Goal: Information Seeking & Learning: Learn about a topic

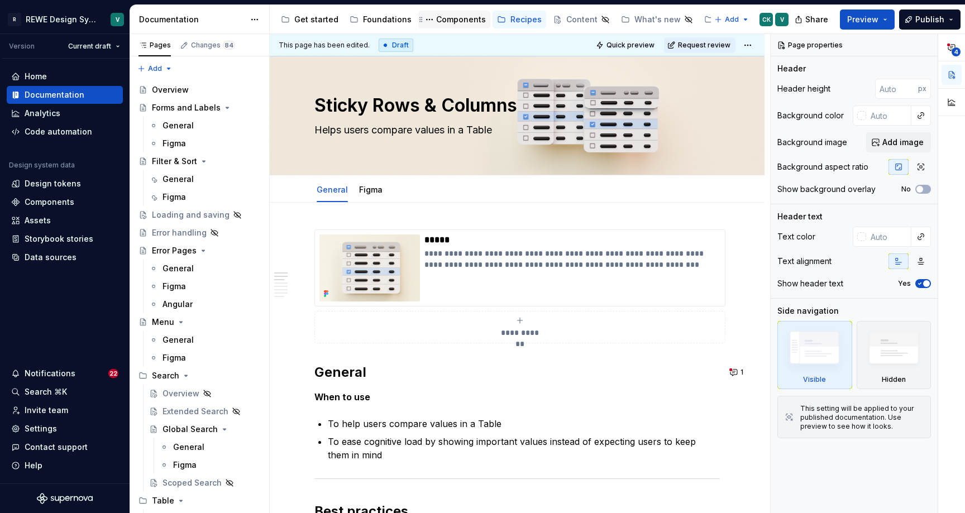
click at [452, 26] on div "Components" at bounding box center [454, 20] width 72 height 18
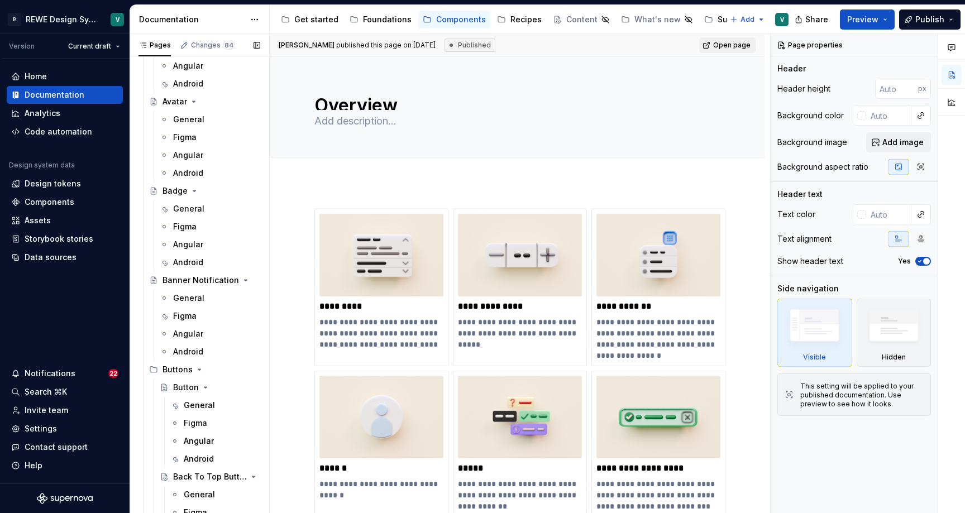
scroll to position [390, 0]
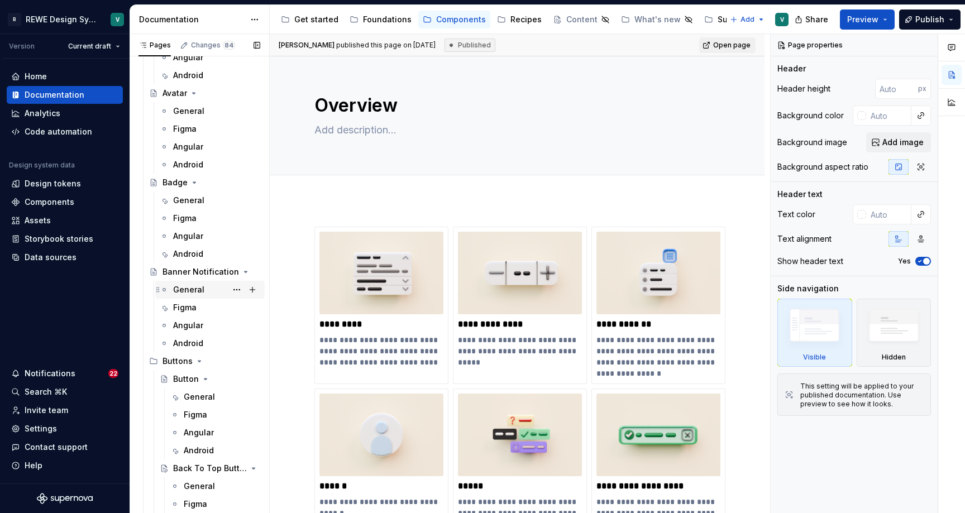
click at [185, 288] on div "General" at bounding box center [188, 289] width 31 height 11
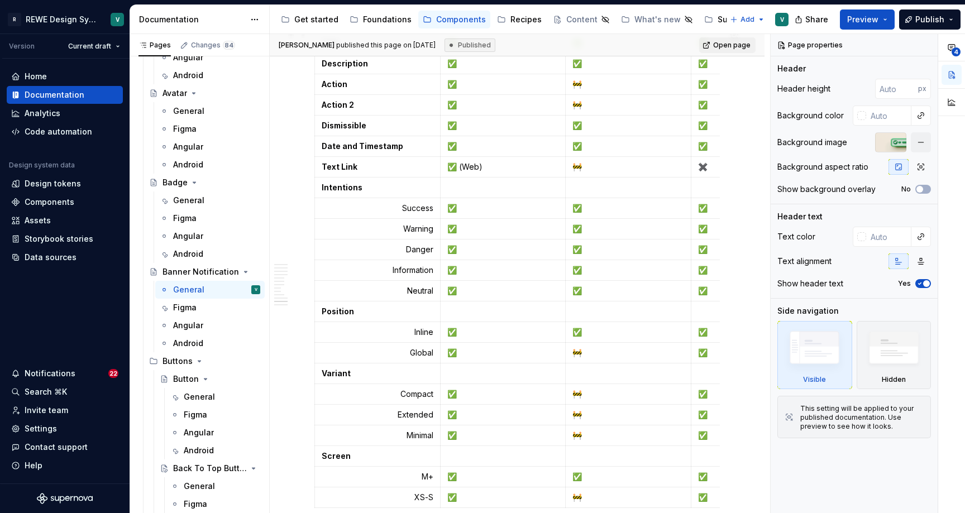
scroll to position [4281, 0]
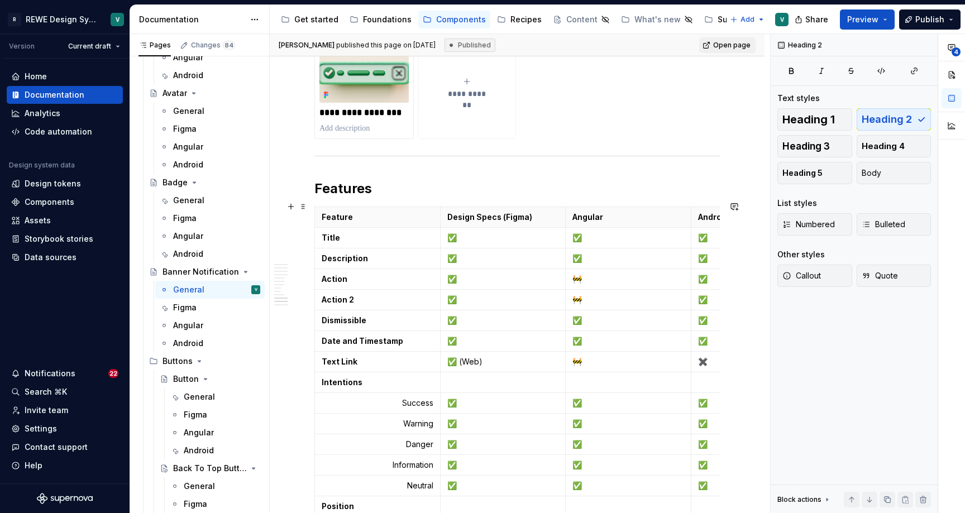
type textarea "*"
click at [356, 198] on h2 "Features" at bounding box center [516, 189] width 405 height 18
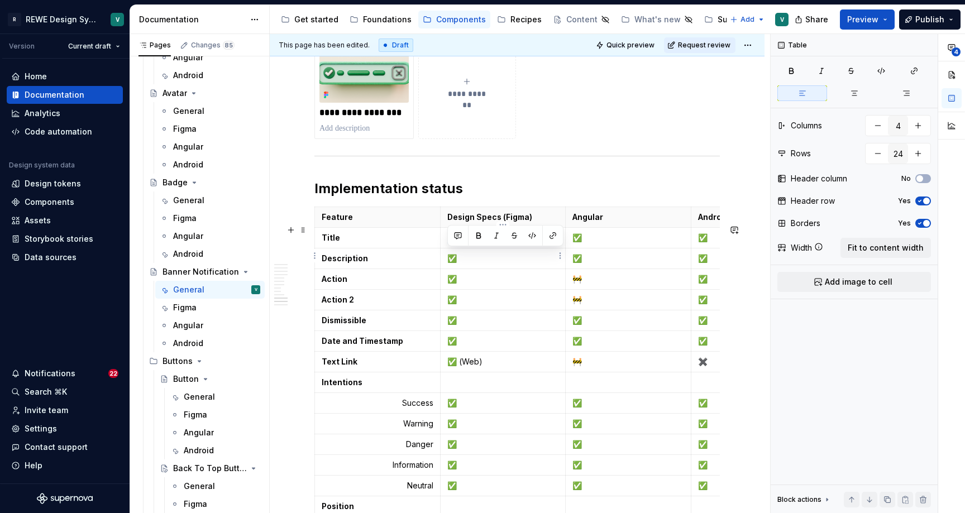
drag, startPoint x: 459, startPoint y: 254, endPoint x: 446, endPoint y: 254, distance: 12.9
click at [446, 248] on td "✅" at bounding box center [503, 237] width 126 height 21
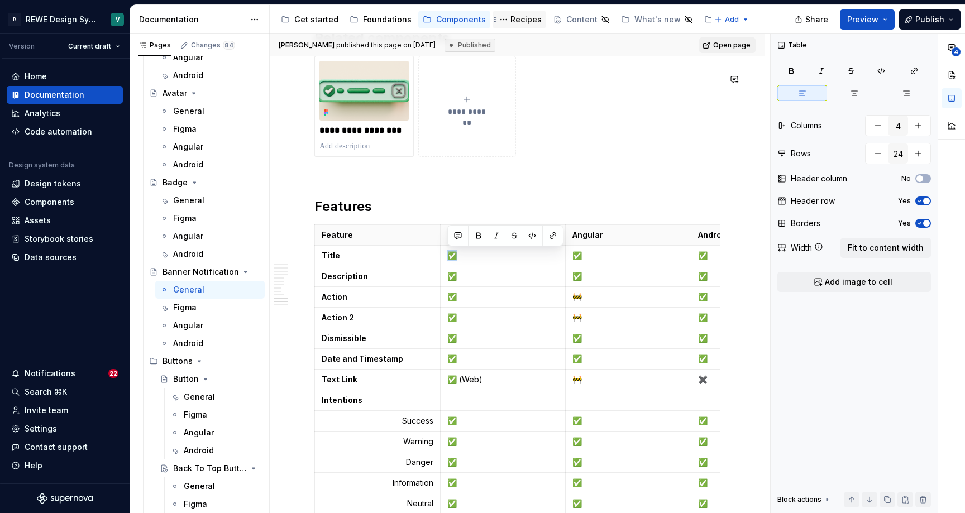
click at [516, 17] on div "Recipes" at bounding box center [525, 19] width 31 height 11
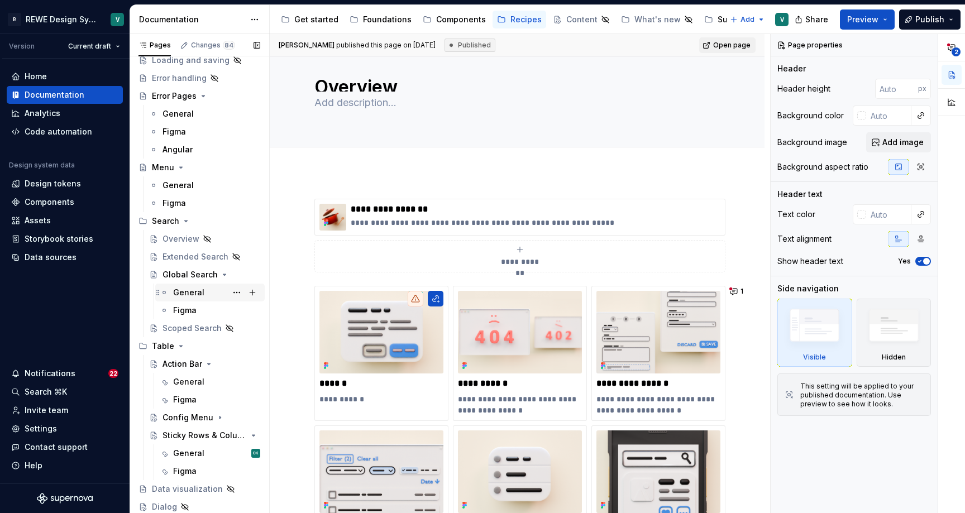
scroll to position [155, 0]
click at [192, 451] on div "General" at bounding box center [188, 453] width 31 height 11
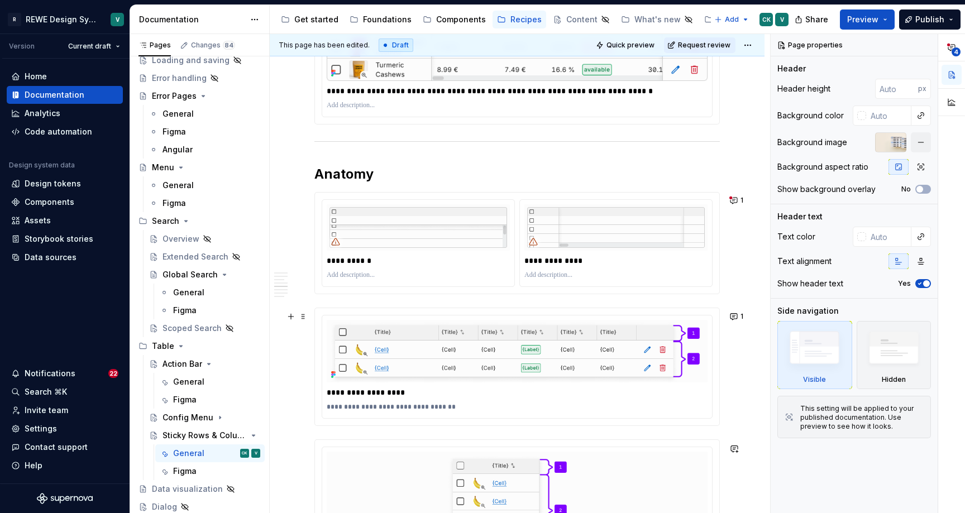
scroll to position [2260, 0]
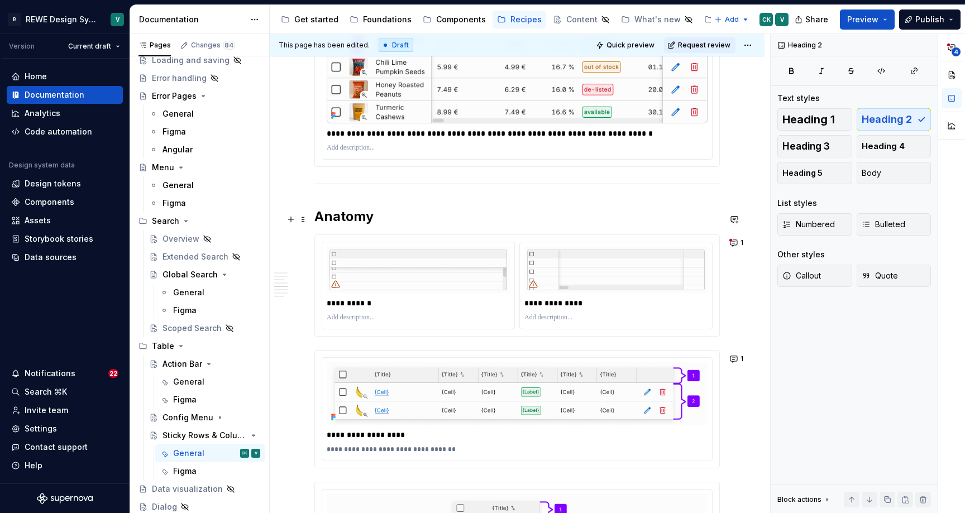
type textarea "*"
click at [419, 219] on h2 "Anatomy" at bounding box center [516, 217] width 405 height 18
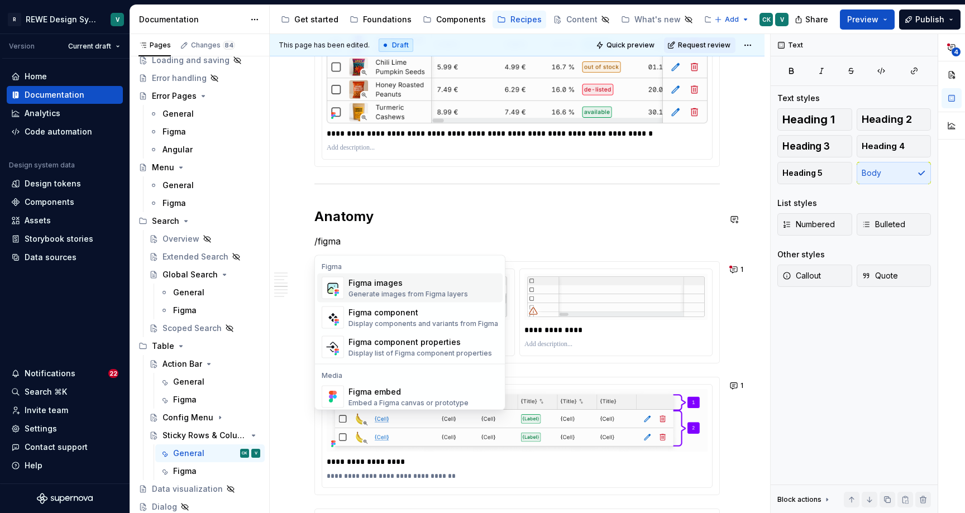
click at [418, 289] on div "Figma images Generate images from Figma layers" at bounding box center [408, 288] width 120 height 21
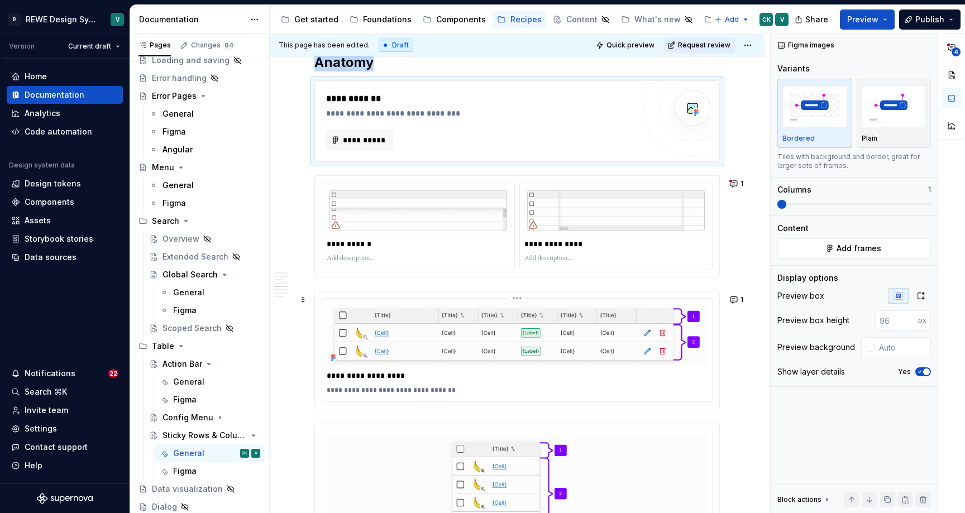
scroll to position [2384, 0]
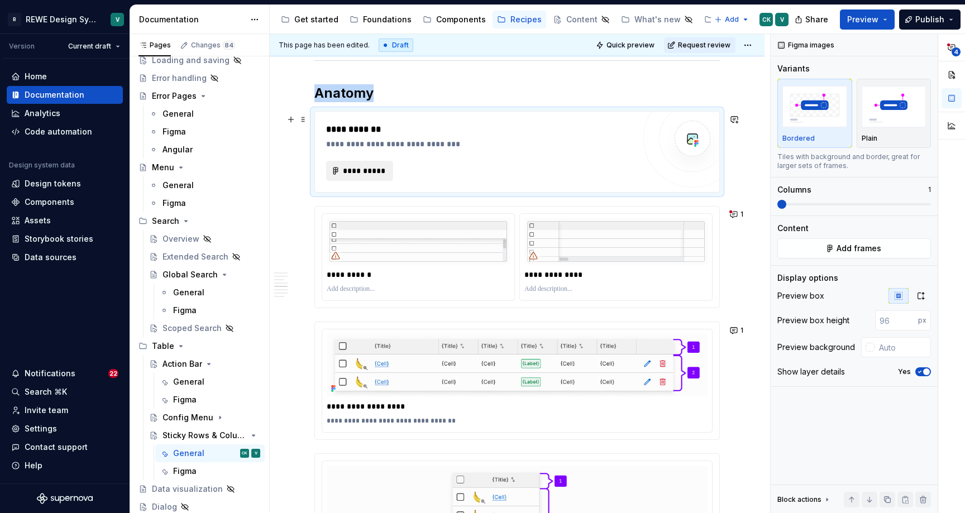
click at [359, 174] on span "**********" at bounding box center [364, 170] width 44 height 11
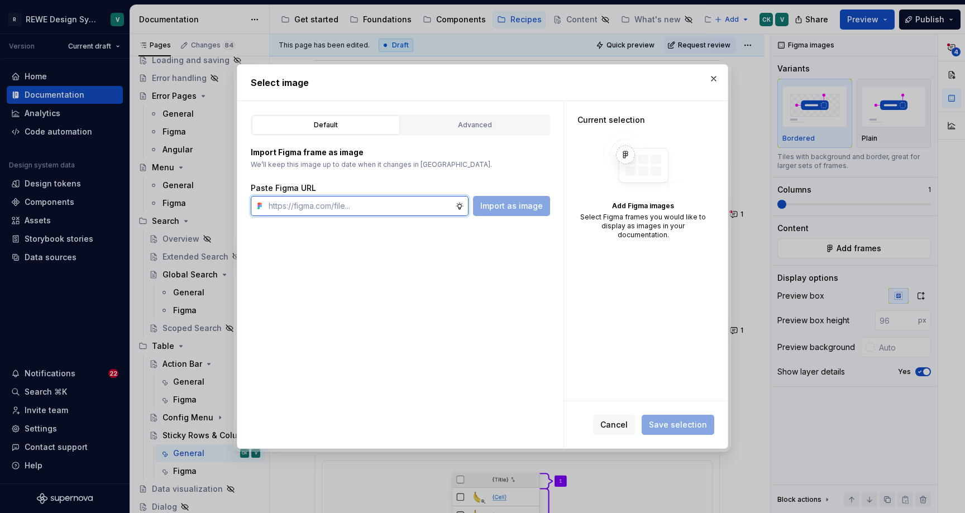
paste input "[URL][DOMAIN_NAME]"
type input "[URL][DOMAIN_NAME]"
click at [512, 204] on span "Import as image" at bounding box center [511, 205] width 63 height 11
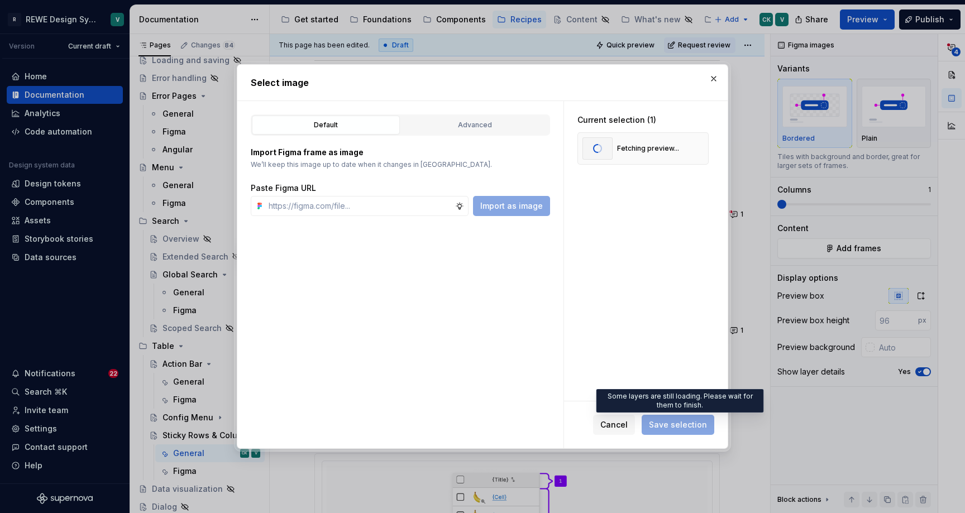
type textarea "*"
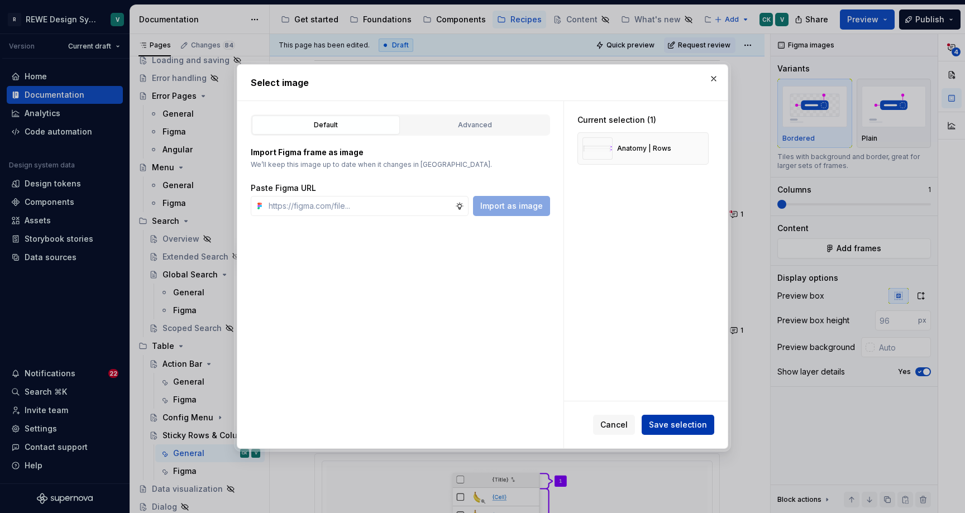
click at [679, 421] on span "Save selection" at bounding box center [678, 424] width 58 height 11
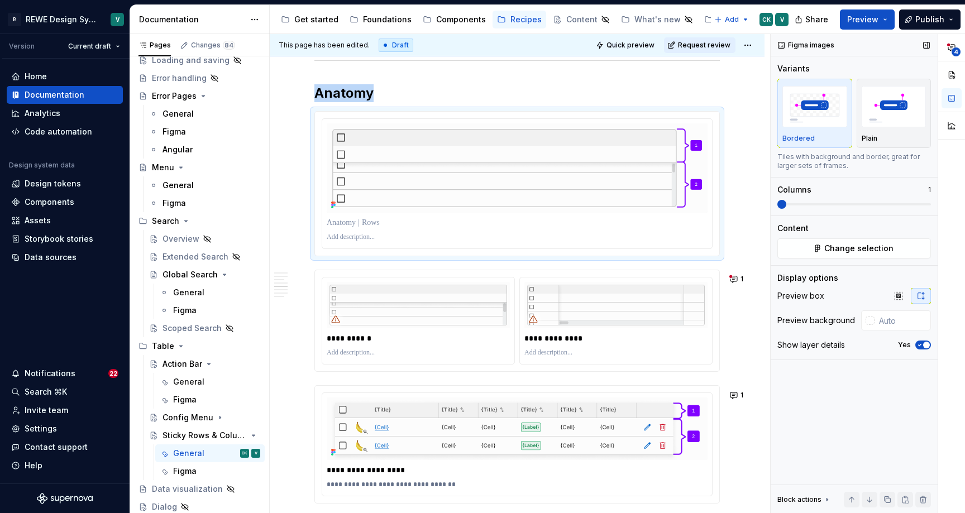
click at [920, 295] on icon "button" at bounding box center [920, 296] width 9 height 9
click at [887, 327] on input "text" at bounding box center [903, 321] width 56 height 20
type input "#FCFCFC"
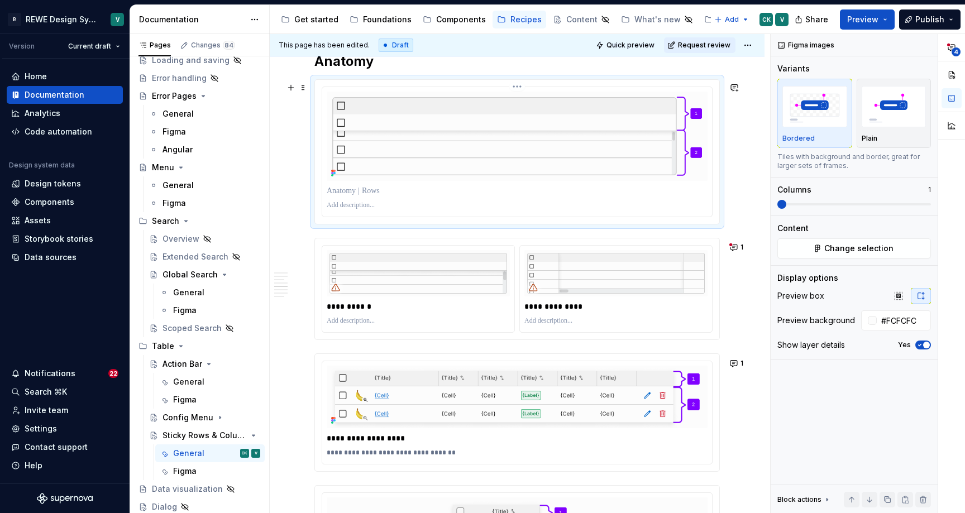
scroll to position [2420, 0]
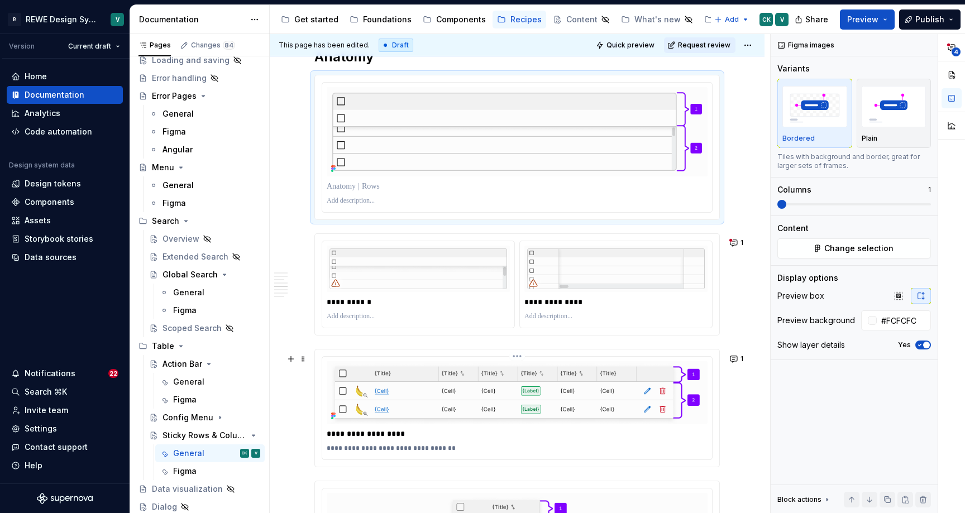
click at [402, 439] on p "**********" at bounding box center [520, 433] width 386 height 11
click at [375, 191] on p at bounding box center [517, 186] width 381 height 11
click at [447, 453] on p "**********" at bounding box center [520, 448] width 386 height 9
click at [375, 204] on p at bounding box center [517, 201] width 381 height 9
click at [379, 204] on p "**********" at bounding box center [520, 201] width 386 height 9
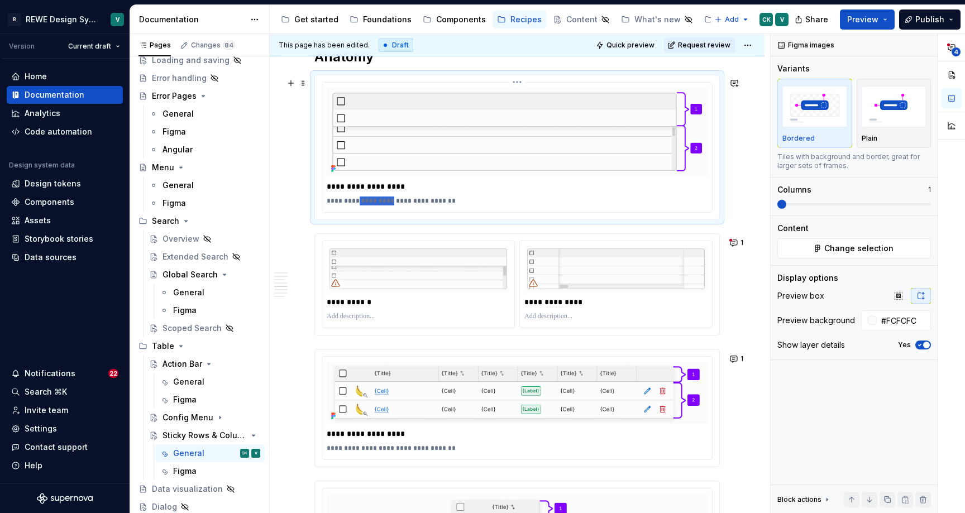
drag, startPoint x: 389, startPoint y: 203, endPoint x: 353, endPoint y: 206, distance: 36.4
click at [354, 205] on p "**********" at bounding box center [520, 201] width 386 height 9
drag, startPoint x: 432, startPoint y: 203, endPoint x: 385, endPoint y: 202, distance: 46.9
click at [385, 202] on p "**********" at bounding box center [520, 201] width 386 height 9
click at [356, 205] on p "**********" at bounding box center [520, 201] width 386 height 9
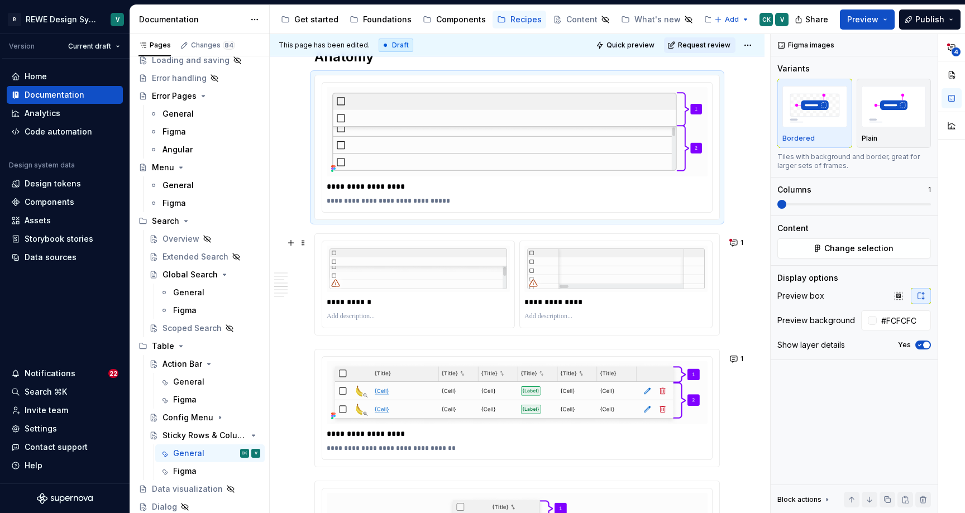
click at [500, 237] on div "**********" at bounding box center [516, 284] width 405 height 102
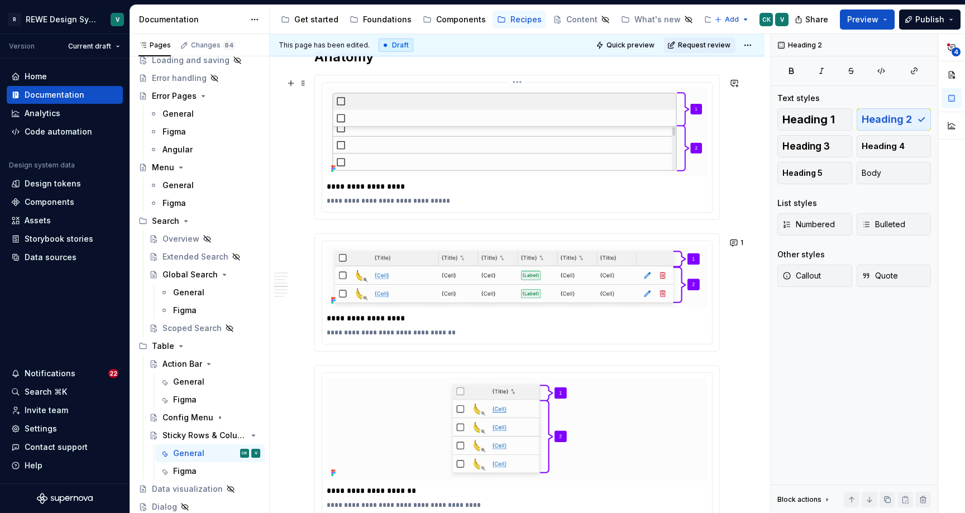
click at [472, 212] on div "**********" at bounding box center [517, 148] width 390 height 130
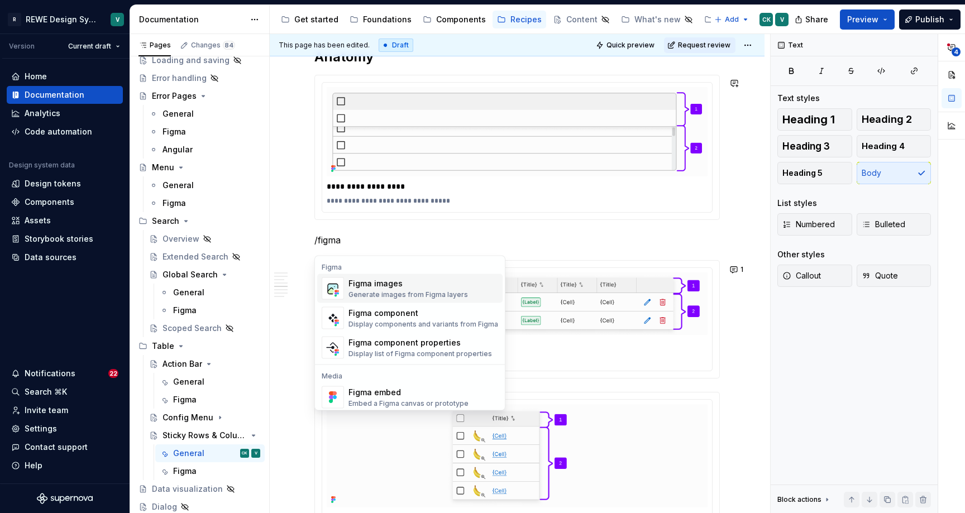
click at [438, 280] on div "Figma images" at bounding box center [408, 283] width 120 height 11
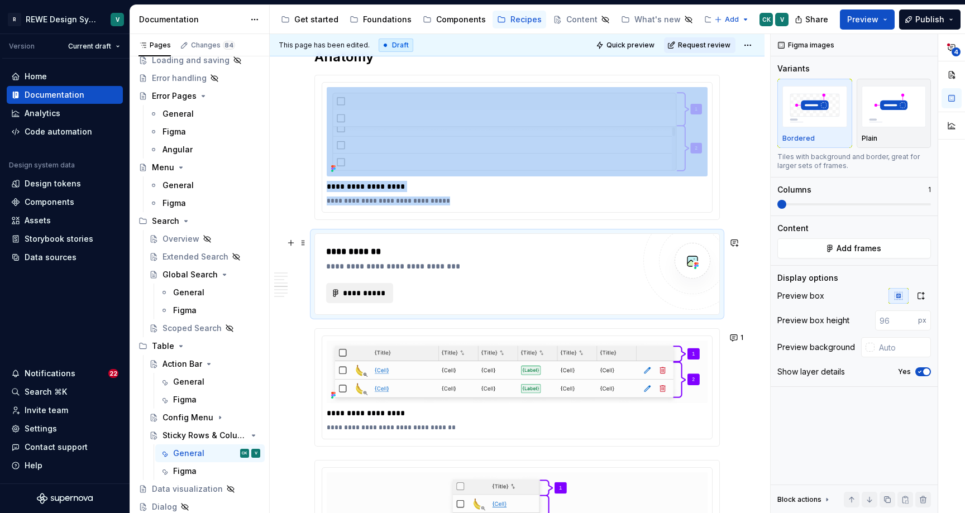
click at [381, 294] on span "**********" at bounding box center [364, 293] width 44 height 11
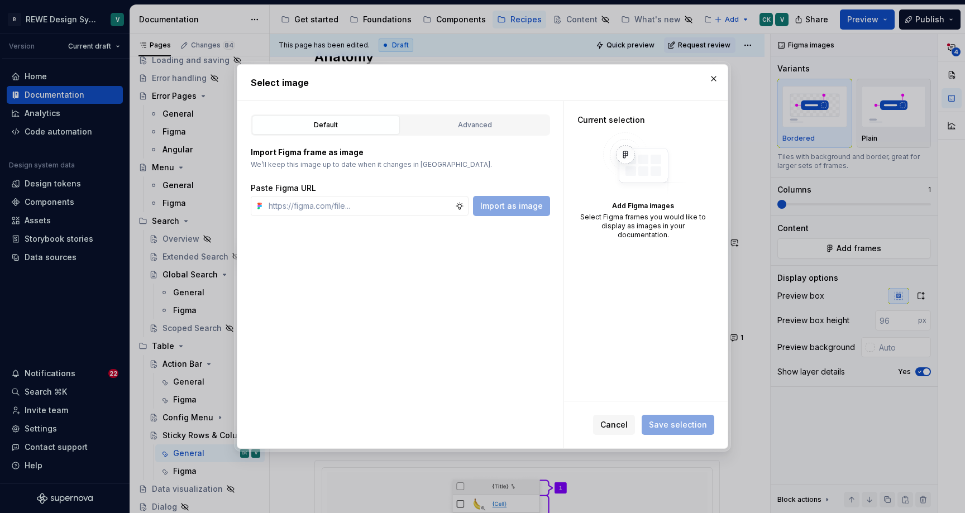
type textarea "*"
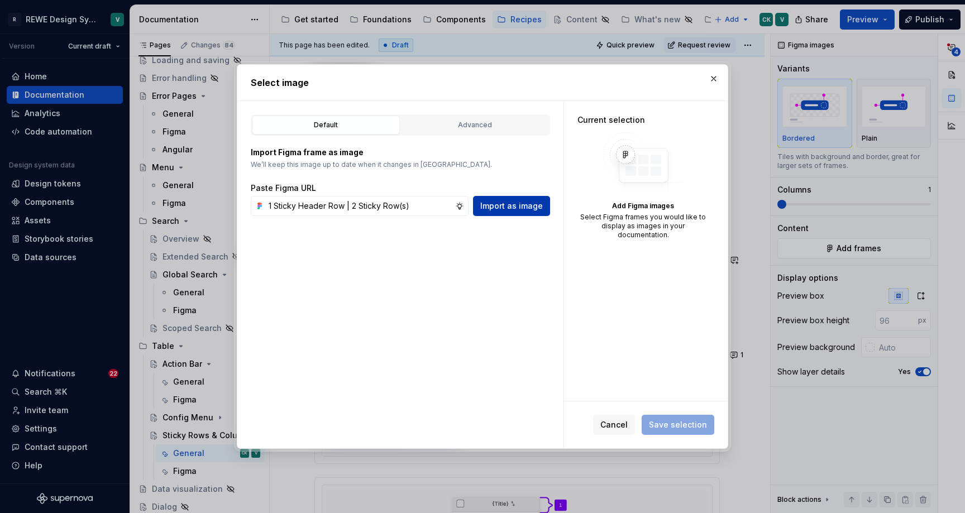
type input "1 Sticky Header Row | 2 Sticky Row(s)"
click at [509, 206] on span "Import as image" at bounding box center [511, 205] width 63 height 11
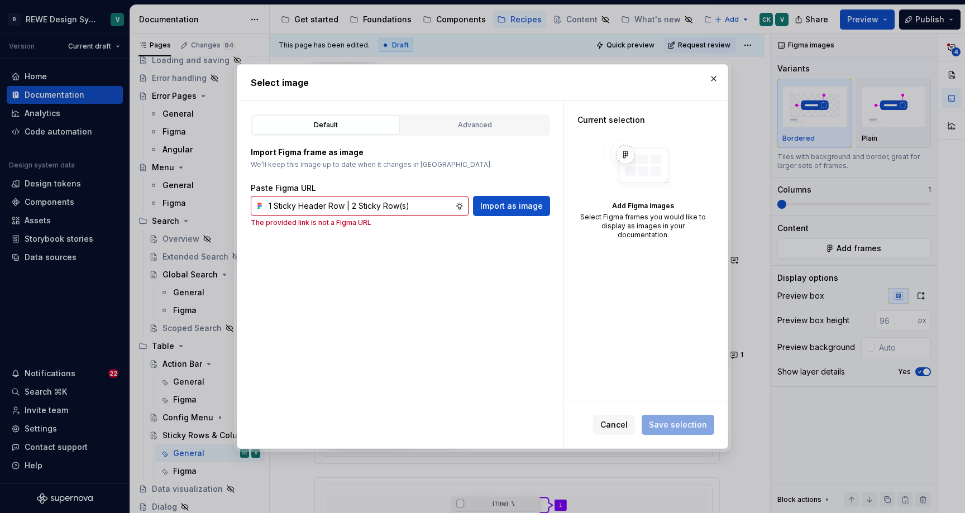
type textarea "*"
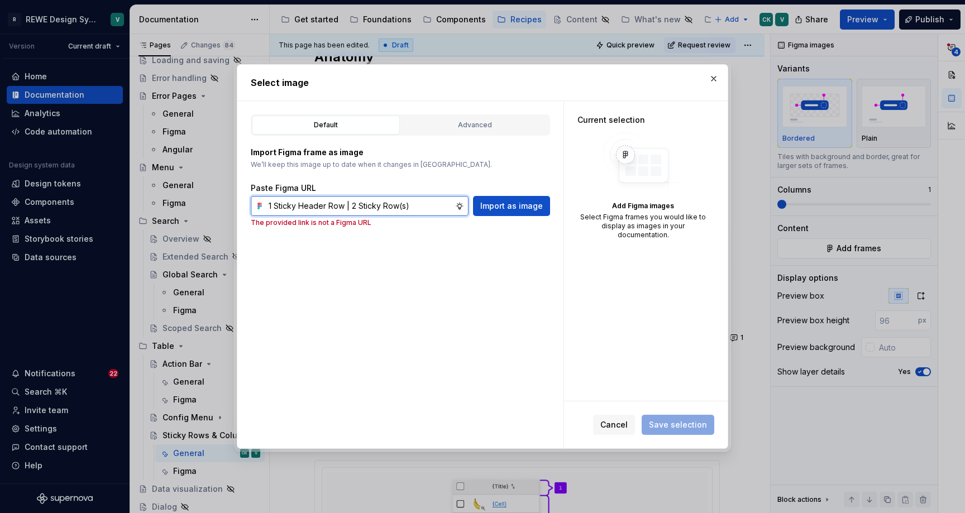
paste input "[URL][DOMAIN_NAME]"
type input "[URL][DOMAIN_NAME]"
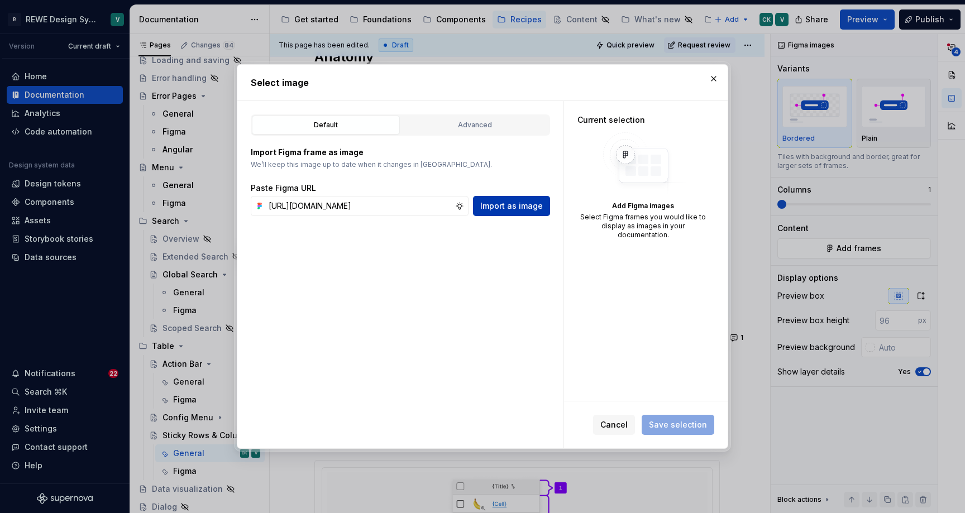
click at [510, 202] on span "Import as image" at bounding box center [511, 205] width 63 height 11
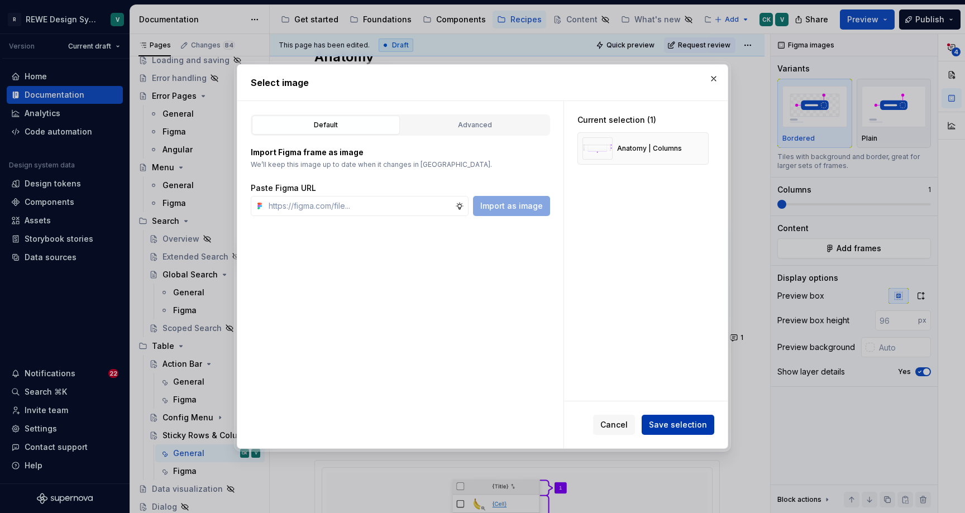
click at [668, 422] on span "Save selection" at bounding box center [678, 424] width 58 height 11
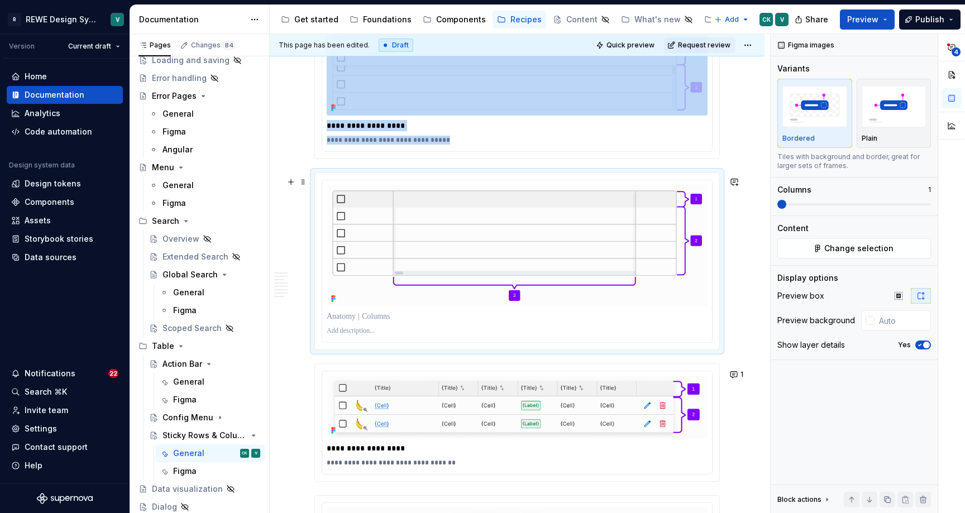
scroll to position [2524, 0]
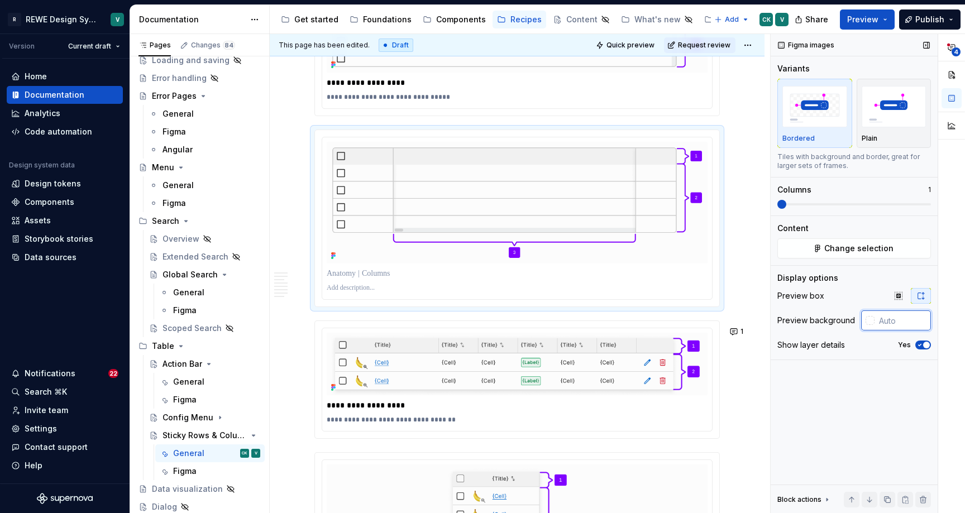
click at [900, 320] on input "text" at bounding box center [903, 321] width 56 height 20
type input "#FCFCFC"
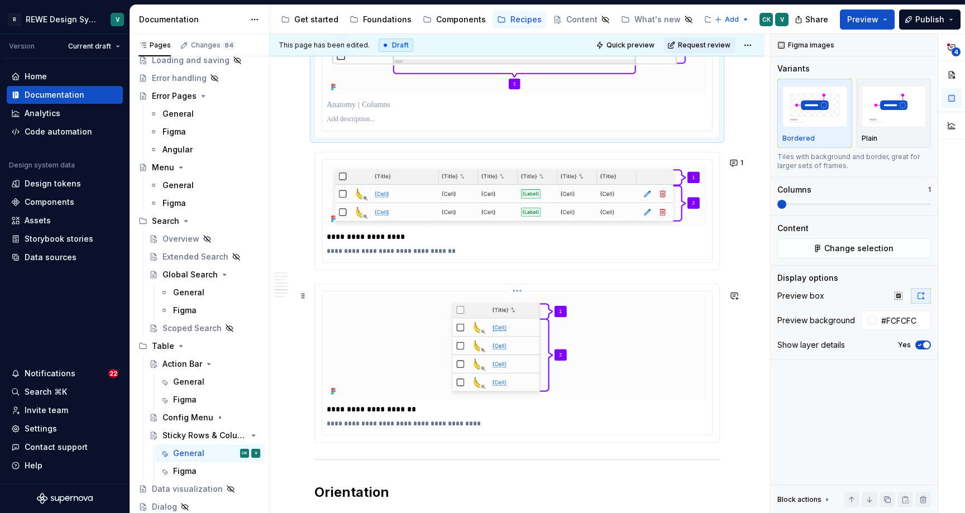
scroll to position [2716, 0]
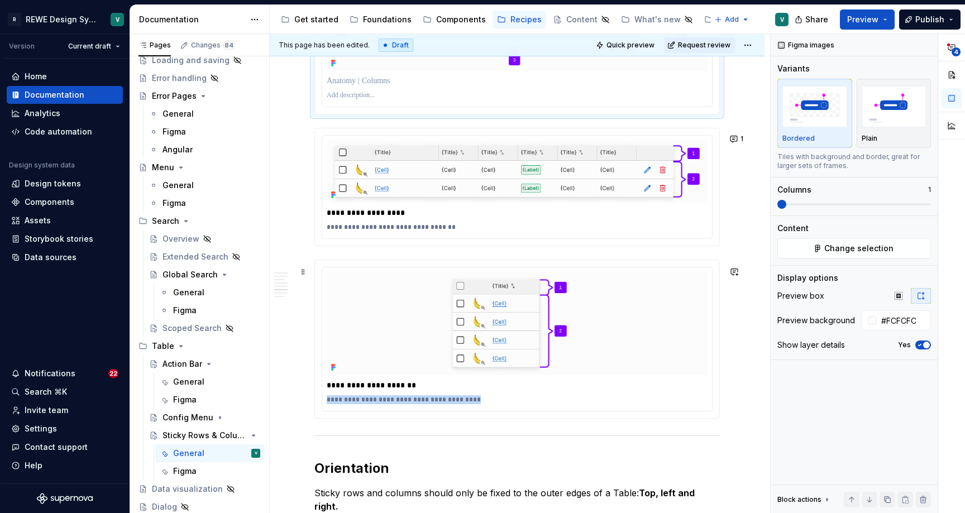
drag, startPoint x: 476, startPoint y: 407, endPoint x: 416, endPoint y: 335, distance: 94.4
click at [314, 407] on div "**********" at bounding box center [516, 339] width 405 height 159
copy p "**********"
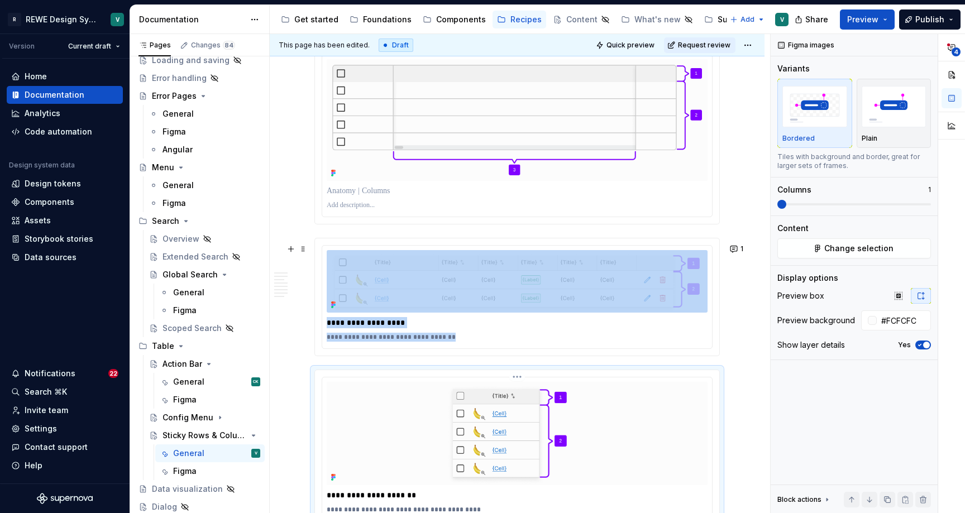
scroll to position [2603, 0]
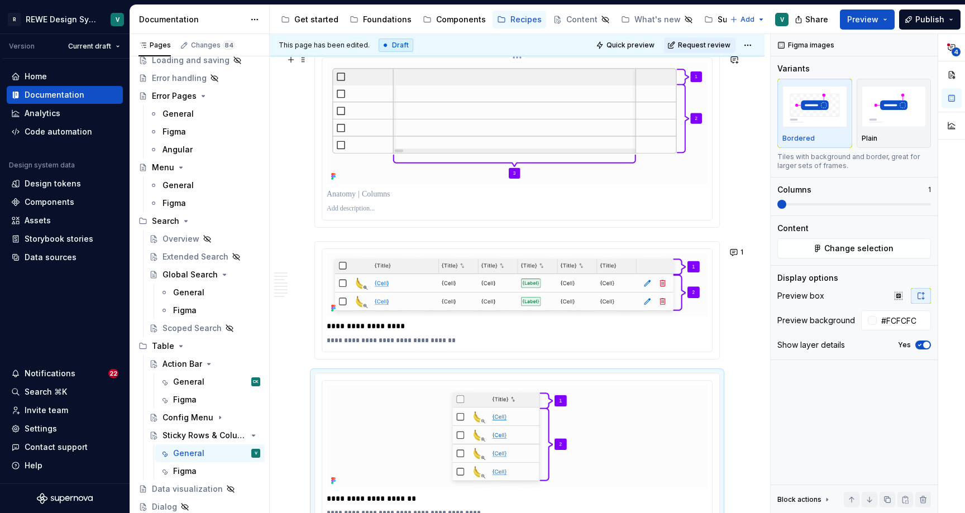
click at [374, 213] on p at bounding box center [517, 208] width 381 height 9
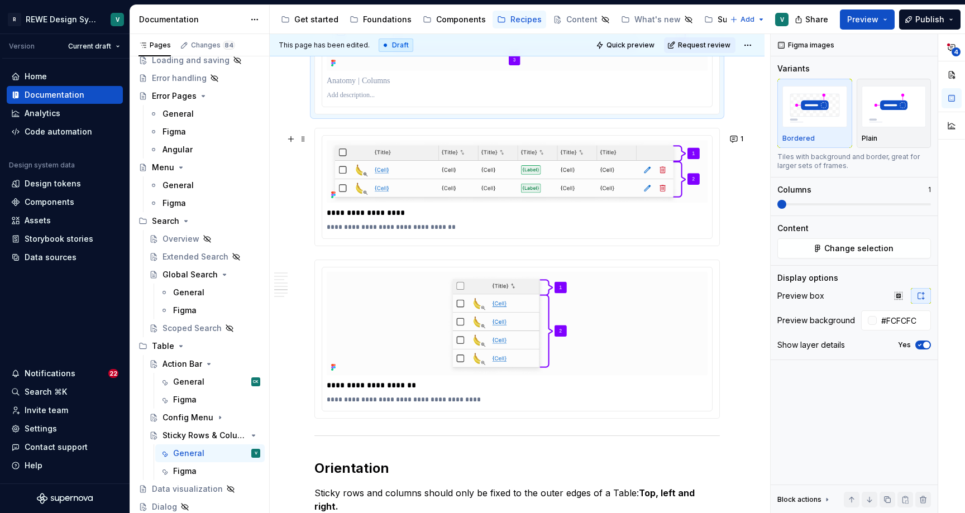
scroll to position [2743, 0]
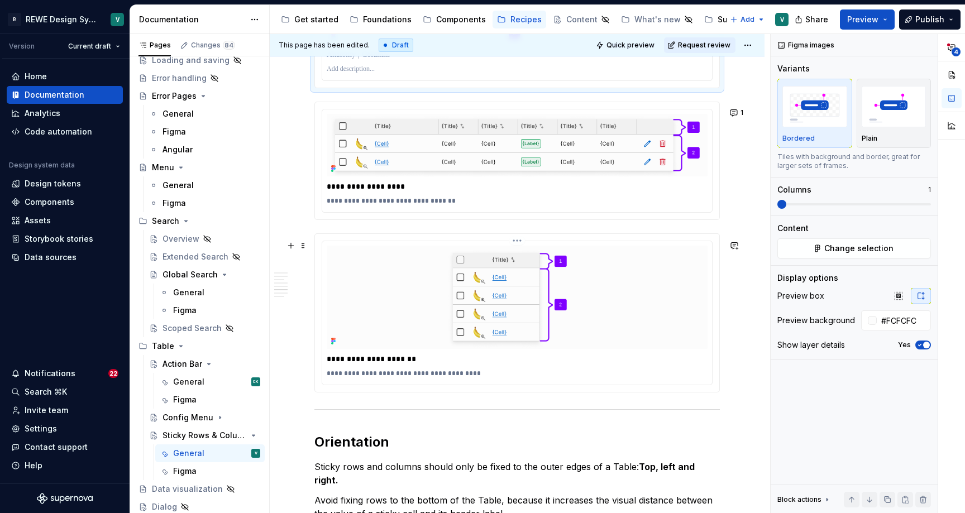
click at [433, 375] on div "**********" at bounding box center [517, 373] width 381 height 13
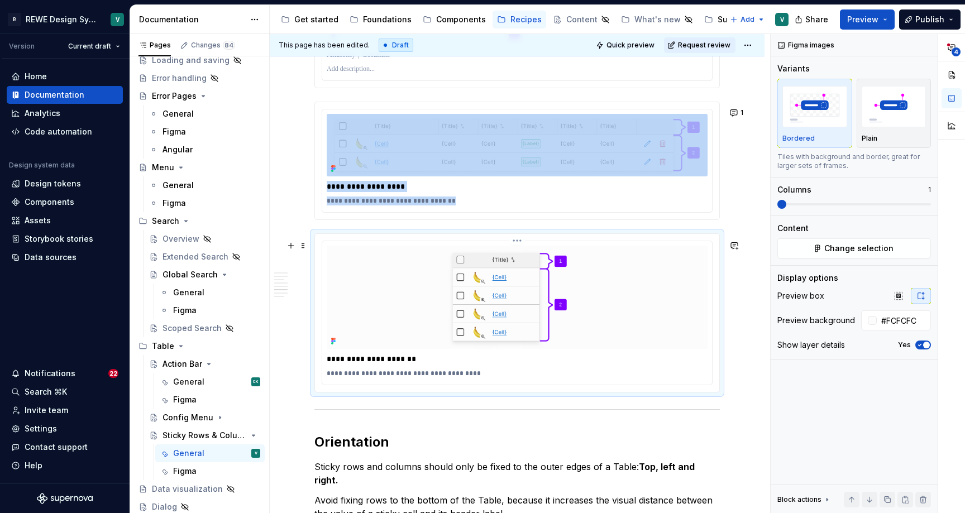
click at [436, 378] on p "**********" at bounding box center [520, 373] width 386 height 9
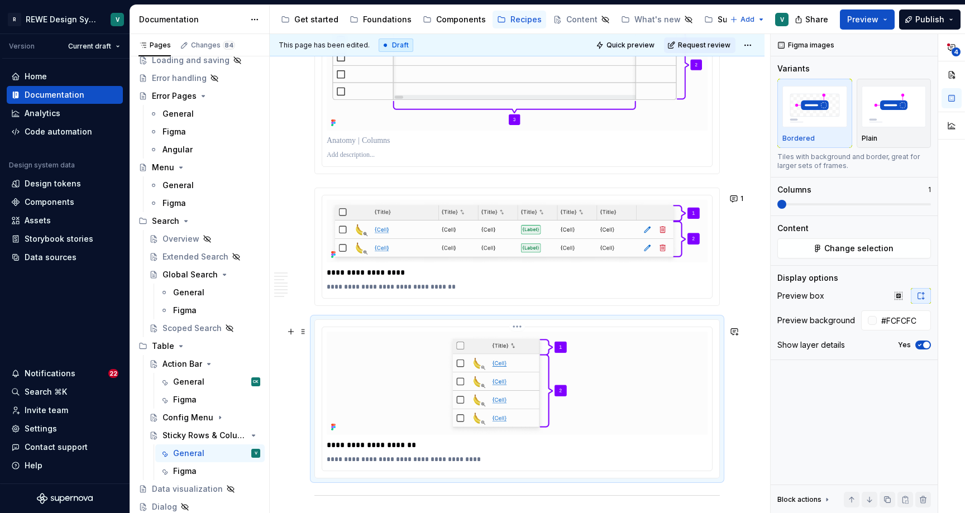
scroll to position [2628, 0]
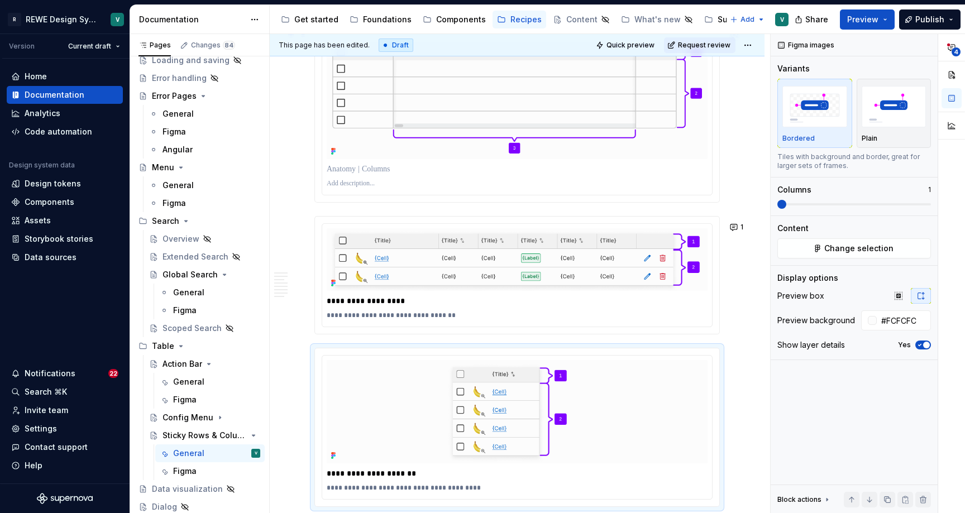
click at [374, 188] on p at bounding box center [517, 183] width 381 height 9
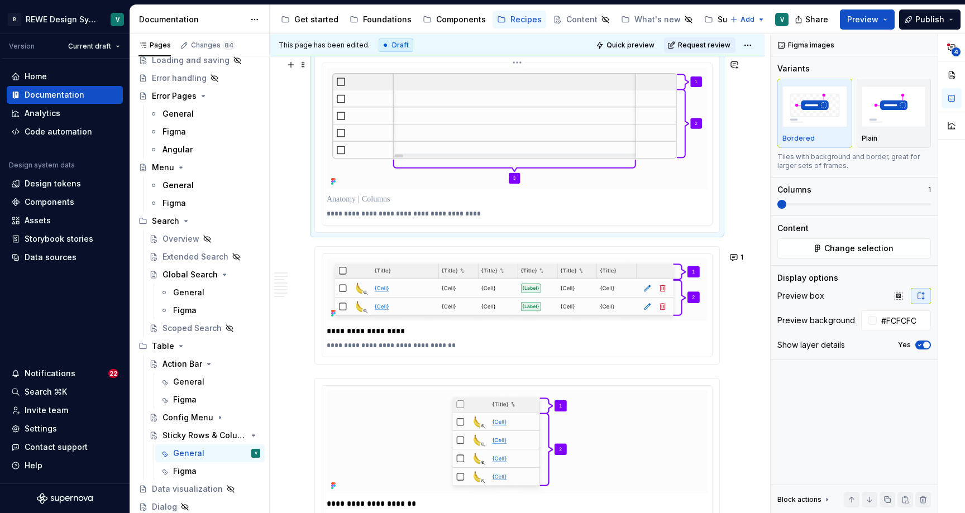
scroll to position [2587, 0]
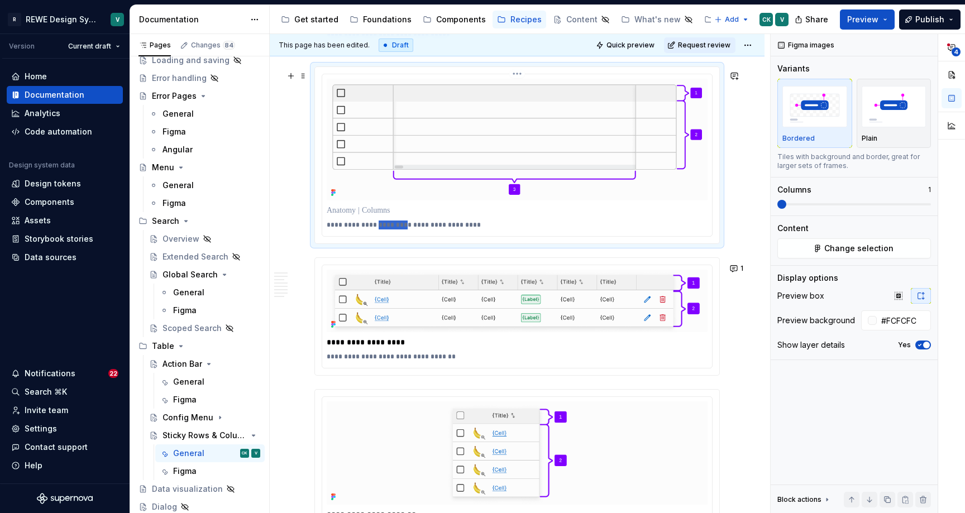
drag, startPoint x: 405, startPoint y: 230, endPoint x: 375, endPoint y: 228, distance: 29.6
click at [375, 228] on p "**********" at bounding box center [520, 225] width 386 height 9
click at [376, 228] on p "**********" at bounding box center [520, 225] width 386 height 9
click at [383, 230] on p "**********" at bounding box center [520, 225] width 386 height 9
click at [440, 229] on p "**********" at bounding box center [520, 225] width 386 height 9
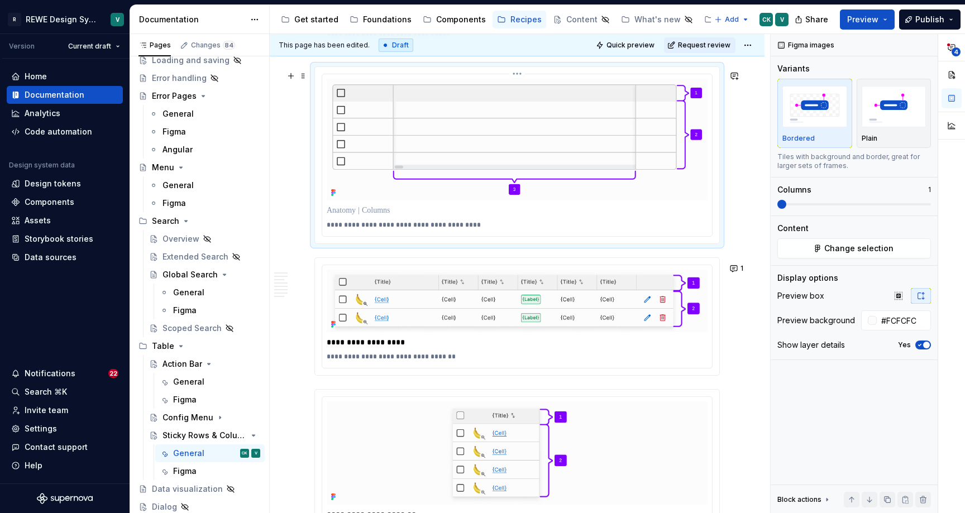
click at [506, 228] on p "**********" at bounding box center [520, 225] width 386 height 9
click at [476, 230] on p "**********" at bounding box center [520, 225] width 386 height 9
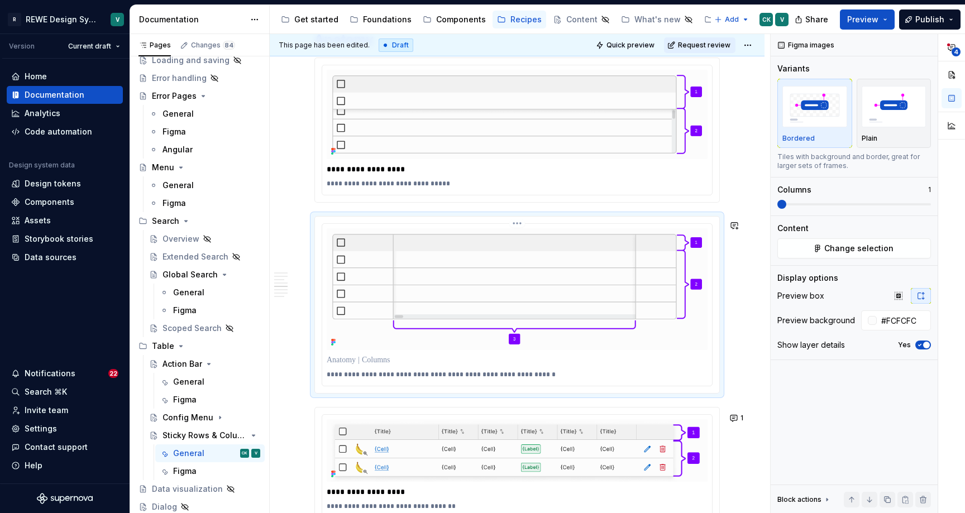
scroll to position [2434, 0]
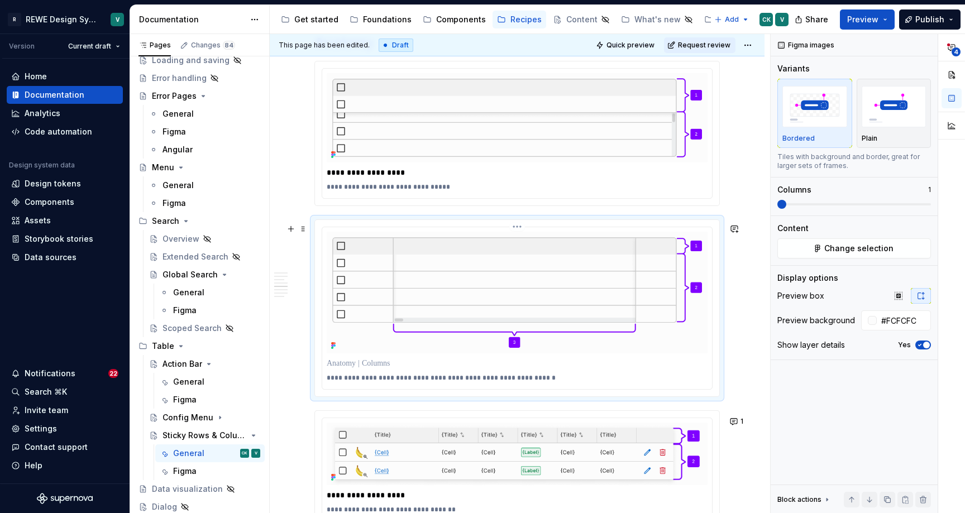
click at [389, 367] on p at bounding box center [517, 363] width 381 height 11
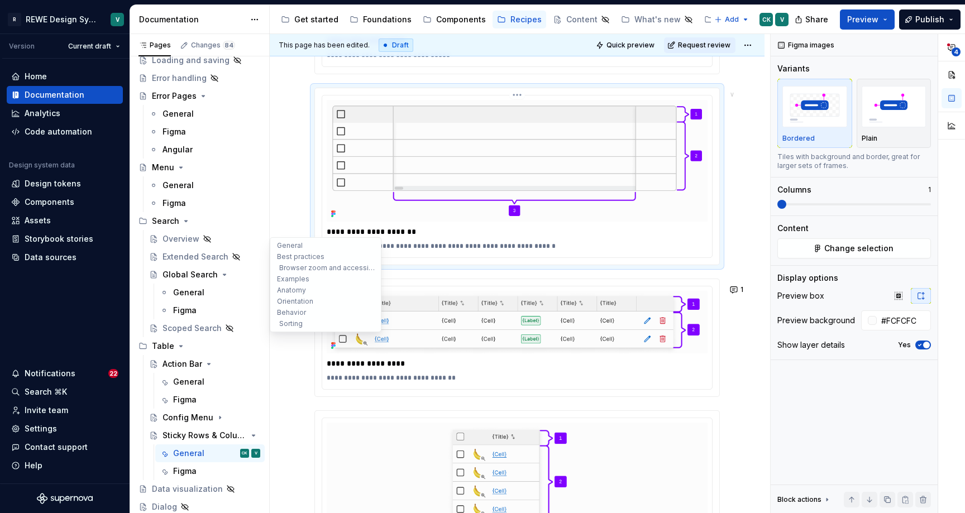
scroll to position [2582, 0]
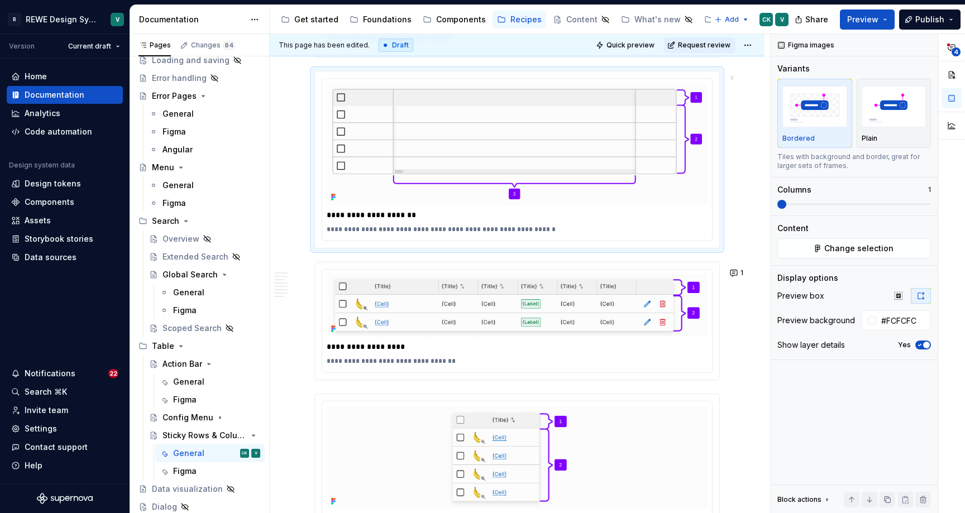
click at [459, 266] on div "**********" at bounding box center [516, 321] width 405 height 118
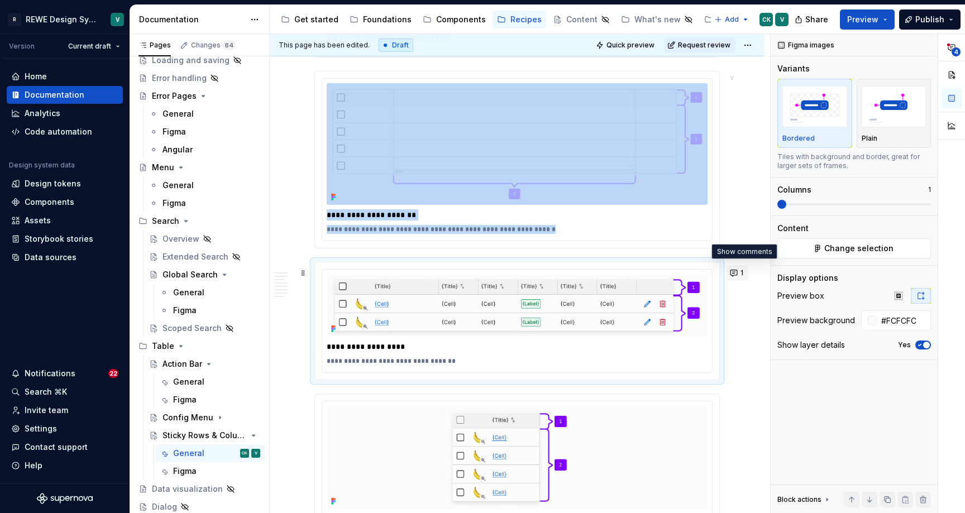
click at [743, 268] on button "1" at bounding box center [738, 273] width 22 height 16
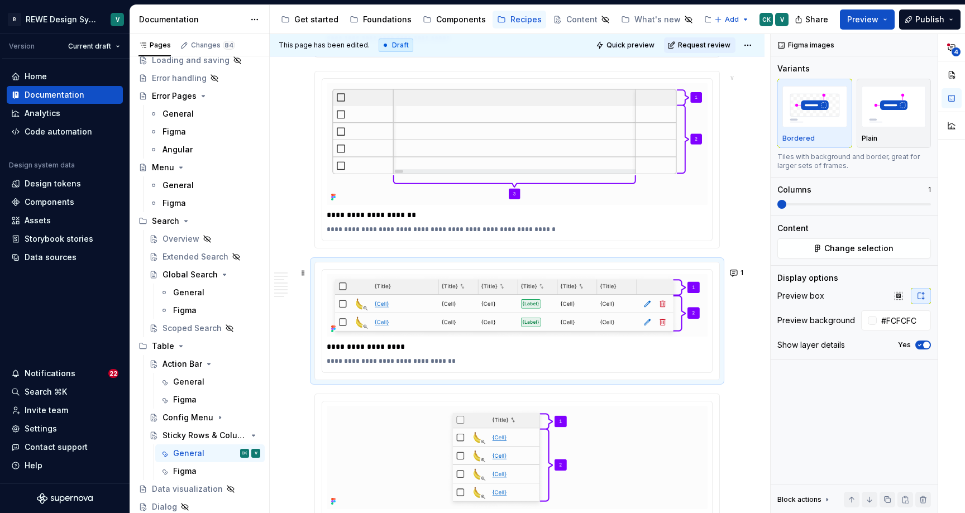
click at [698, 269] on div "**********" at bounding box center [517, 320] width 404 height 117
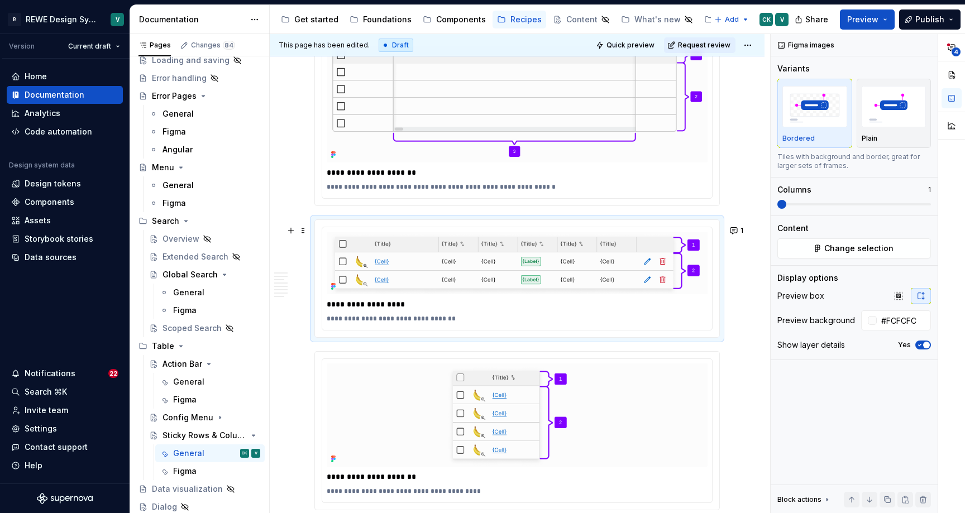
scroll to position [2667, 0]
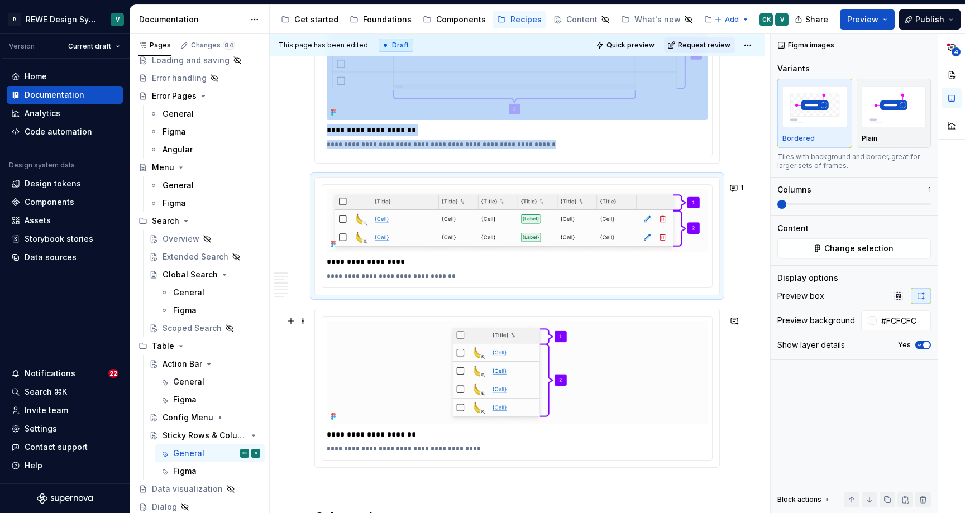
click at [700, 320] on div "**********" at bounding box center [517, 388] width 404 height 158
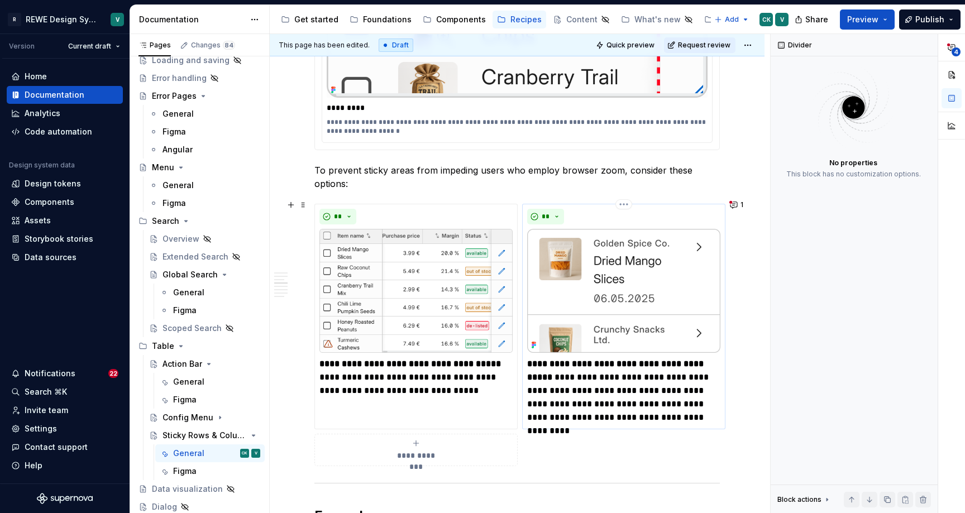
scroll to position [1132, 0]
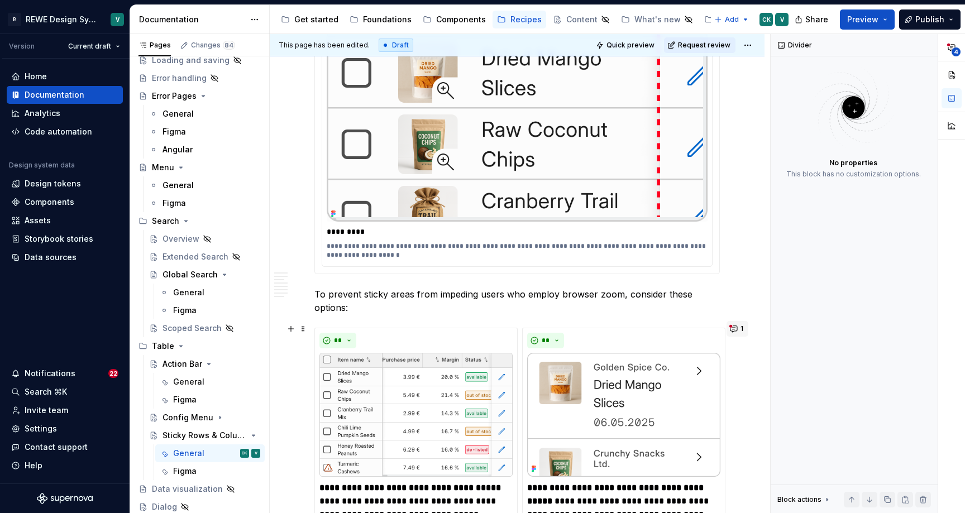
click at [744, 324] on button "1" at bounding box center [738, 329] width 22 height 16
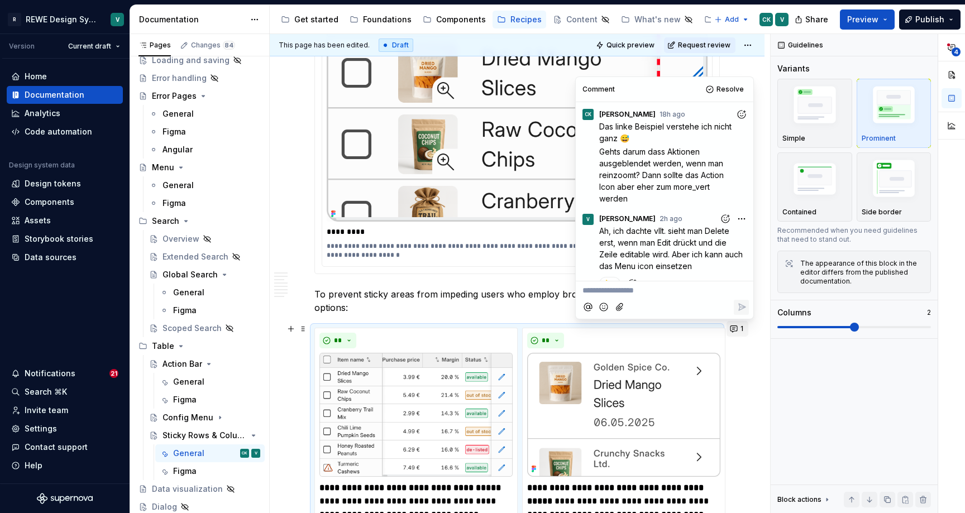
scroll to position [73, 0]
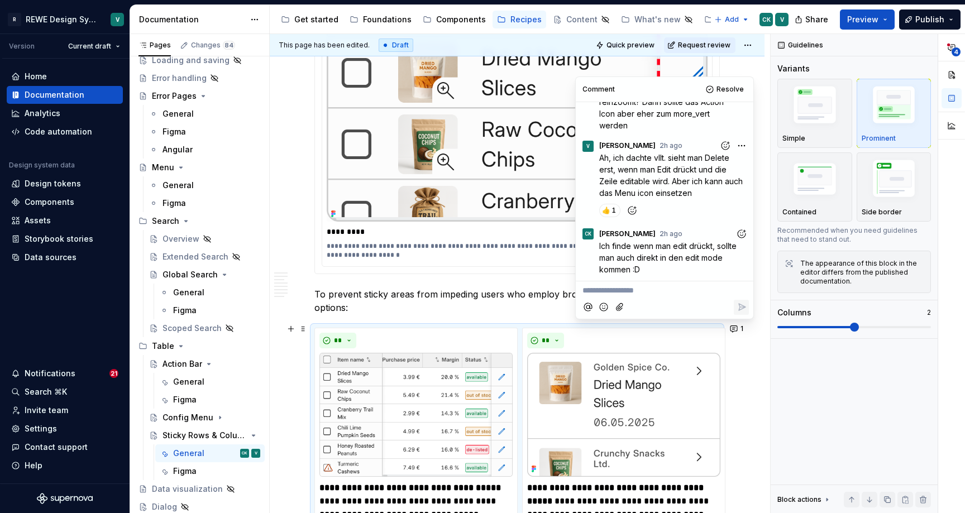
click at [720, 340] on div "**********" at bounding box center [516, 459] width 405 height 262
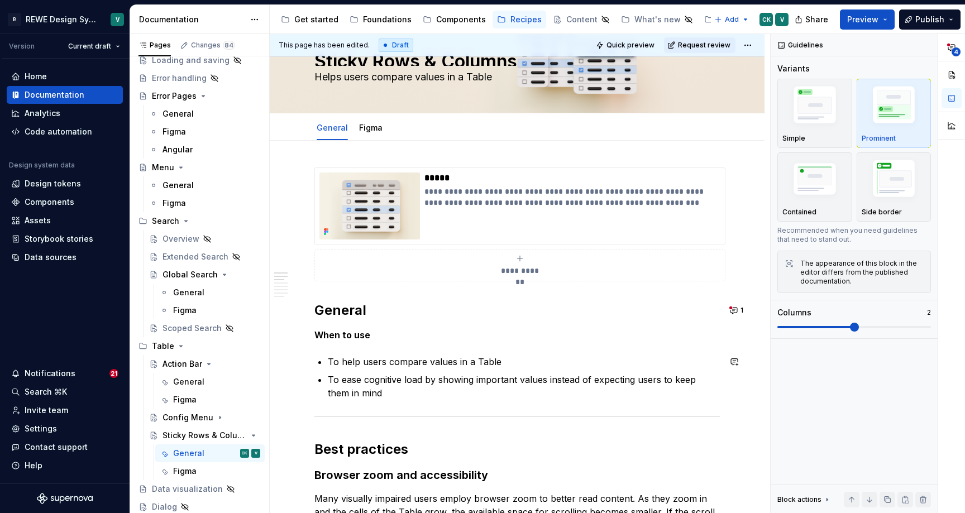
scroll to position [42, 0]
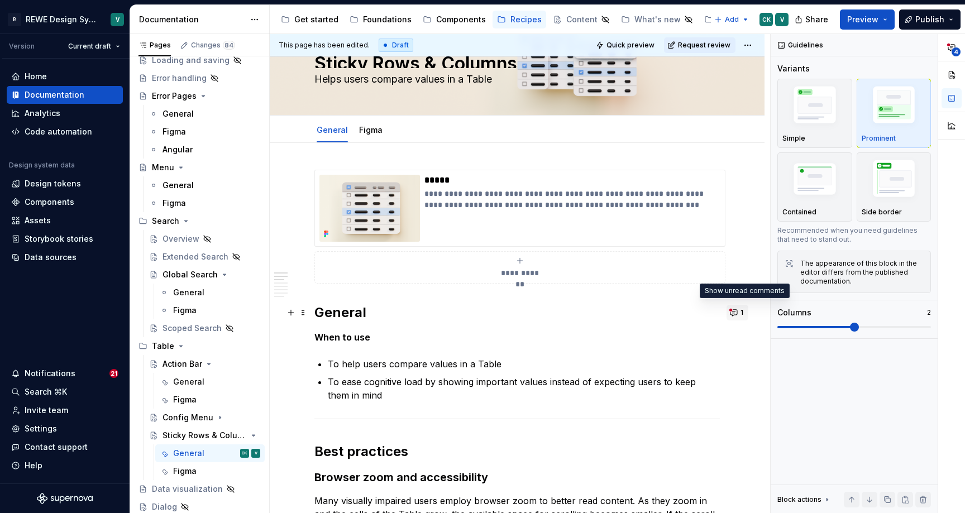
click at [744, 313] on button "1" at bounding box center [738, 313] width 22 height 16
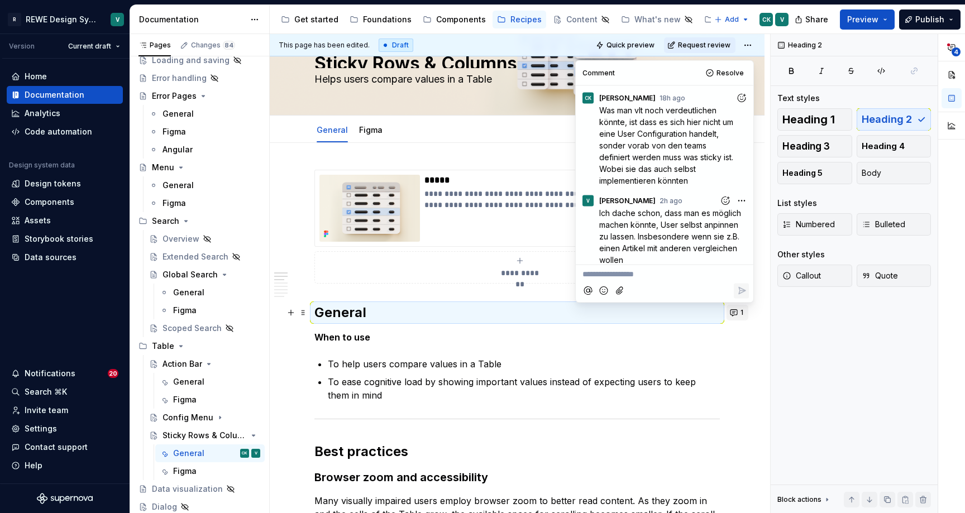
scroll to position [111, 0]
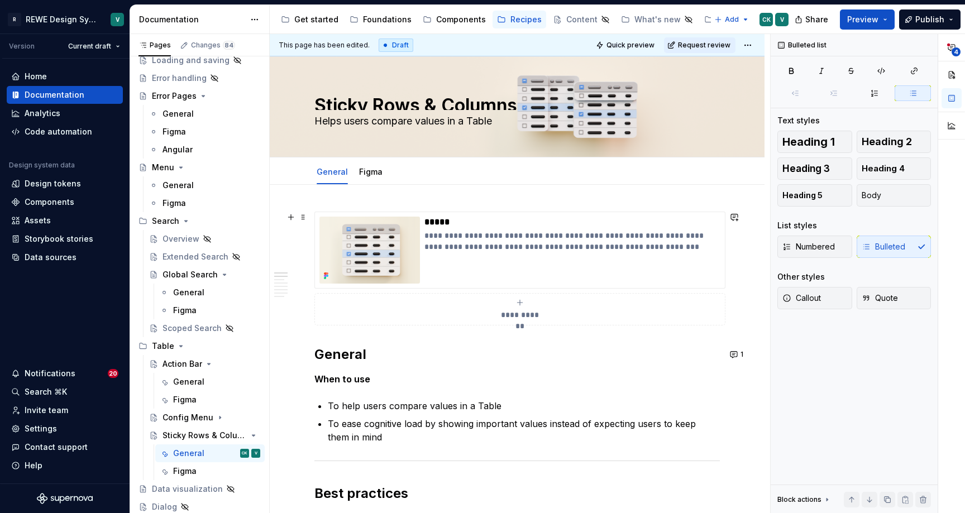
scroll to position [0, 0]
click at [689, 425] on p "To ease cognitive load by showing important values instead of expecting users t…" at bounding box center [524, 430] width 392 height 27
click at [952, 40] on button "4" at bounding box center [952, 47] width 20 height 20
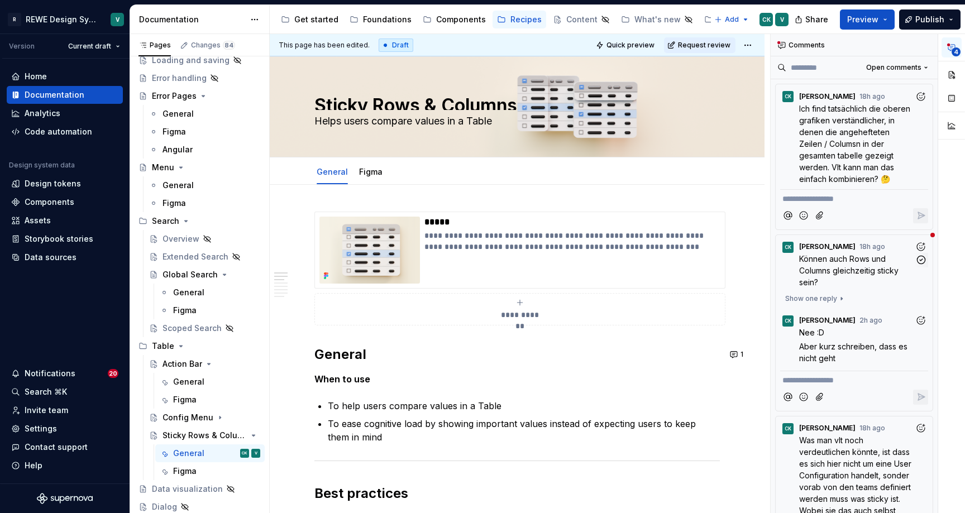
click at [890, 277] on p "Können auch Rows und Columns gleichzeitig sticky sein?" at bounding box center [857, 270] width 116 height 35
click at [823, 301] on span "Show one reply" at bounding box center [811, 298] width 52 height 9
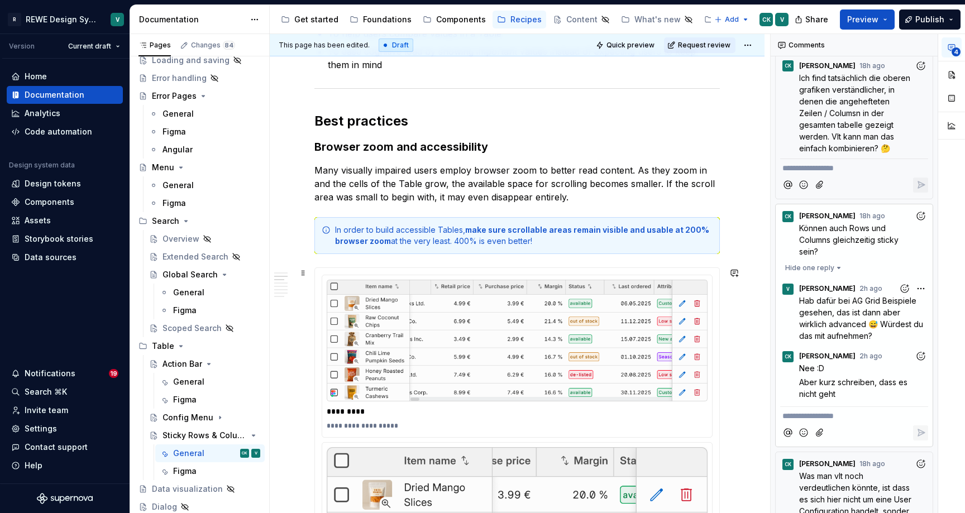
scroll to position [393, 0]
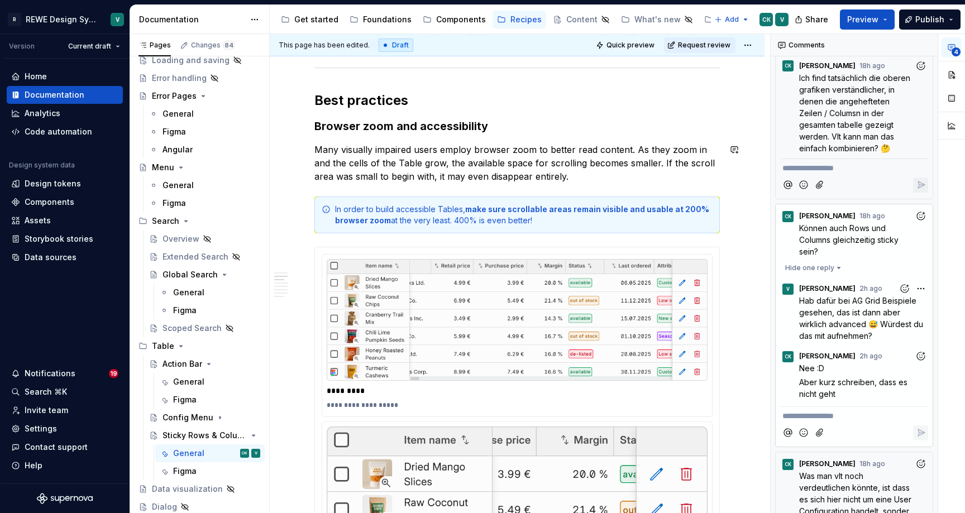
click at [575, 173] on p "Many visually impaired users employ browser zoom to better read content. As the…" at bounding box center [516, 163] width 405 height 40
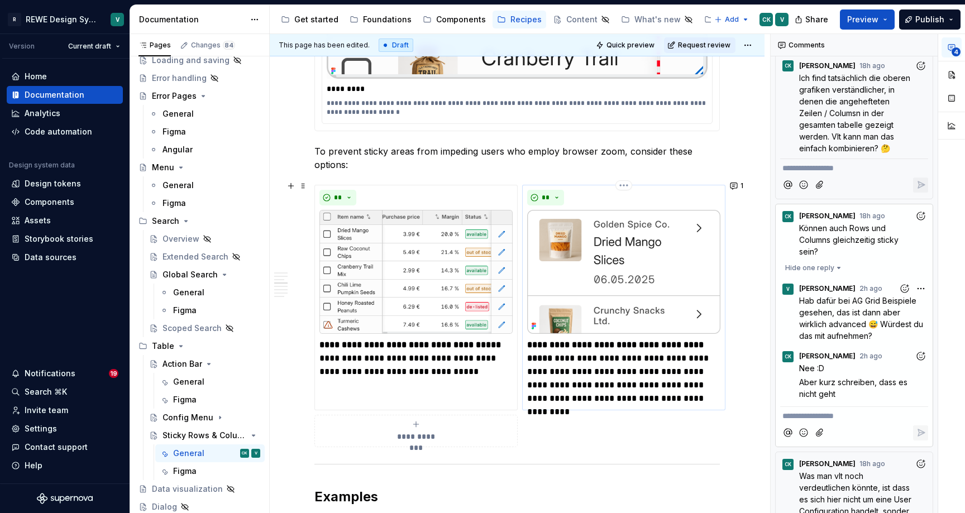
scroll to position [1296, 0]
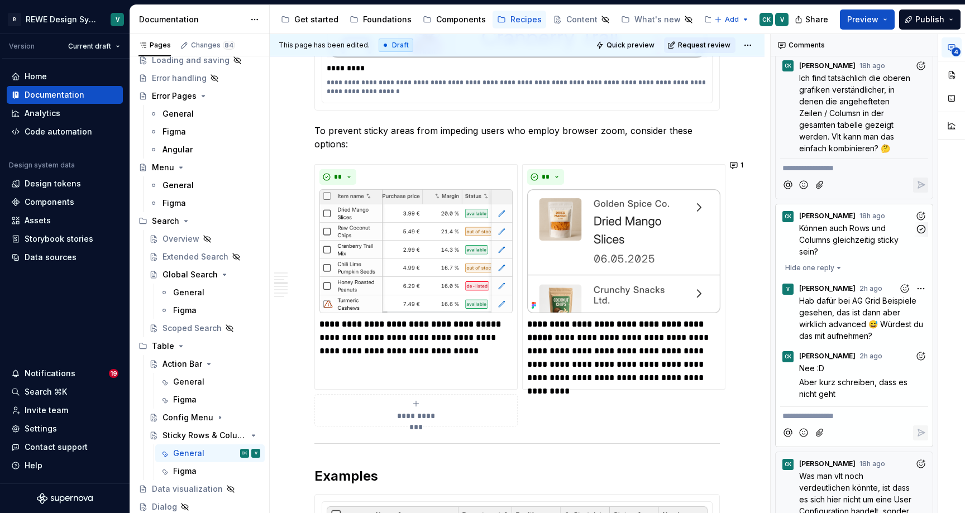
click at [872, 236] on span "Können auch Rows und Columns gleichzeitig sticky sein?" at bounding box center [850, 239] width 102 height 33
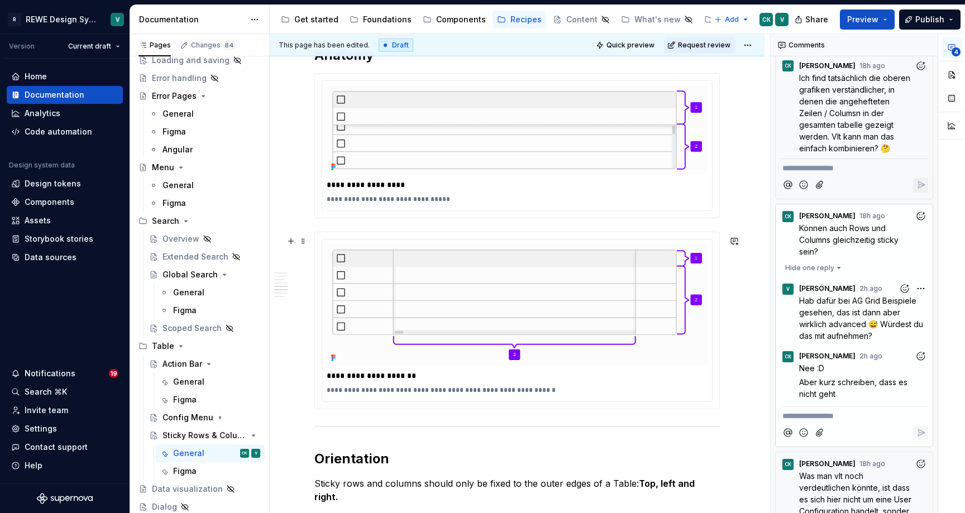
scroll to position [2369, 0]
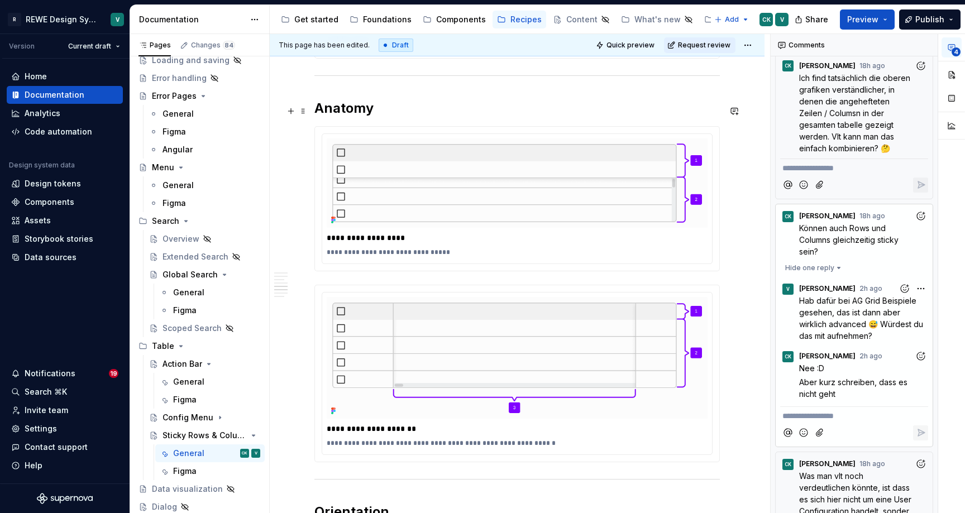
click at [408, 111] on h2 "Anatomy" at bounding box center [516, 108] width 405 height 18
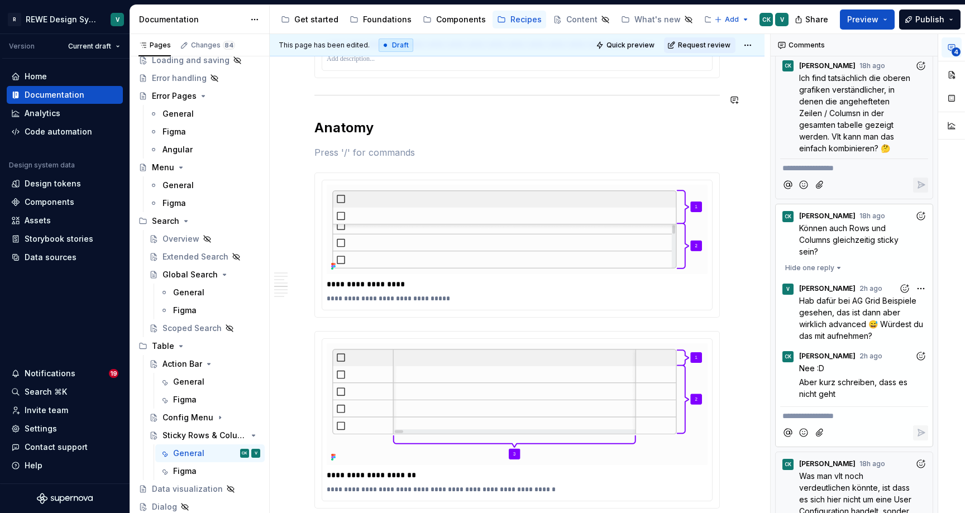
scroll to position [2352, 0]
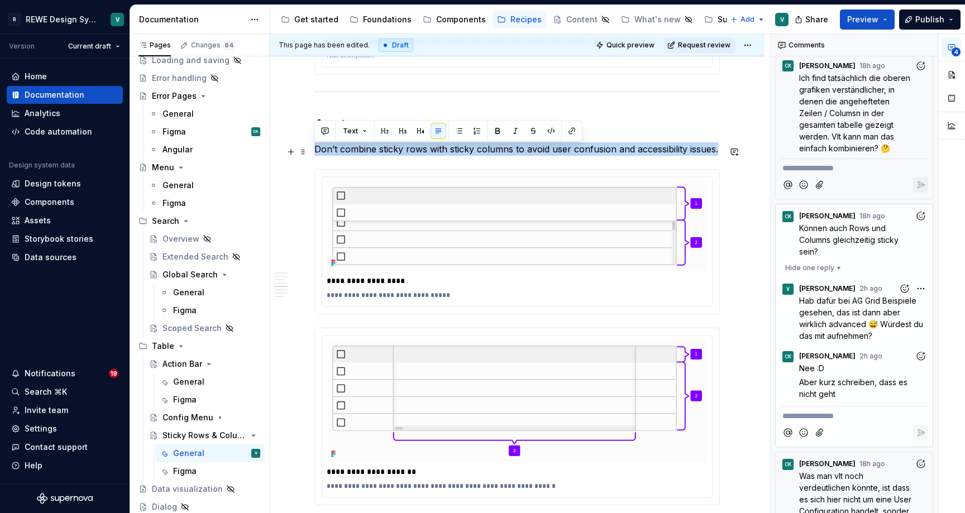
drag, startPoint x: 720, startPoint y: 151, endPoint x: 311, endPoint y: 155, distance: 409.4
click at [367, 132] on button "Text" at bounding box center [355, 131] width 34 height 16
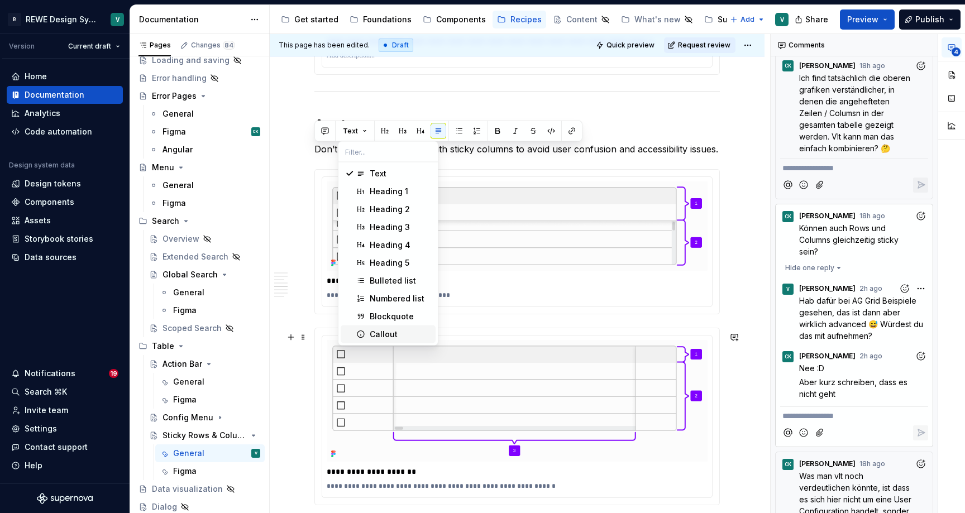
click at [400, 337] on div "Callout" at bounding box center [400, 334] width 61 height 11
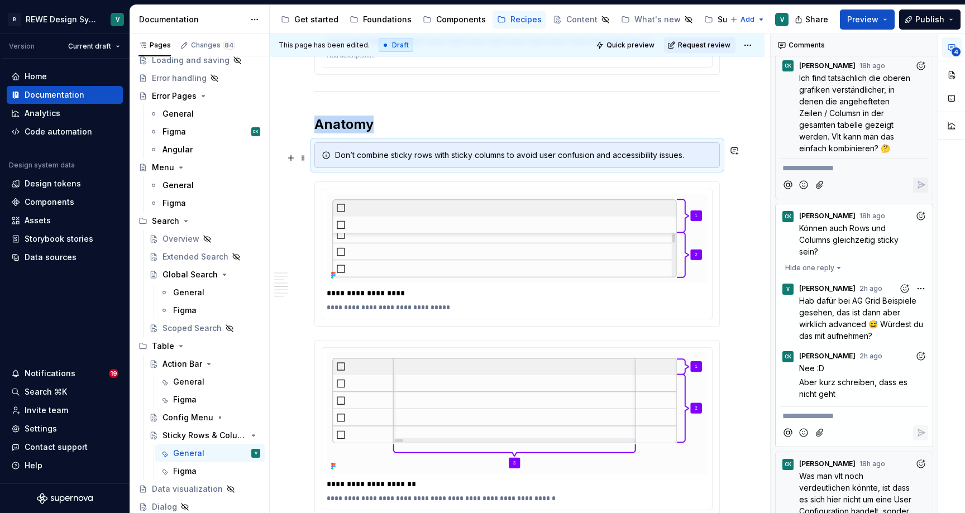
click at [521, 161] on div "Don’t combine sticky rows with sticky columns to avoid user confusion and acces…" at bounding box center [524, 155] width 378 height 11
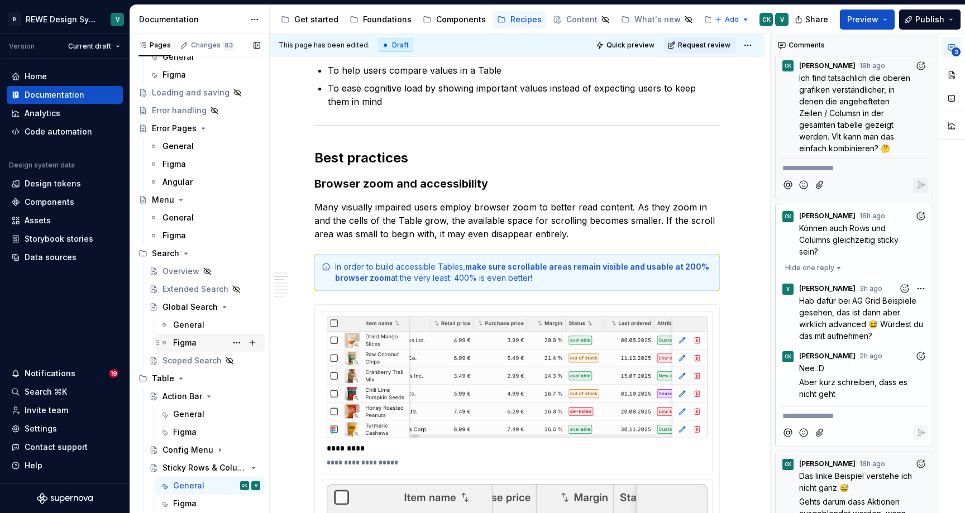
scroll to position [123, 0]
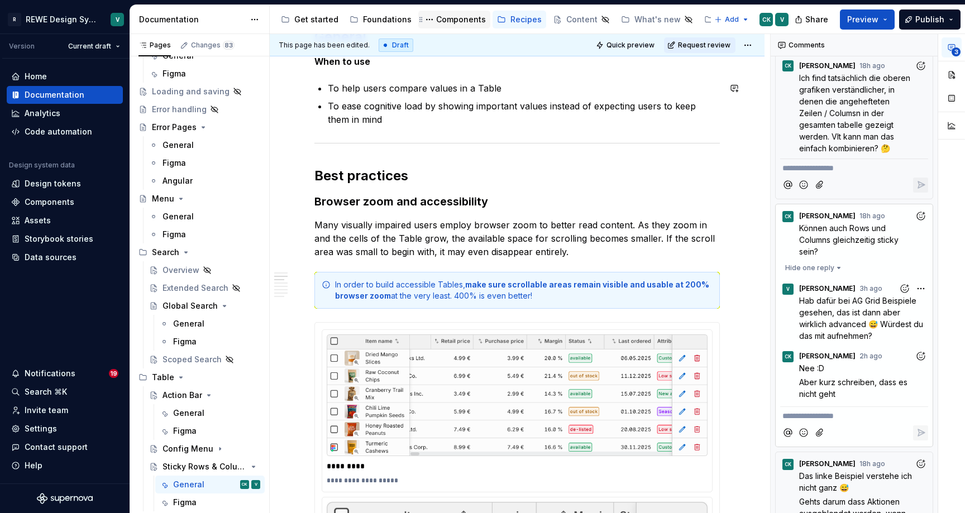
click at [450, 17] on div "Components" at bounding box center [461, 19] width 50 height 11
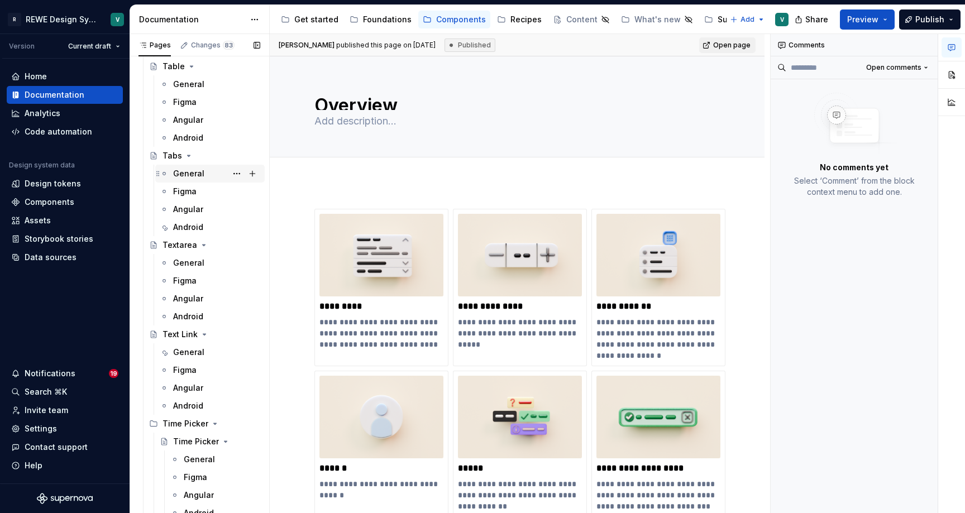
scroll to position [3994, 0]
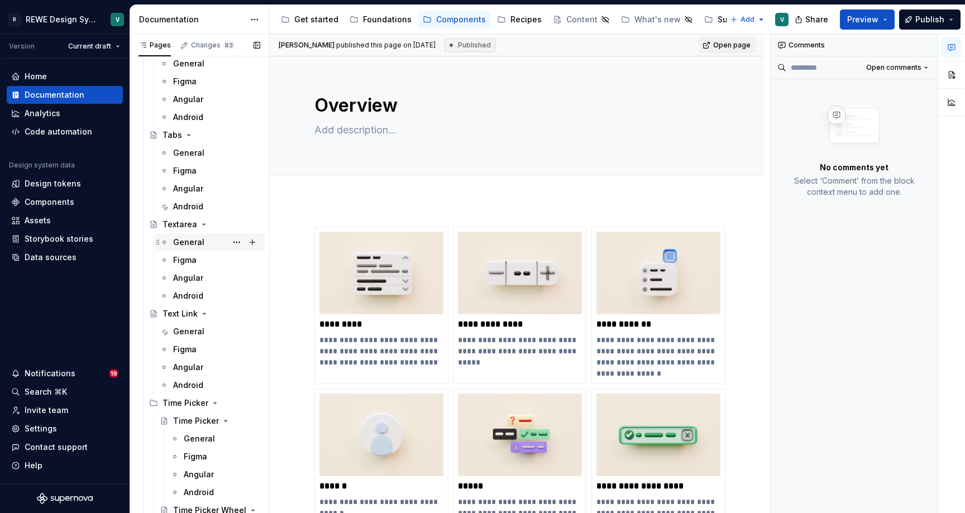
click at [187, 242] on div "General" at bounding box center [188, 242] width 31 height 11
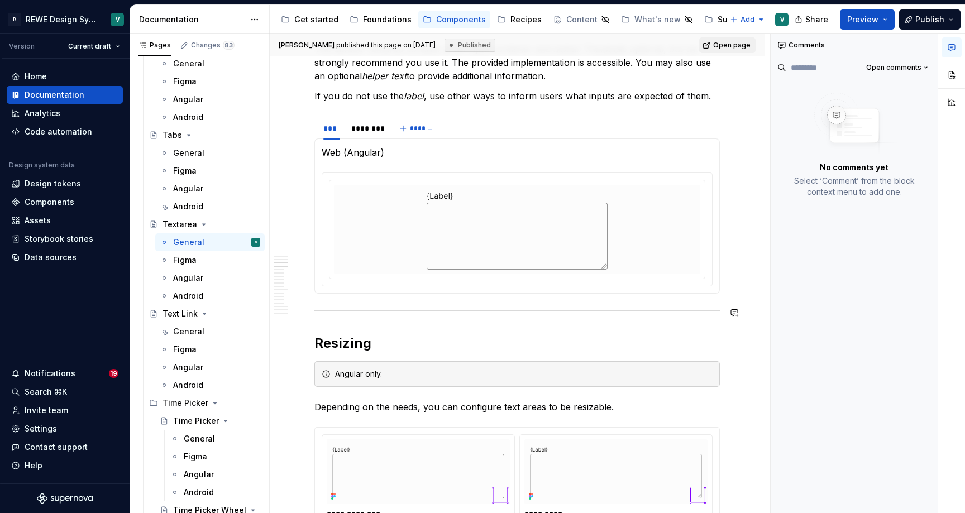
scroll to position [994, 0]
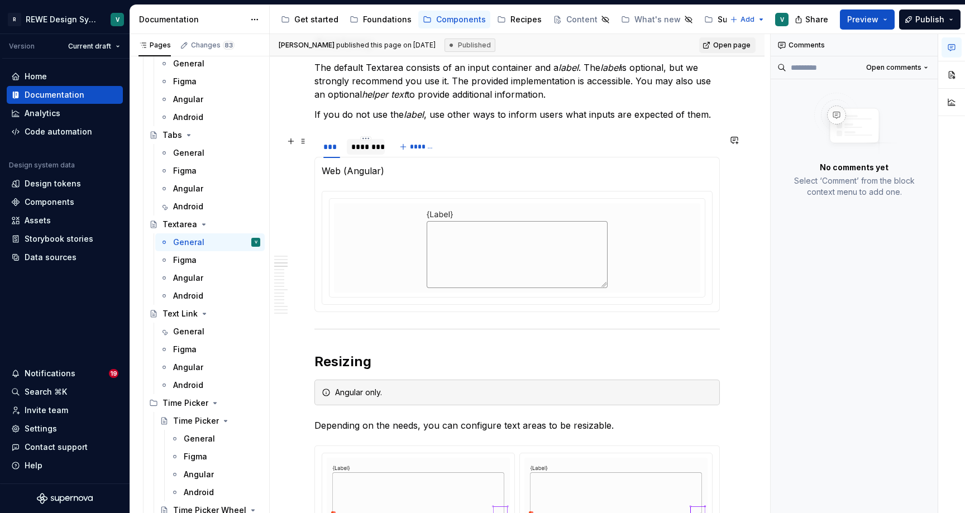
click at [371, 150] on div "********" at bounding box center [365, 146] width 29 height 11
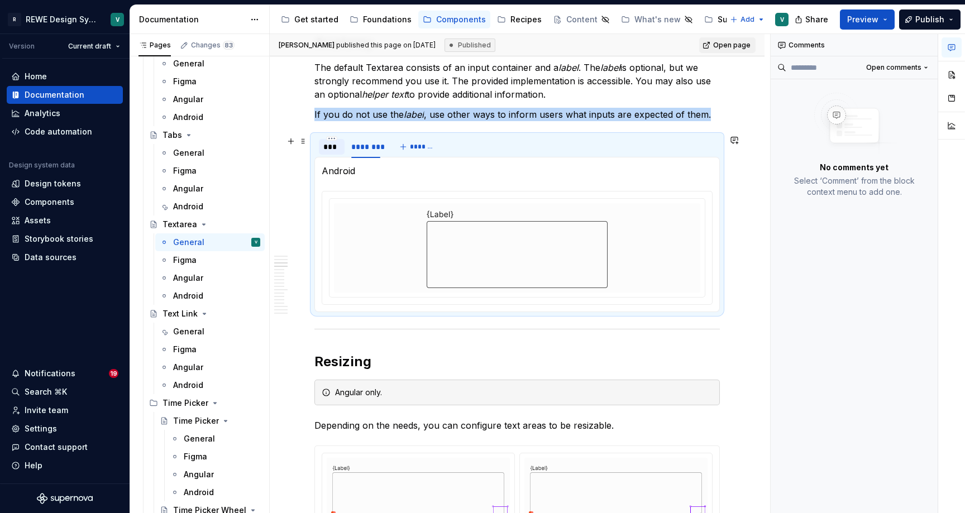
click at [337, 150] on div "***" at bounding box center [331, 146] width 17 height 11
click at [357, 149] on div "********" at bounding box center [365, 146] width 29 height 11
type textarea "*"
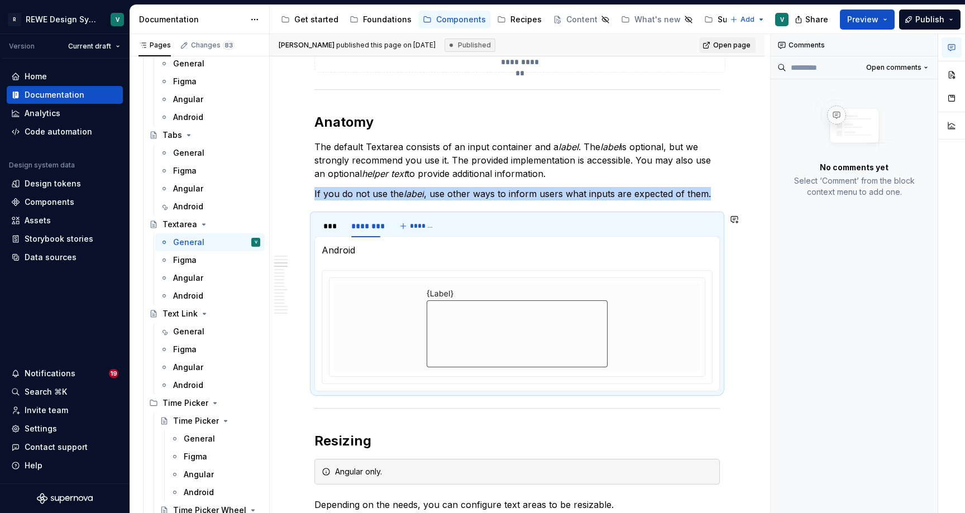
scroll to position [911, 0]
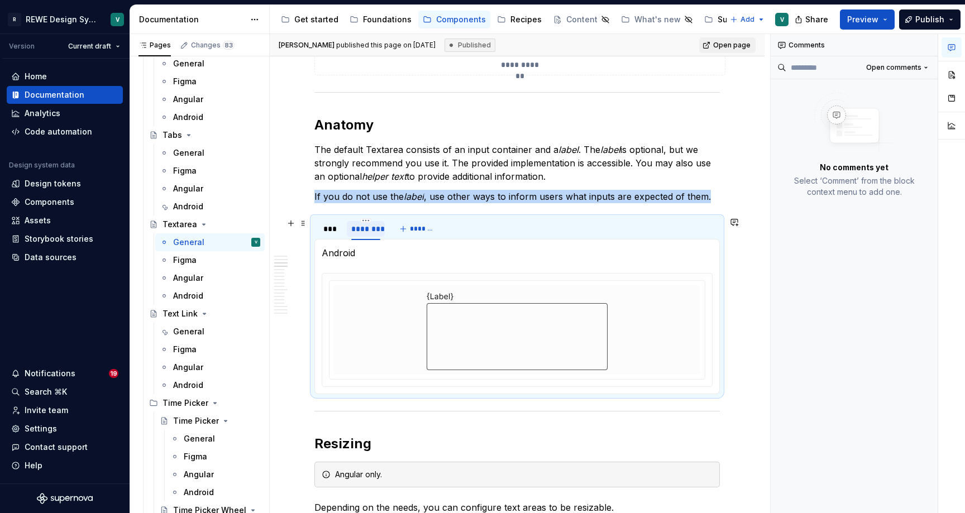
click at [369, 230] on div "********" at bounding box center [365, 228] width 29 height 11
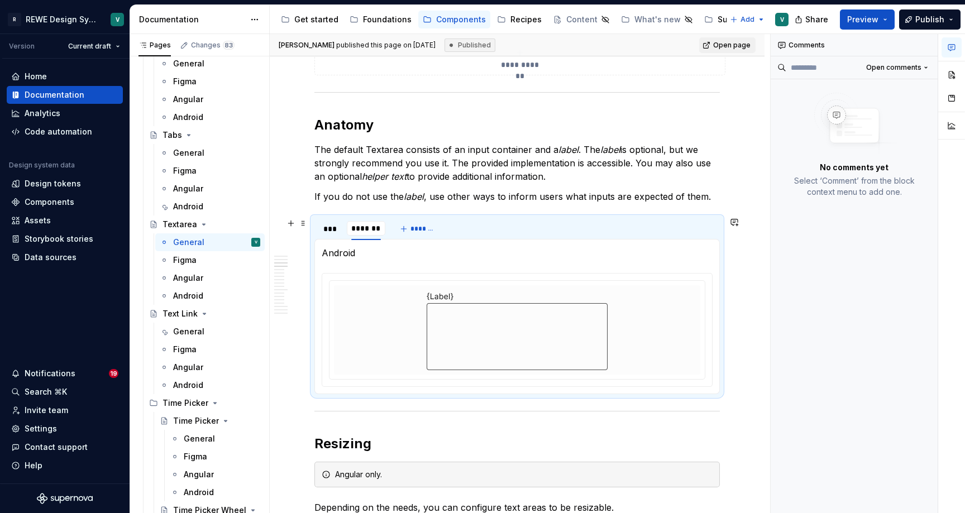
scroll to position [0, 1]
type input "*******"
click at [453, 173] on p "The default Textarea consists of an input container and a label . The label is …" at bounding box center [516, 163] width 405 height 40
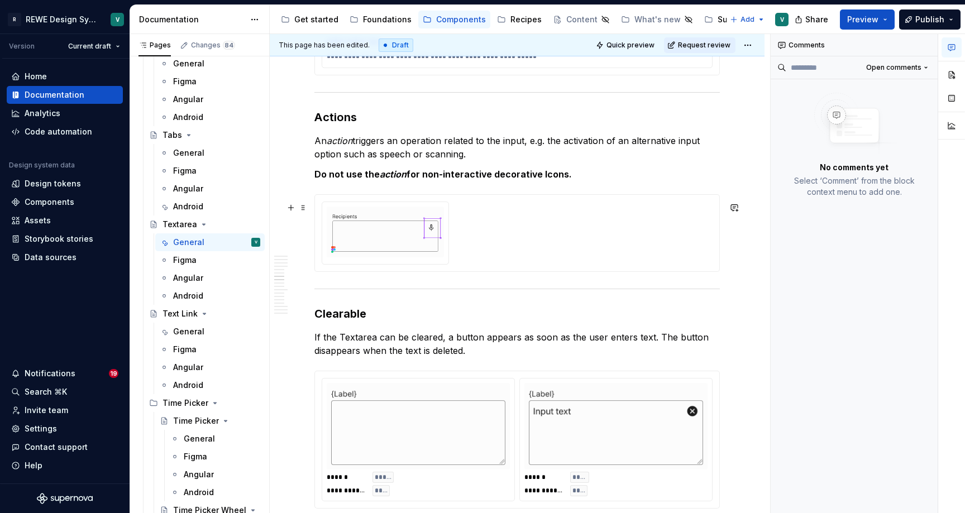
scroll to position [2876, 0]
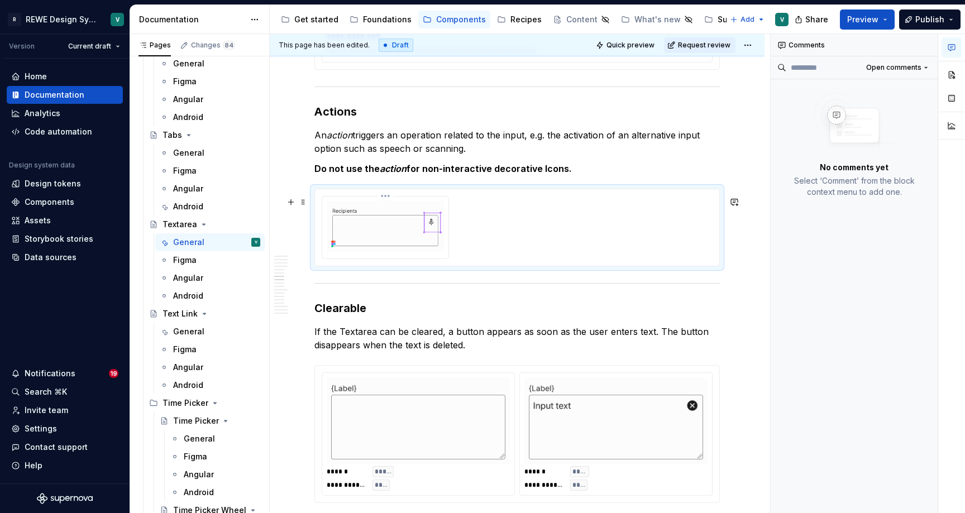
click at [448, 259] on div at bounding box center [385, 228] width 126 height 62
click at [631, 209] on div at bounding box center [517, 227] width 391 height 63
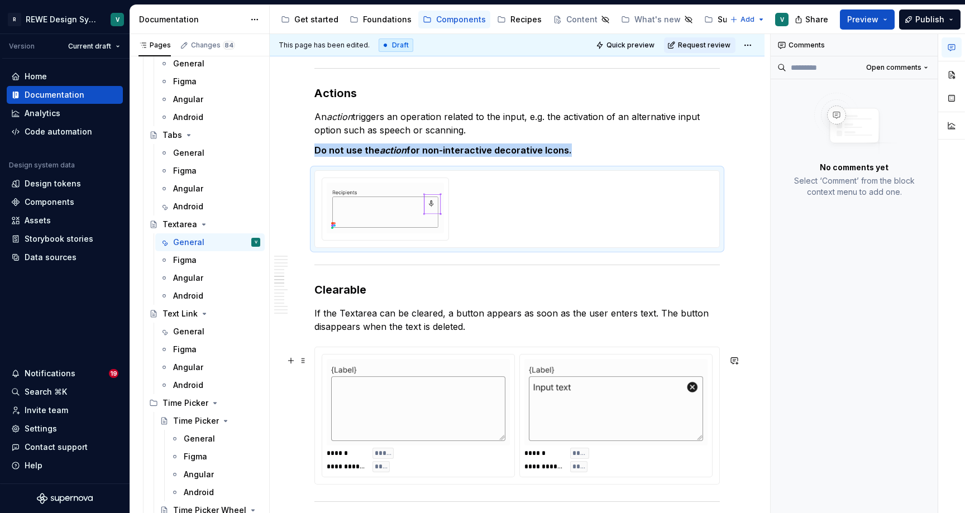
scroll to position [2845, 0]
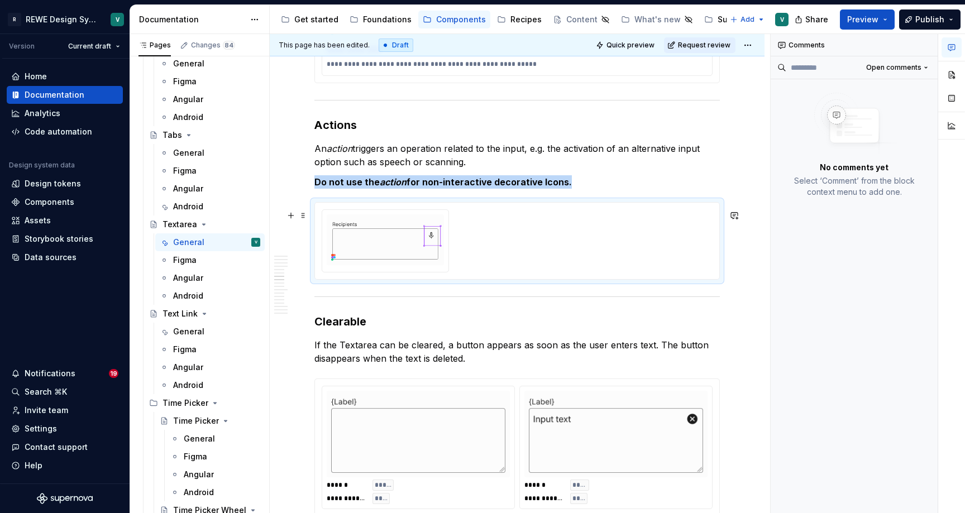
click at [559, 270] on div at bounding box center [517, 240] width 391 height 63
click at [957, 49] on button "button" at bounding box center [952, 47] width 20 height 20
click at [958, 79] on button "button" at bounding box center [952, 75] width 20 height 20
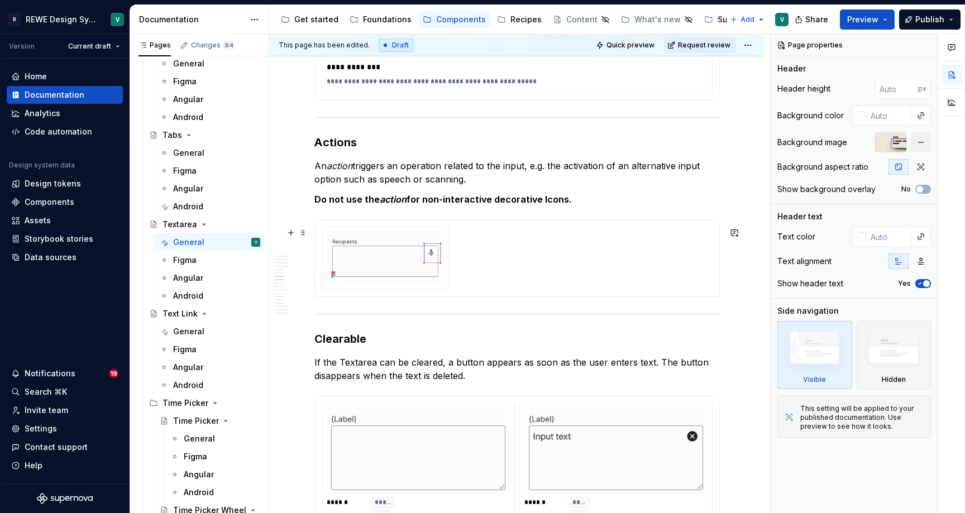
click at [544, 285] on div at bounding box center [517, 258] width 391 height 63
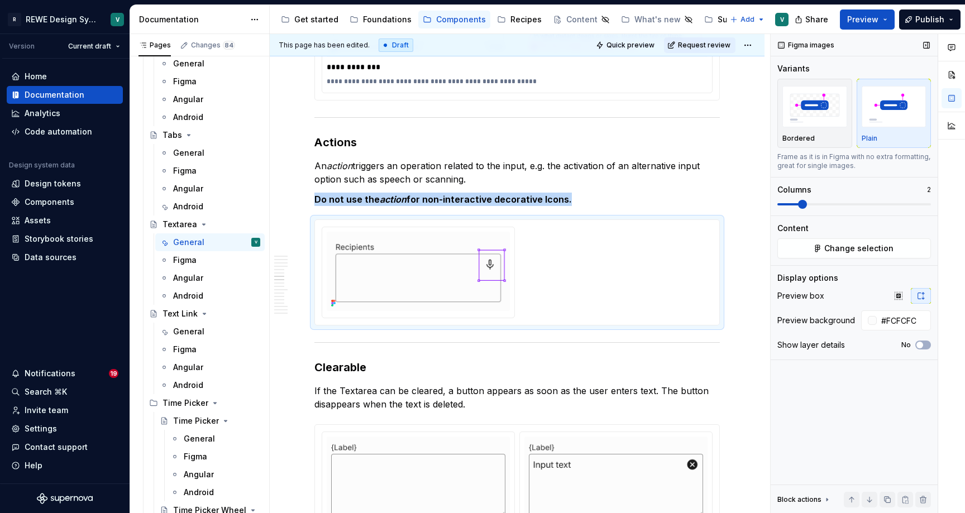
click at [806, 206] on span at bounding box center [802, 204] width 9 height 9
click at [804, 252] on button "Change selection" at bounding box center [854, 248] width 154 height 20
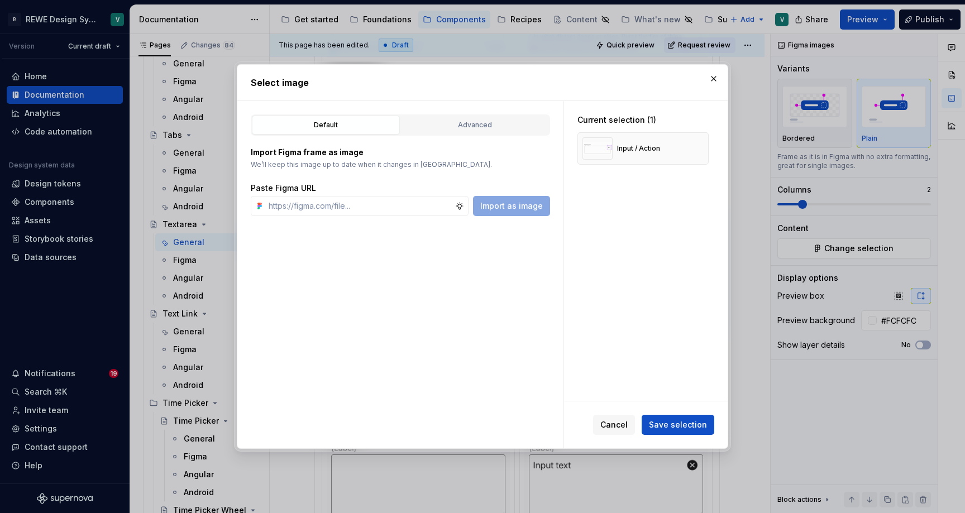
type textarea "*"
paste input "[URL][DOMAIN_NAME]"
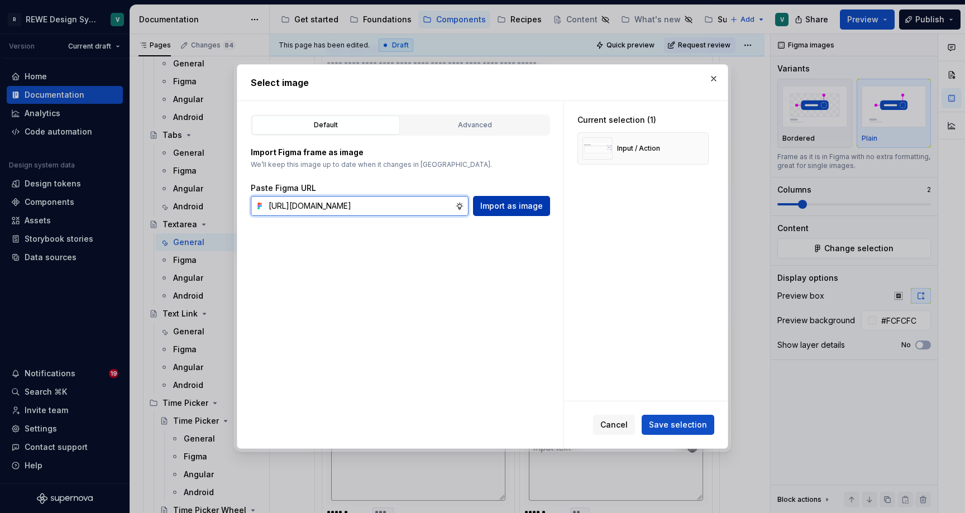
type input "[URL][DOMAIN_NAME]"
click at [504, 206] on span "Import as image" at bounding box center [511, 205] width 63 height 11
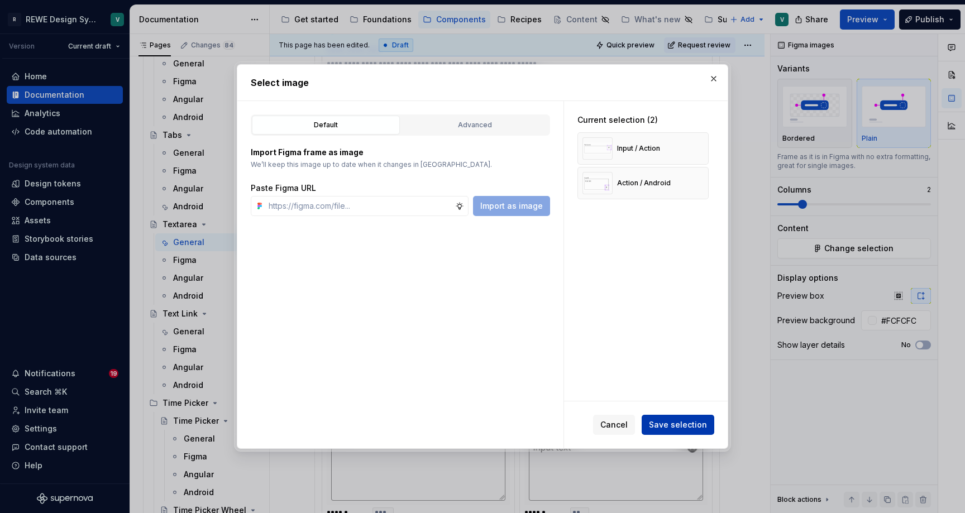
click at [685, 421] on span "Save selection" at bounding box center [678, 424] width 58 height 11
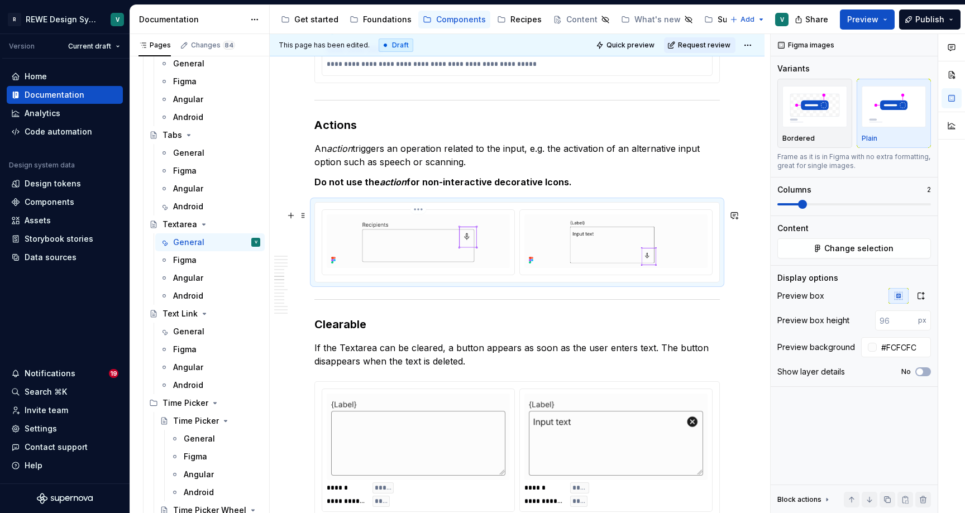
type textarea "*"
click at [486, 282] on div at bounding box center [517, 242] width 404 height 79
click at [924, 298] on icon "button" at bounding box center [921, 296] width 6 height 7
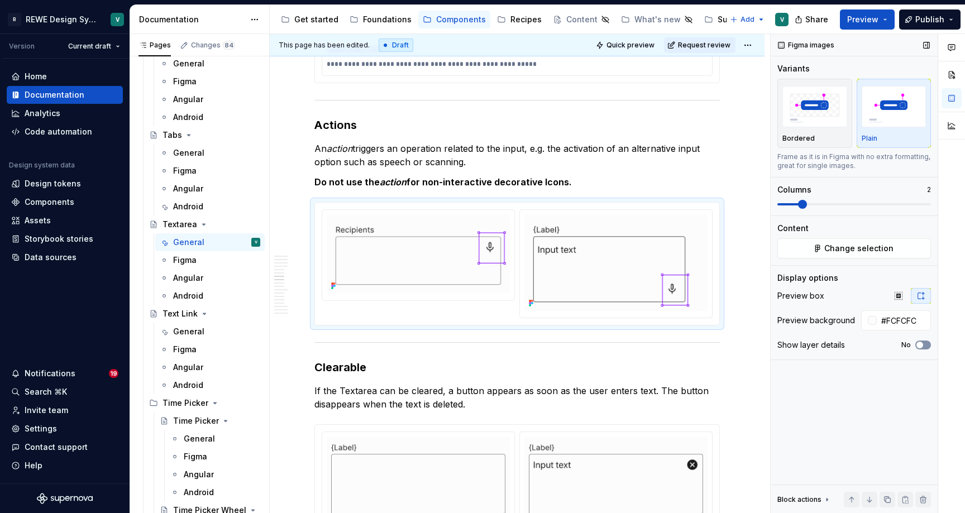
click at [918, 347] on span "button" at bounding box center [919, 345] width 7 height 7
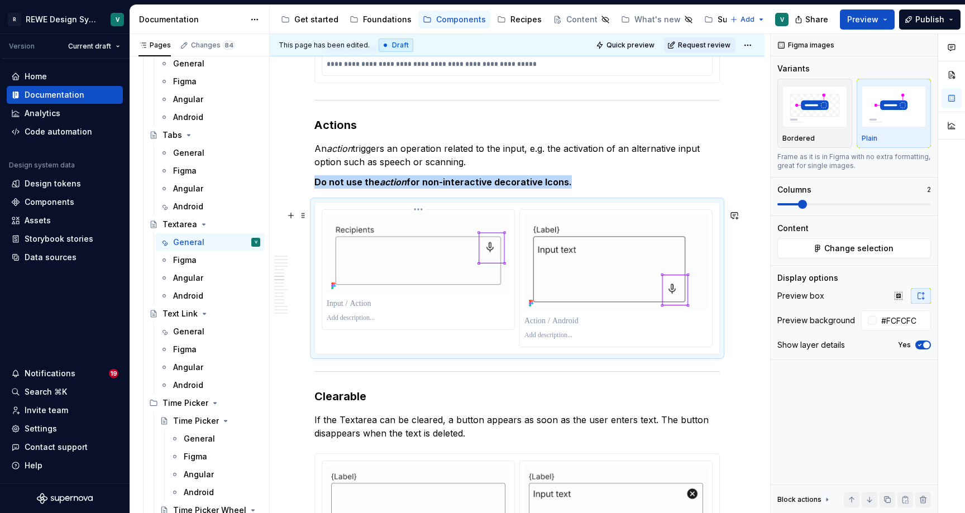
click at [369, 307] on p at bounding box center [418, 303] width 183 height 11
click at [902, 294] on icon "button" at bounding box center [898, 296] width 9 height 9
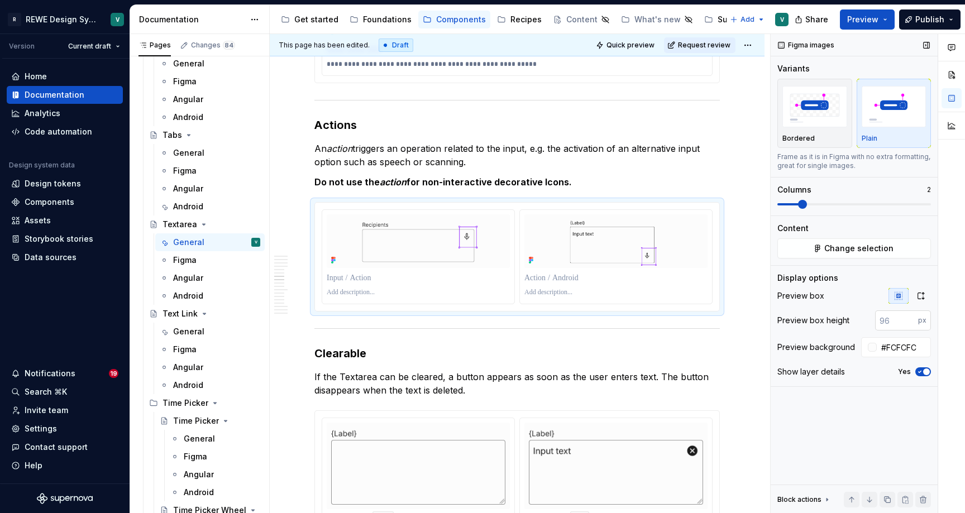
click at [896, 321] on input "number" at bounding box center [896, 321] width 43 height 20
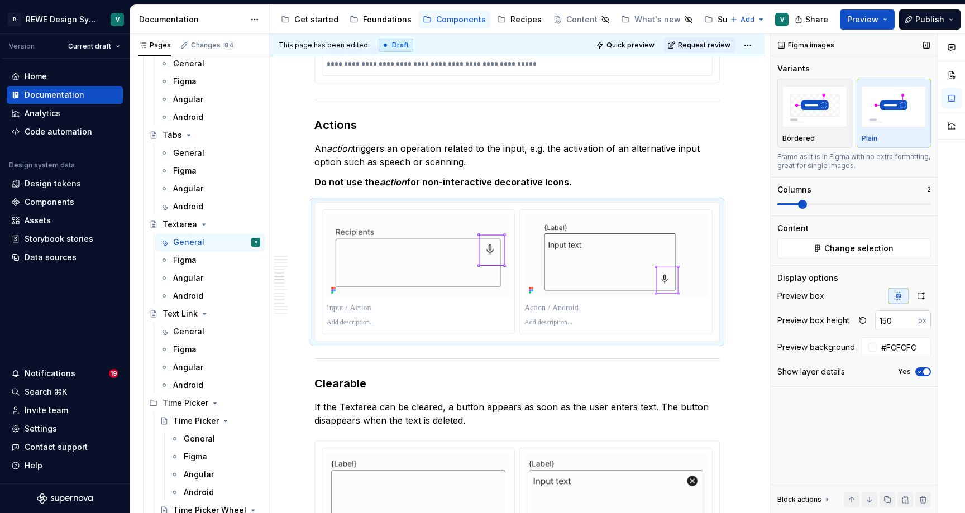
click at [897, 325] on input "150" at bounding box center [896, 321] width 43 height 20
type input "1"
type input "200"
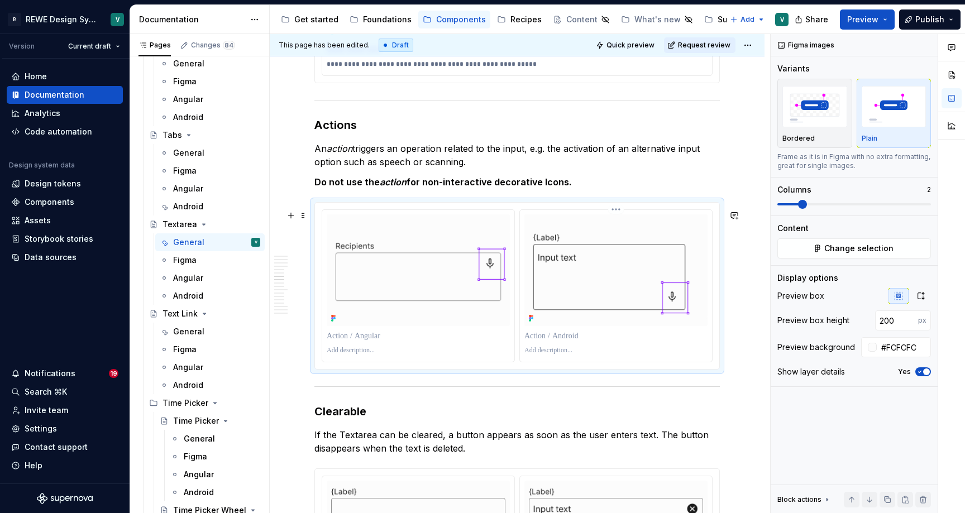
click at [712, 326] on div at bounding box center [616, 286] width 192 height 152
click at [886, 243] on span "Change selection" at bounding box center [858, 248] width 69 height 11
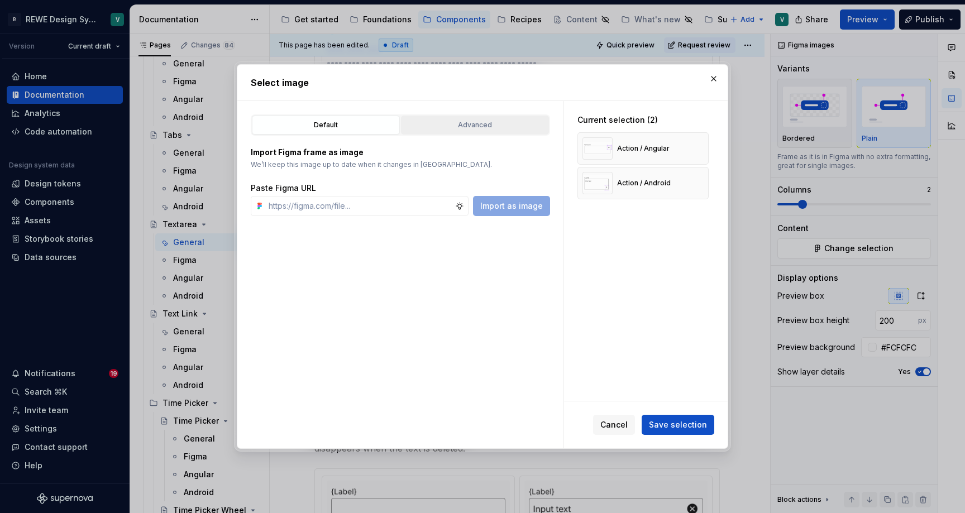
click at [461, 124] on div "Advanced" at bounding box center [475, 125] width 140 height 11
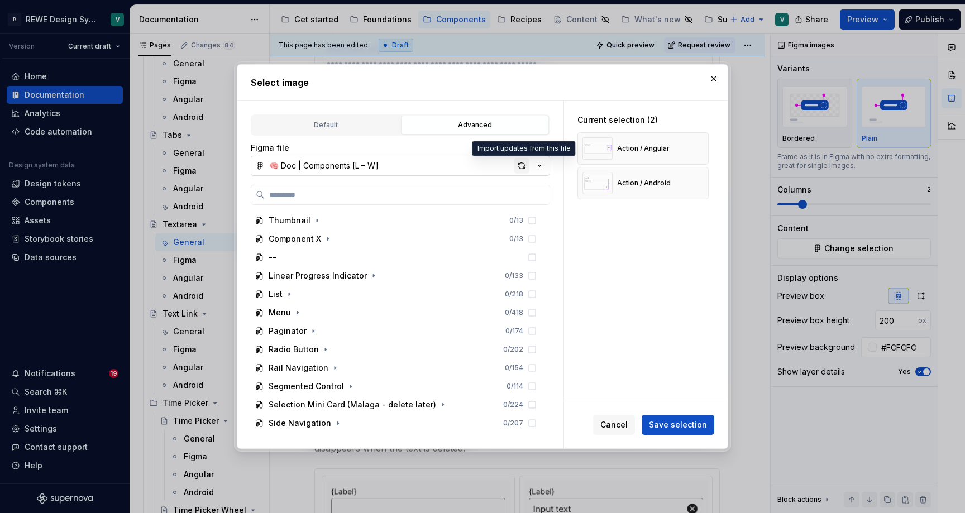
click at [522, 165] on div "button" at bounding box center [522, 166] width 16 height 16
click at [701, 422] on span "Save selection" at bounding box center [678, 424] width 58 height 11
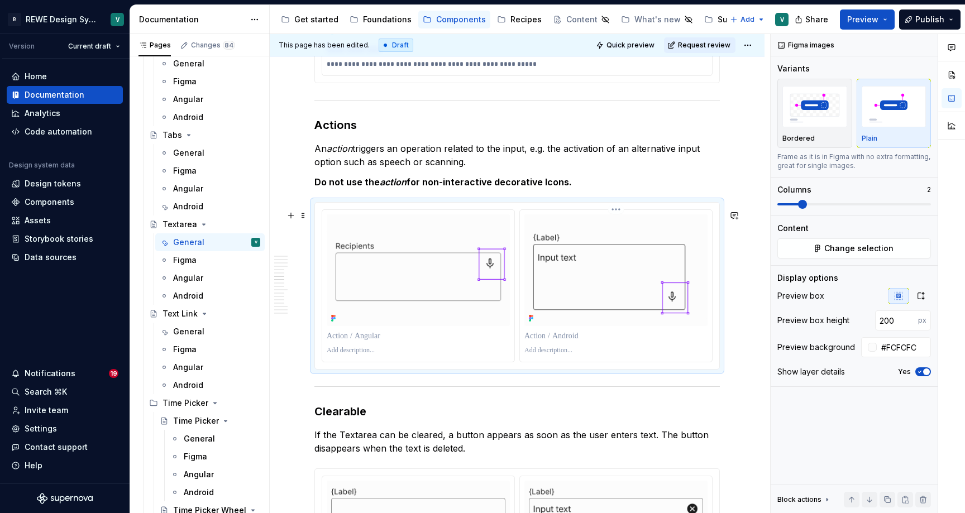
click at [642, 336] on div at bounding box center [615, 336] width 183 height 16
click at [647, 319] on img at bounding box center [615, 270] width 183 height 97
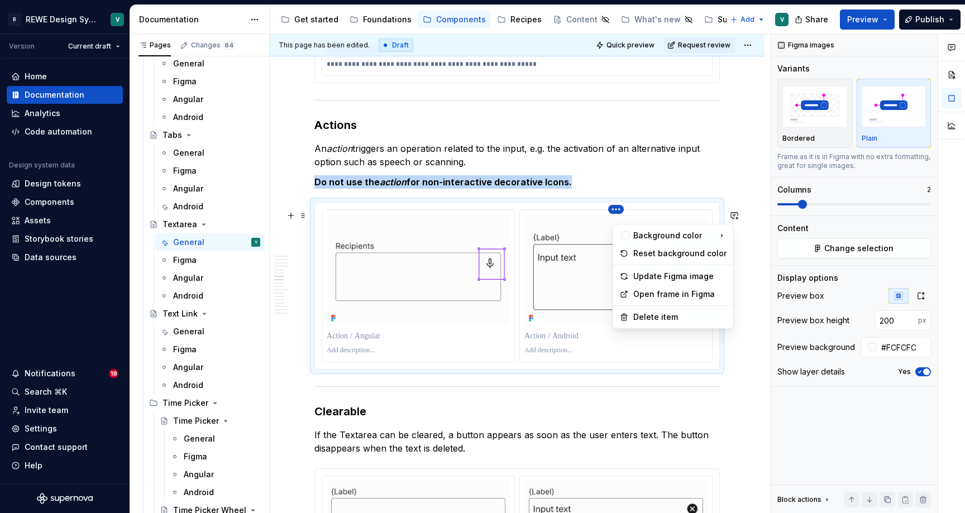
click at [620, 214] on html "R REWE Design System V Version Current draft Home Documentation Analytics Code …" at bounding box center [482, 256] width 965 height 513
click at [660, 276] on div "Update Figma image" at bounding box center [679, 276] width 93 height 11
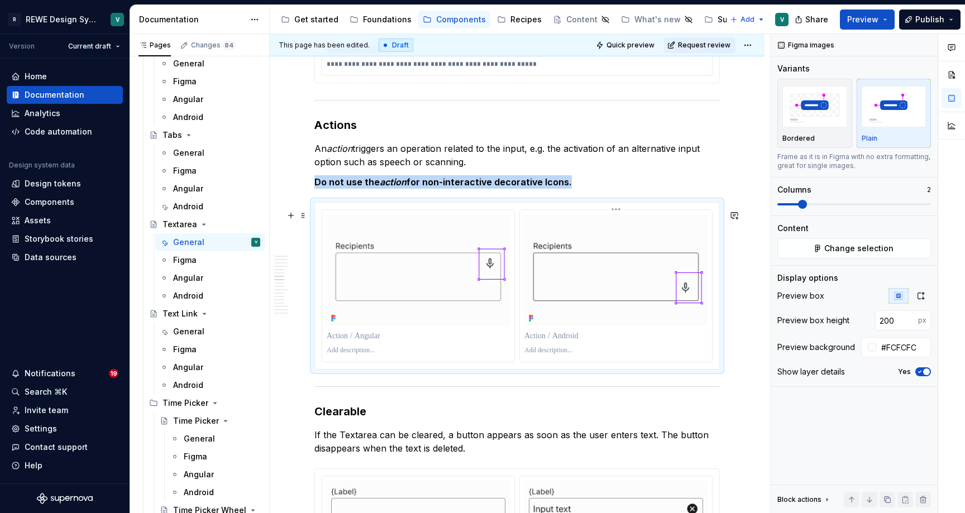
type textarea "*"
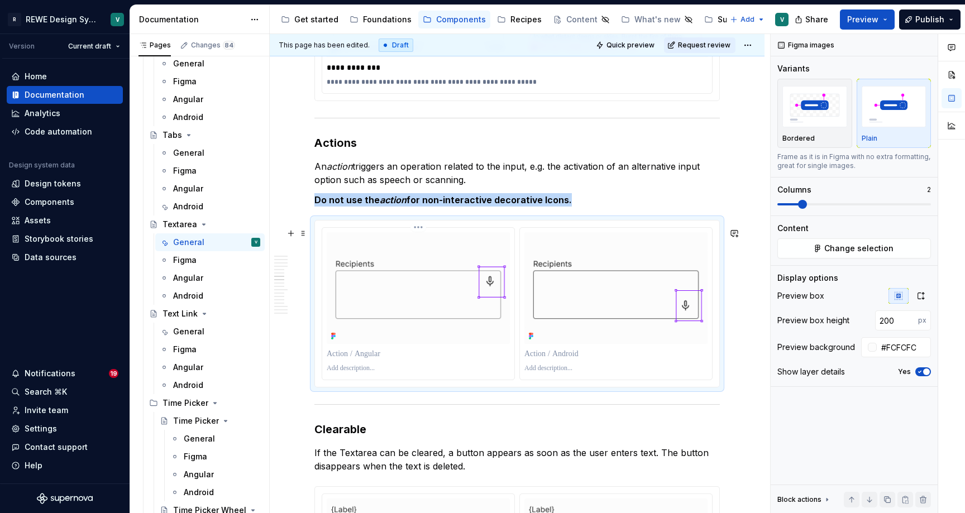
click at [420, 344] on div at bounding box center [418, 288] width 183 height 112
click at [400, 360] on p at bounding box center [418, 353] width 183 height 11
click at [593, 360] on p at bounding box center [615, 353] width 183 height 11
click at [412, 373] on p at bounding box center [418, 368] width 183 height 9
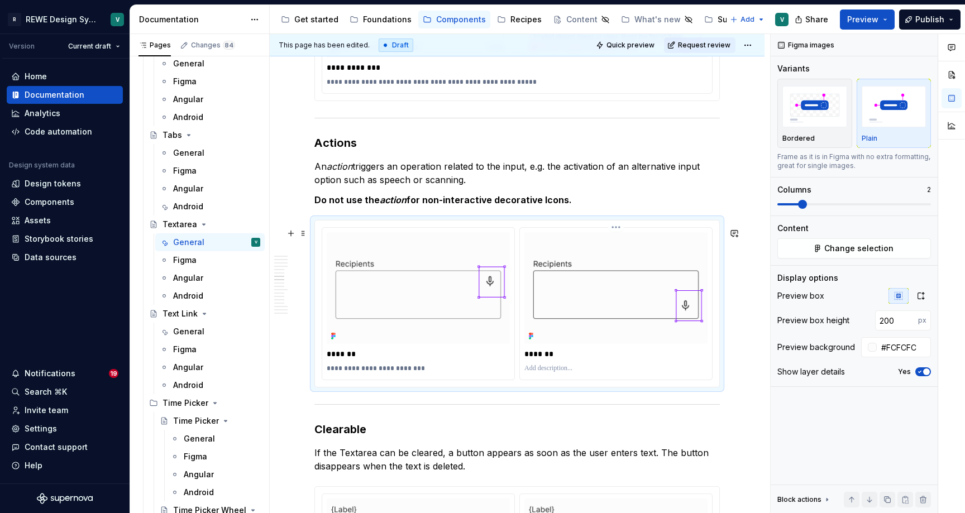
click at [539, 373] on p at bounding box center [615, 368] width 183 height 9
click at [422, 373] on p "**********" at bounding box center [420, 368] width 186 height 9
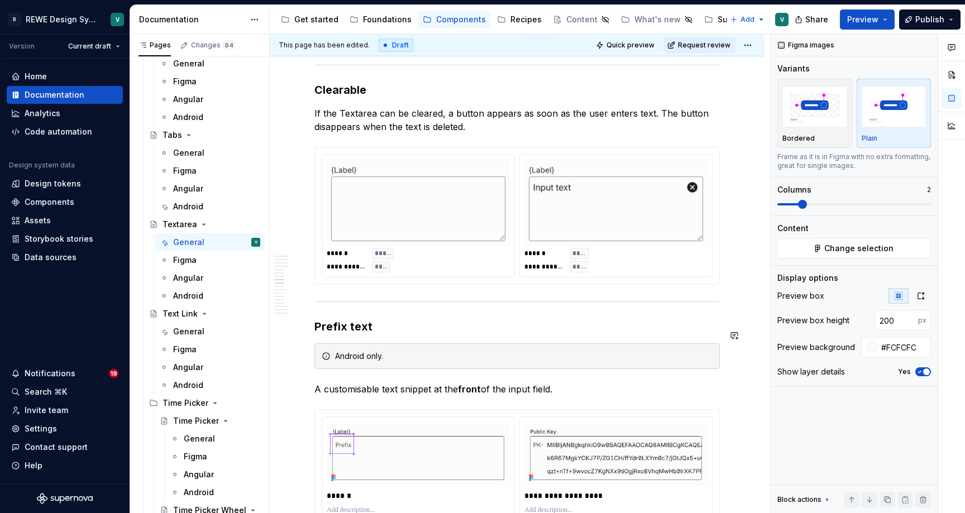
scroll to position [3173, 0]
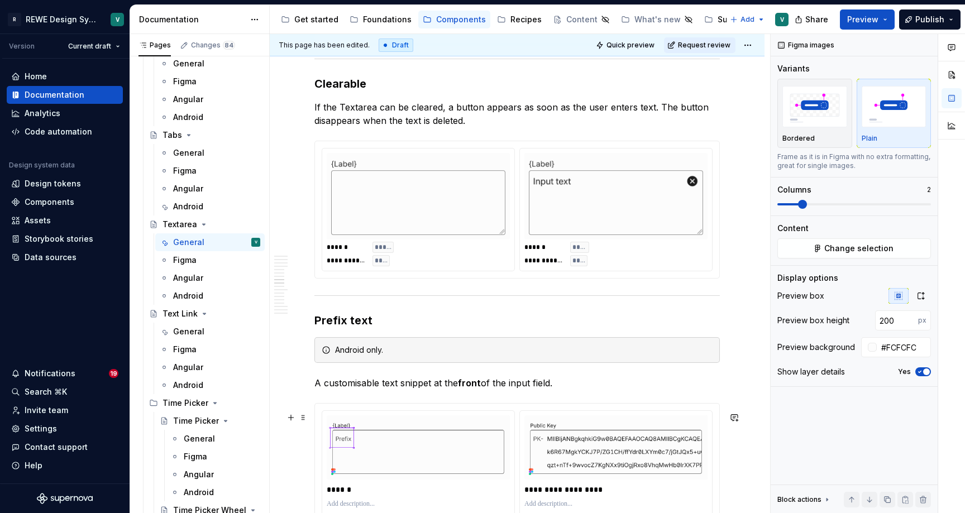
type textarea "*"
click at [473, 127] on p "If the Textarea can be cleared, a button appears as soon as the user enters tex…" at bounding box center [516, 114] width 405 height 27
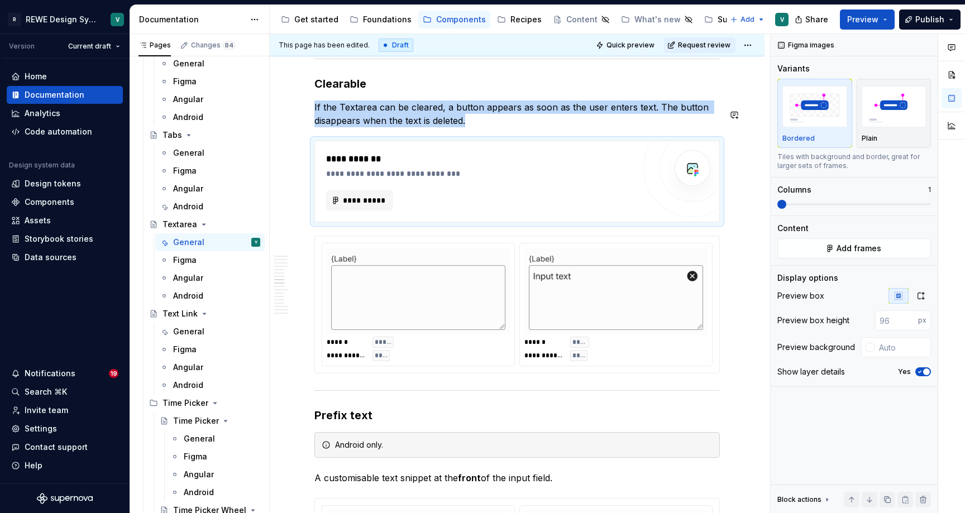
type textarea "*"
click at [925, 289] on button "button" at bounding box center [921, 296] width 20 height 16
click at [900, 318] on input "text" at bounding box center [903, 321] width 56 height 20
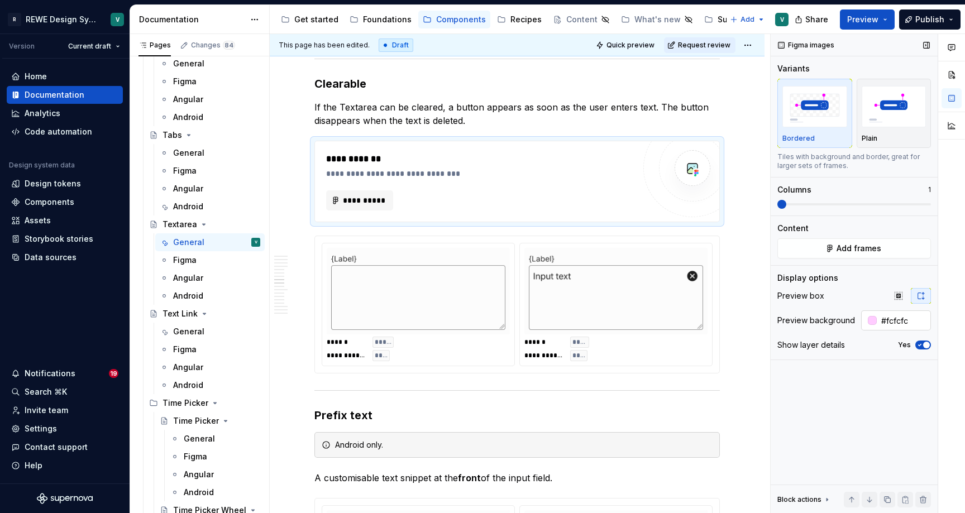
type input "#FCFCFC"
click at [371, 206] on span "**********" at bounding box center [364, 200] width 44 height 11
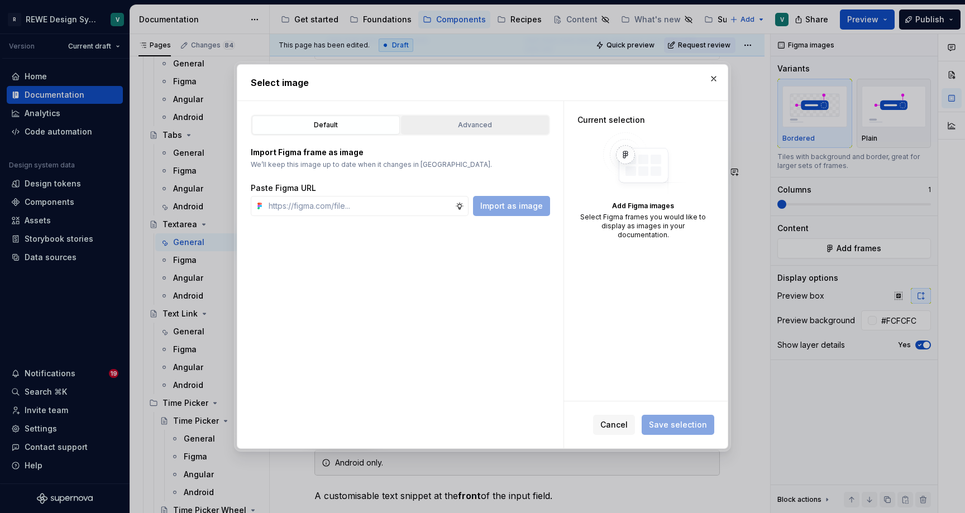
type textarea "*"
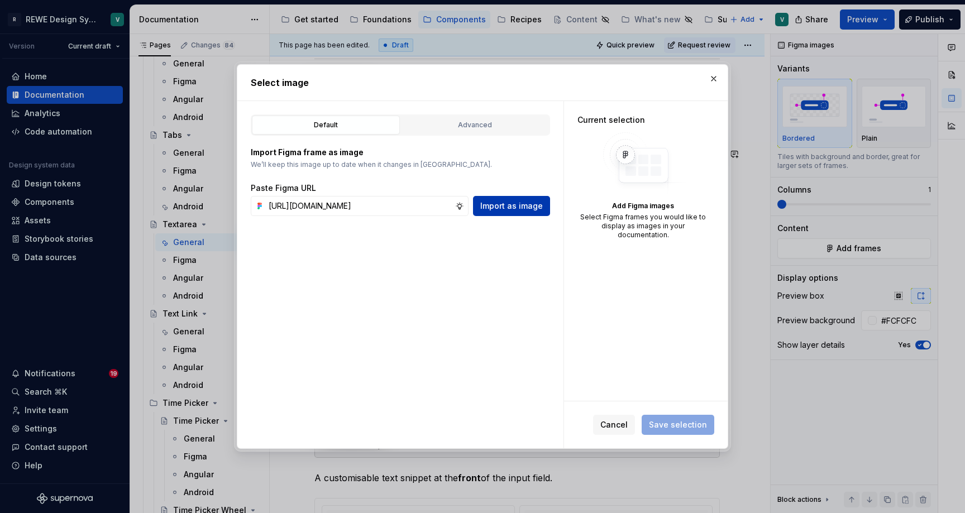
type input "[URL][DOMAIN_NAME]"
click at [509, 206] on span "Import as image" at bounding box center [511, 205] width 63 height 11
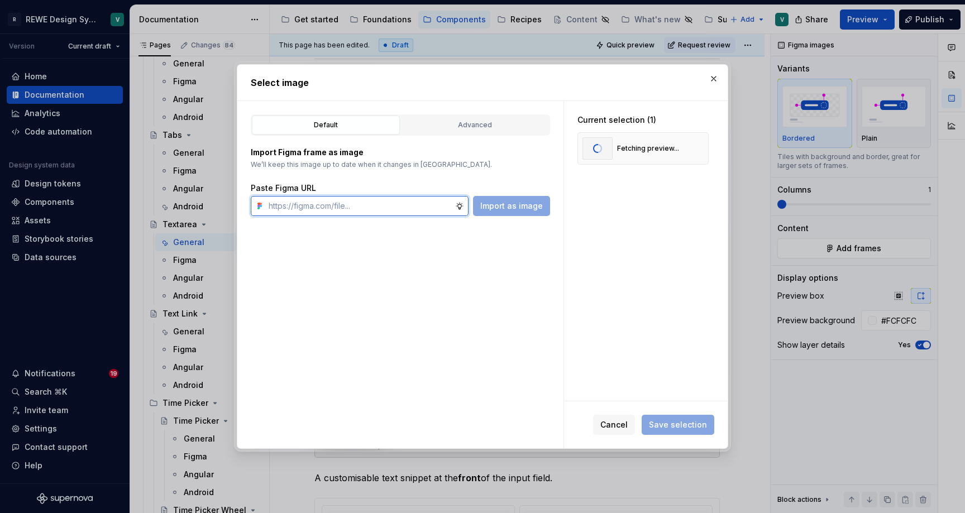
click at [417, 201] on input "text" at bounding box center [359, 206] width 191 height 20
paste input "[URL][DOMAIN_NAME]"
type input "[URL][DOMAIN_NAME]"
click at [490, 207] on span "Import as image" at bounding box center [511, 205] width 63 height 11
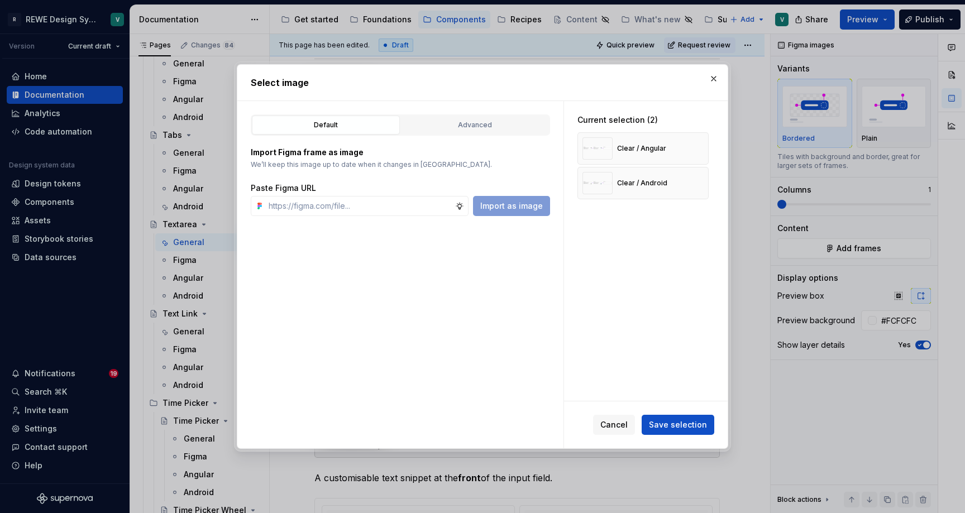
type textarea "*"
click at [663, 425] on span "Save selection" at bounding box center [678, 424] width 58 height 11
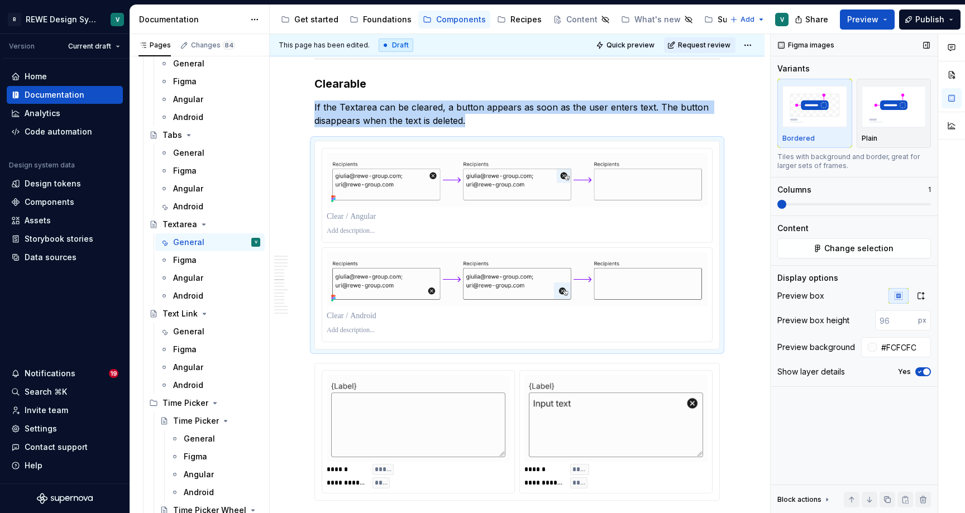
click at [777, 204] on div "Figma images Variants Bordered Plain Tiles with background and border, great fo…" at bounding box center [854, 274] width 167 height 480
click at [921, 296] on icon "button" at bounding box center [920, 296] width 9 height 9
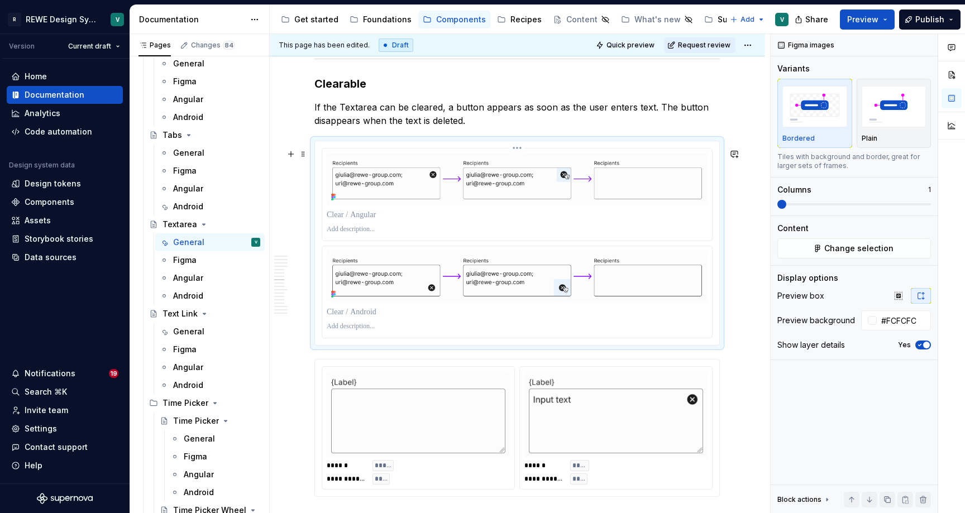
click at [396, 218] on p at bounding box center [517, 214] width 381 height 11
click at [369, 234] on p at bounding box center [517, 229] width 381 height 9
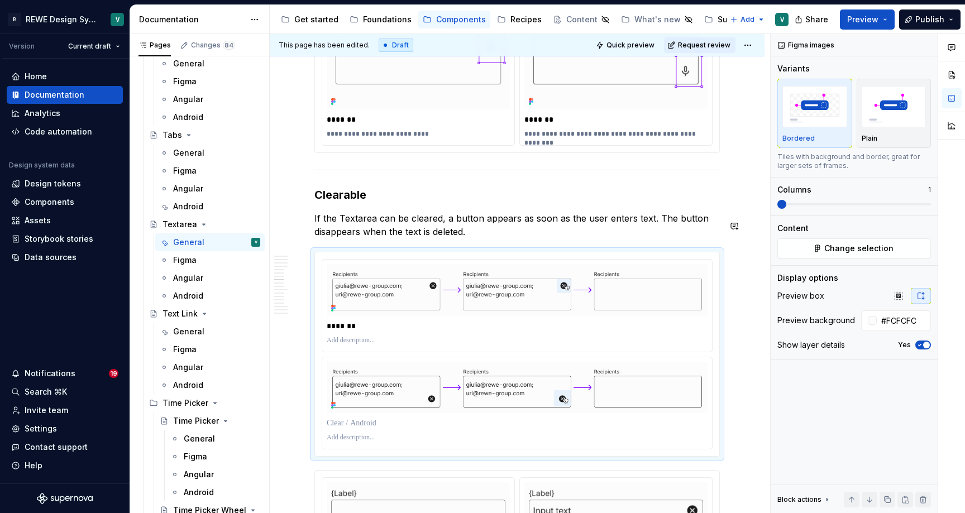
scroll to position [3068, 0]
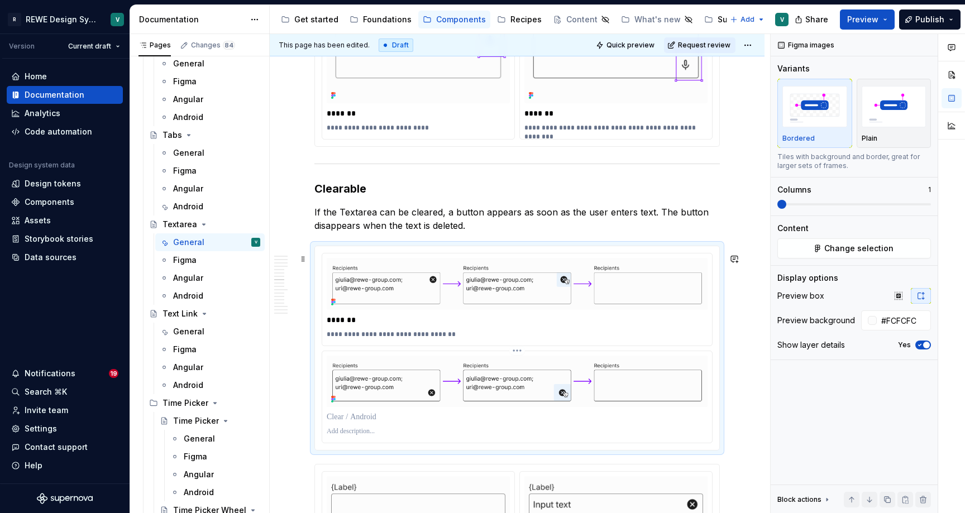
click at [384, 422] on p at bounding box center [517, 417] width 381 height 11
click at [594, 132] on p "**********" at bounding box center [617, 127] width 186 height 9
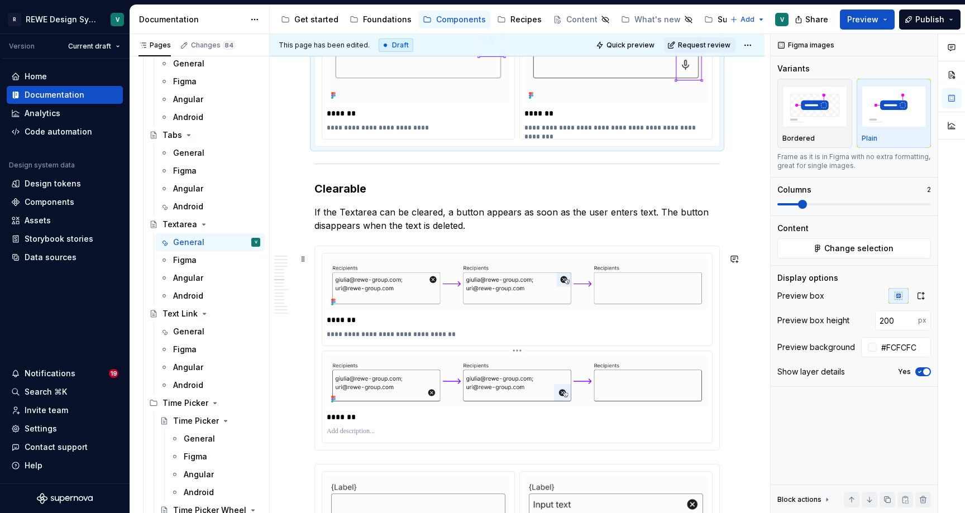
click at [354, 436] on p at bounding box center [517, 431] width 381 height 9
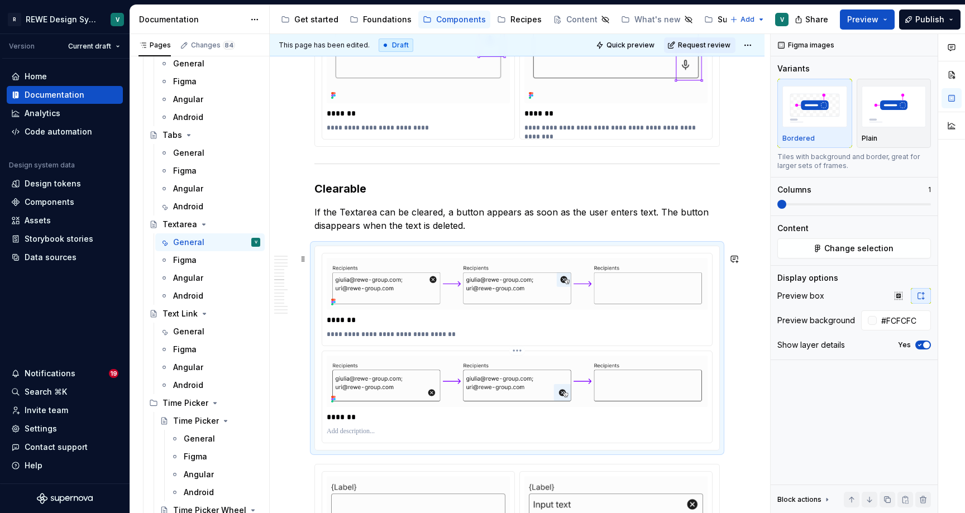
paste div
drag, startPoint x: 364, startPoint y: 441, endPoint x: 305, endPoint y: 433, distance: 59.2
click at [305, 433] on div "**********" at bounding box center [517, 295] width 495 height 6356
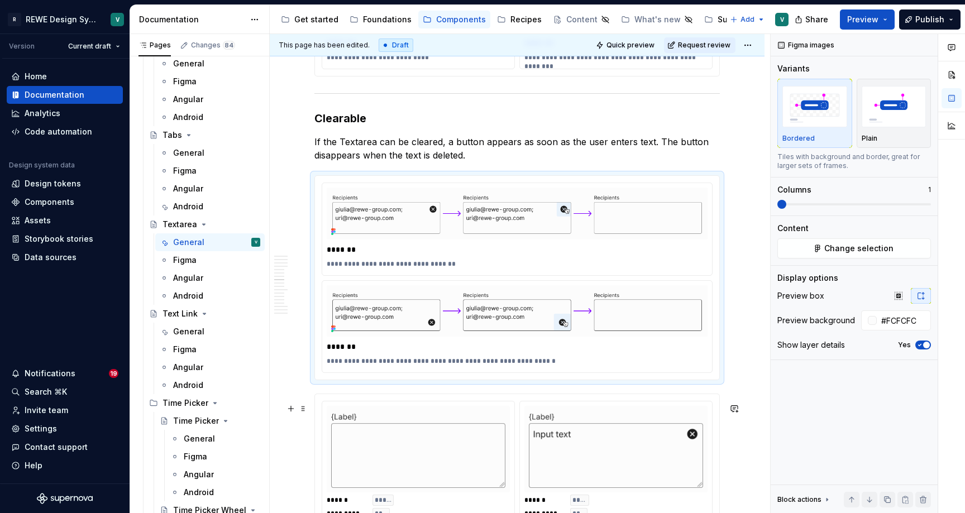
scroll to position [3150, 0]
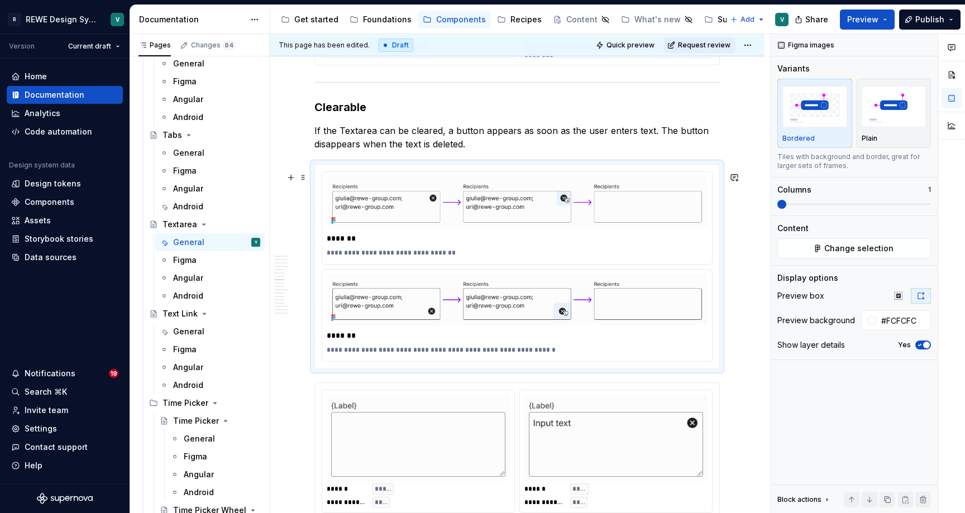
click at [720, 369] on div "**********" at bounding box center [516, 266] width 405 height 205
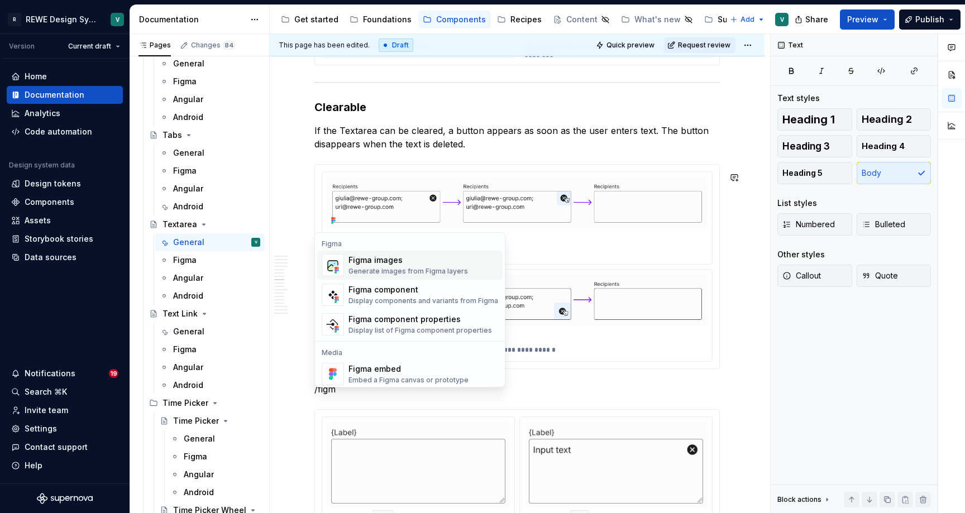
click at [432, 268] on div "Generate images from Figma layers" at bounding box center [408, 271] width 120 height 9
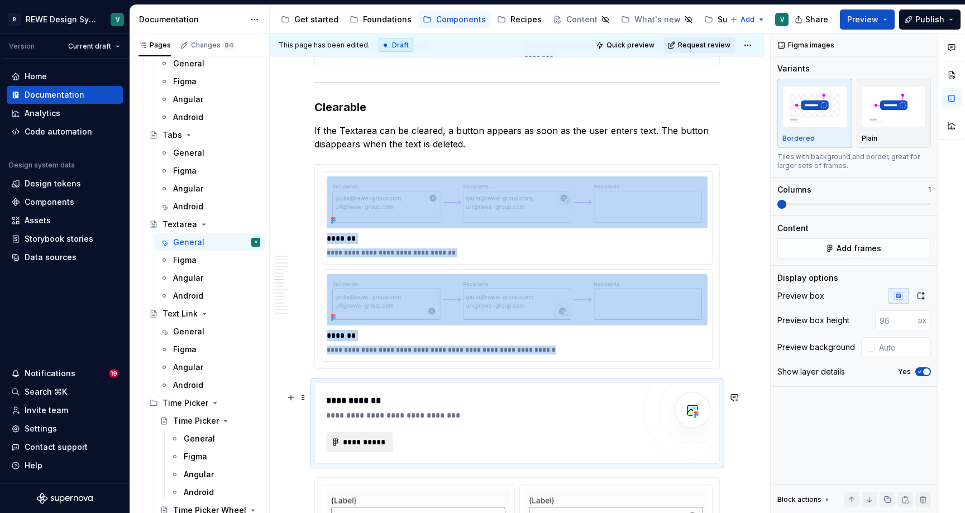
click at [361, 447] on span "**********" at bounding box center [364, 442] width 44 height 11
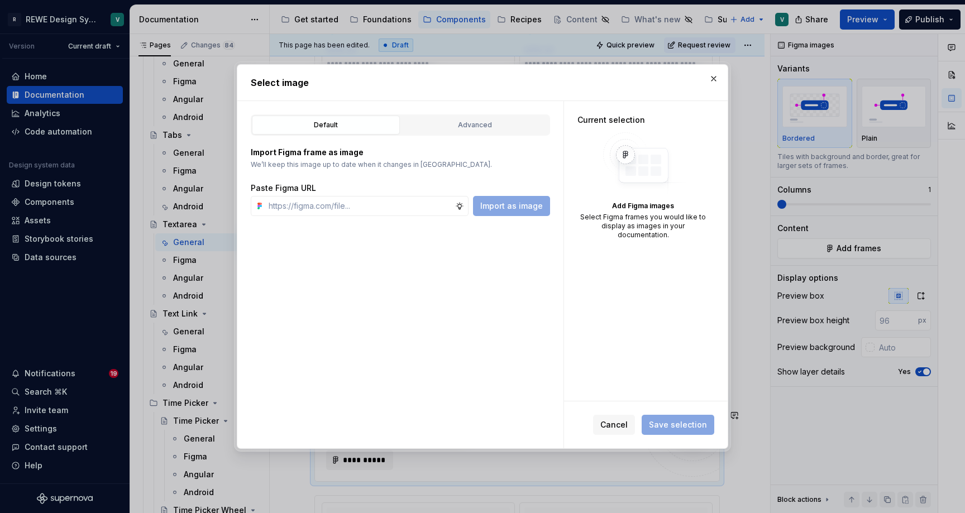
type textarea "*"
type input "[URL][DOMAIN_NAME]"
click at [505, 205] on span "Import as image" at bounding box center [511, 205] width 63 height 11
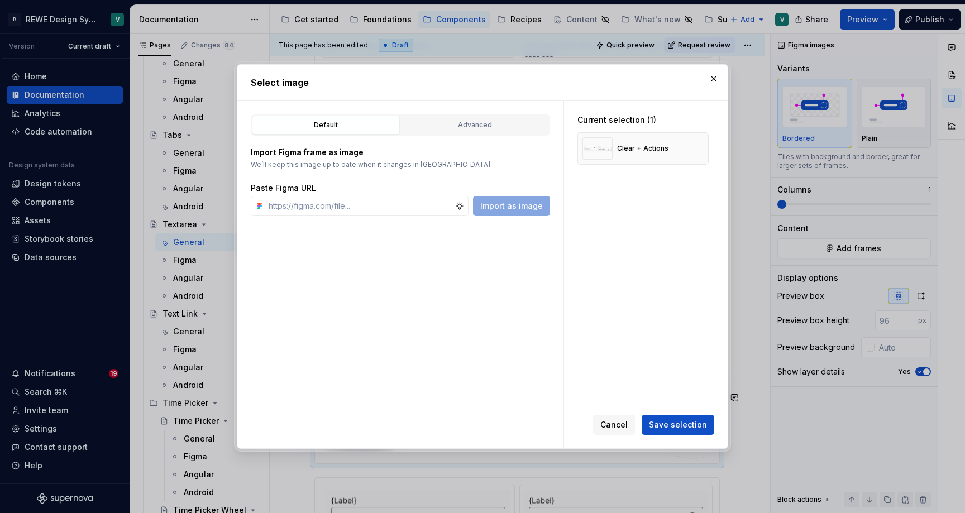
type textarea "*"
click at [695, 418] on button "Save selection" at bounding box center [678, 425] width 73 height 20
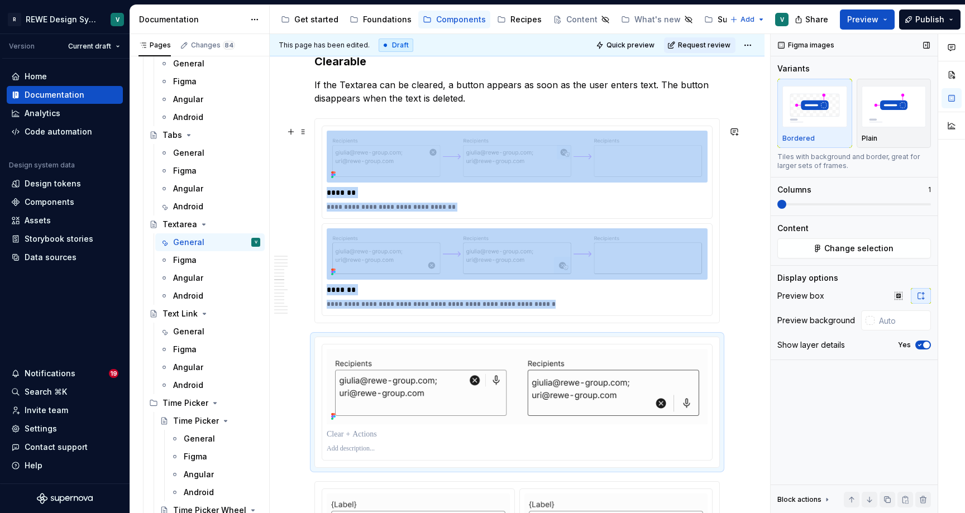
scroll to position [3196, 0]
click at [904, 325] on input "text" at bounding box center [903, 321] width 56 height 20
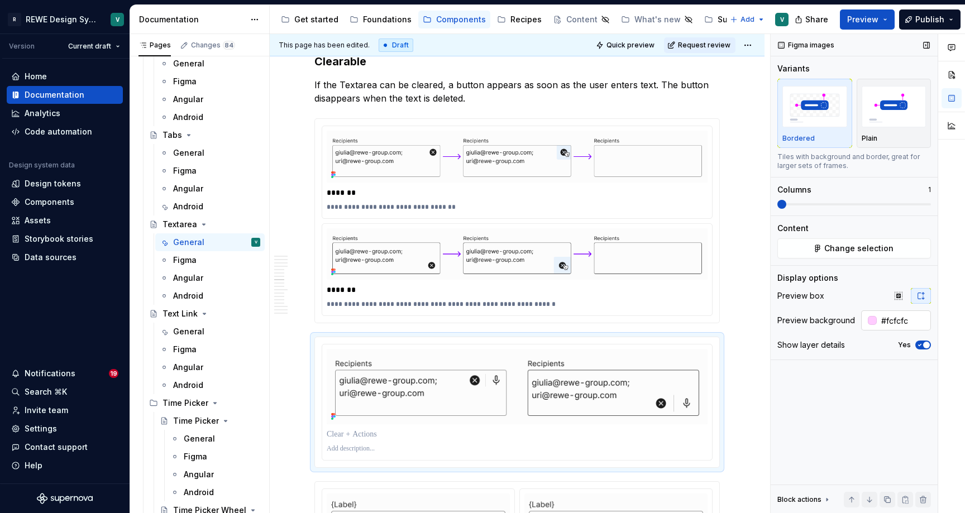
type input "#FCFCFC"
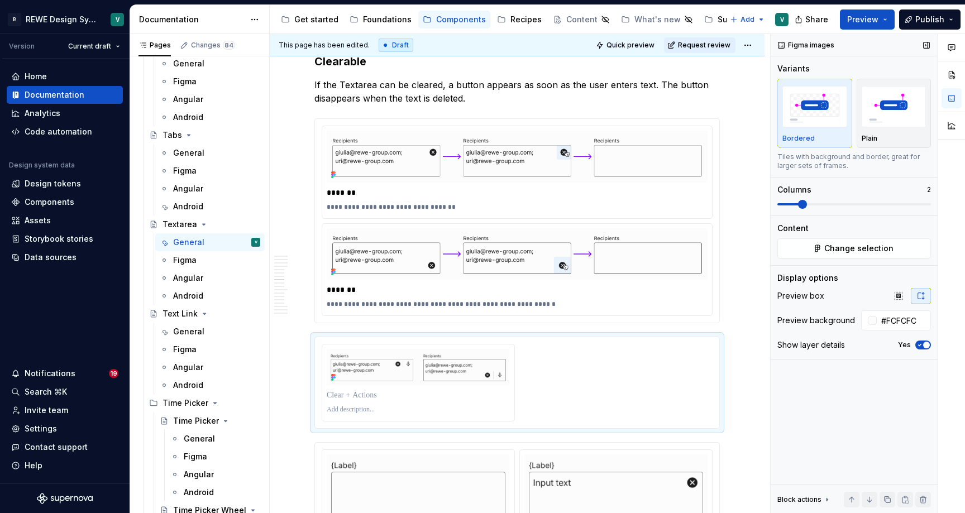
click at [805, 203] on span at bounding box center [854, 204] width 154 height 9
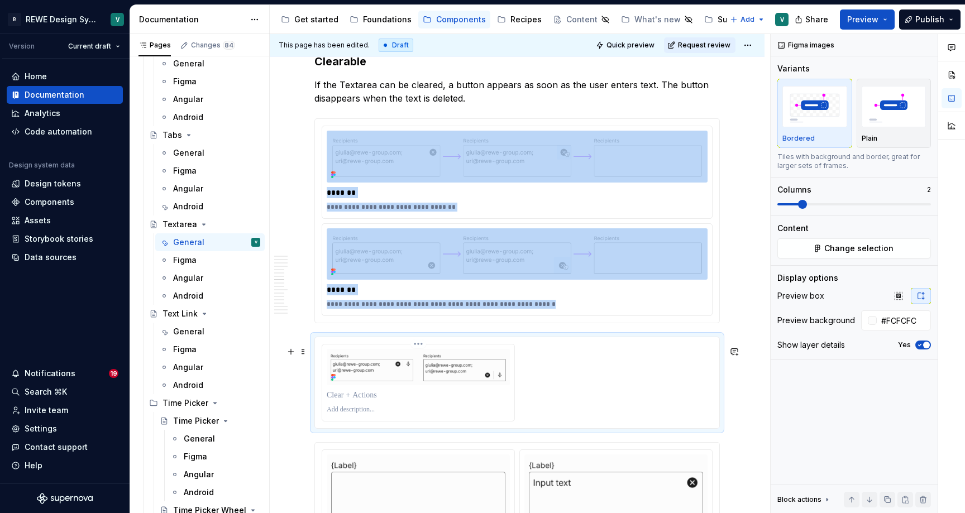
click at [361, 401] on p at bounding box center [418, 395] width 183 height 11
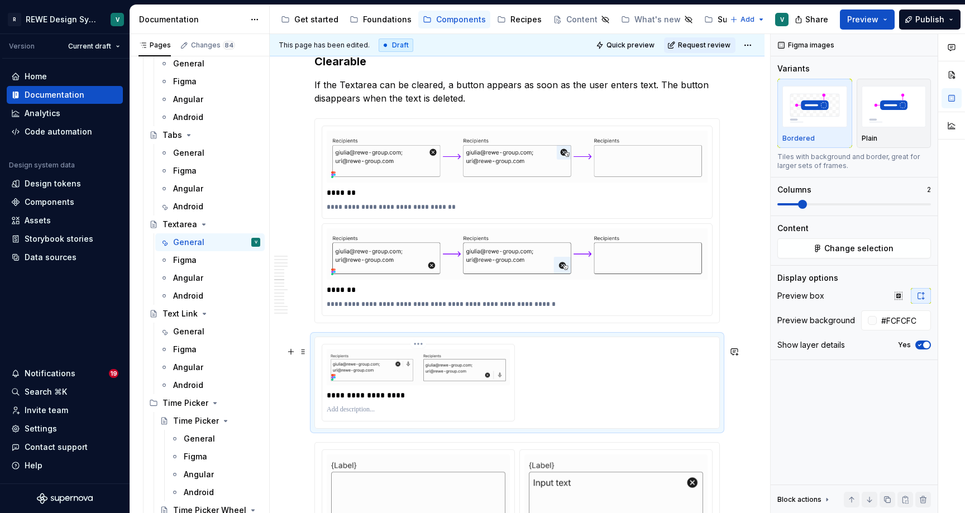
click at [341, 414] on p at bounding box center [418, 409] width 183 height 9
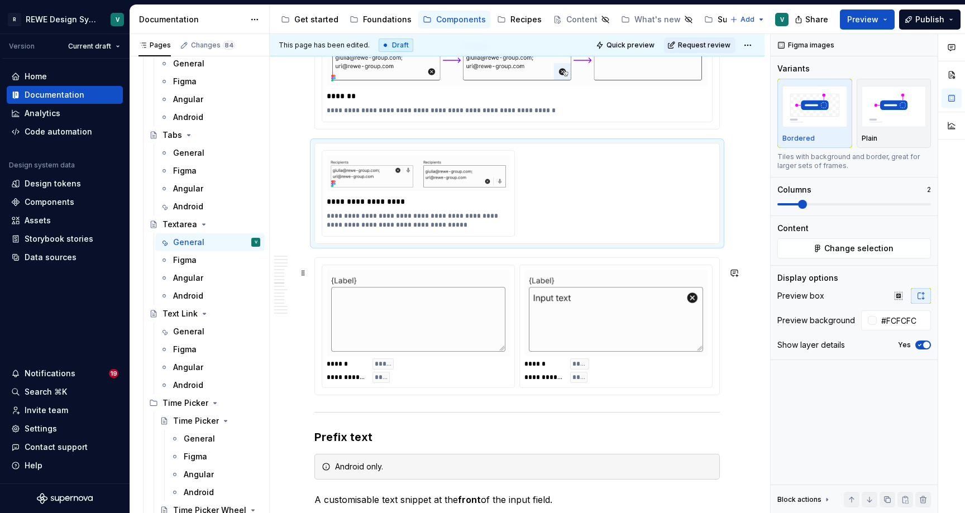
scroll to position [3396, 0]
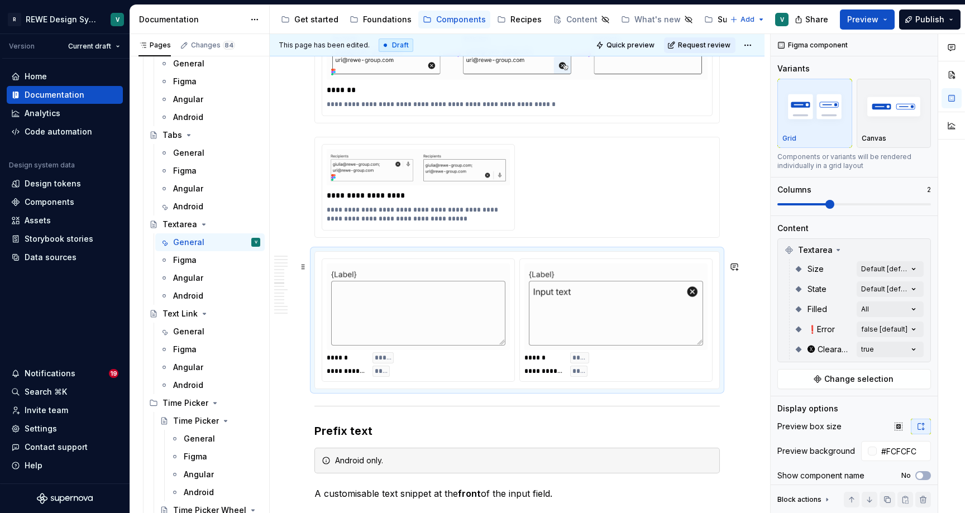
click at [430, 267] on div "**********" at bounding box center [517, 320] width 404 height 137
type textarea "*"
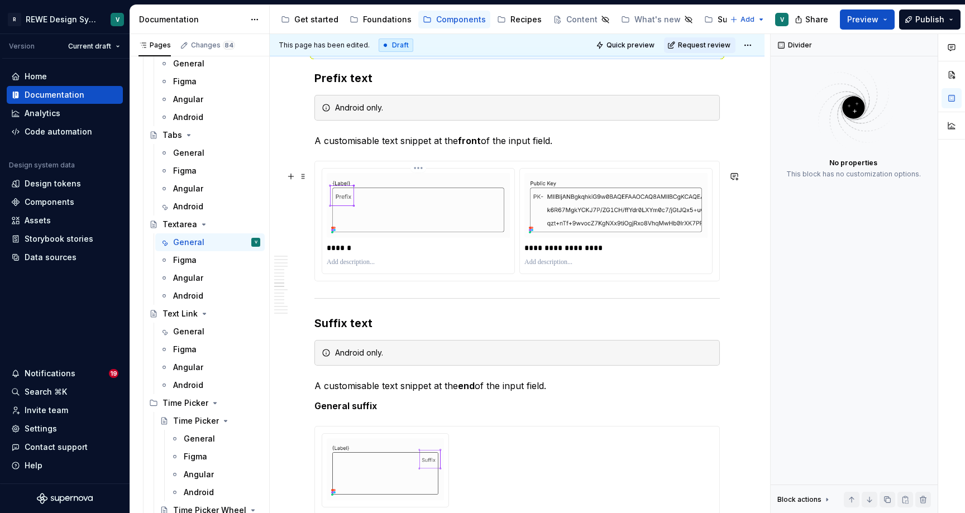
scroll to position [3596, 0]
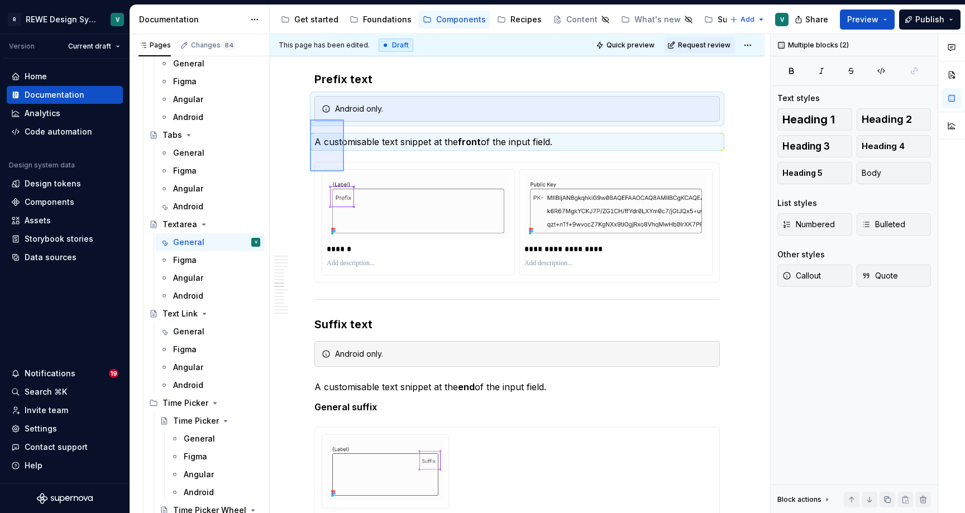
drag, startPoint x: 310, startPoint y: 120, endPoint x: 343, endPoint y: 171, distance: 61.3
click at [343, 171] on div "**********" at bounding box center [520, 274] width 500 height 480
click at [314, 109] on div "Android only." at bounding box center [516, 109] width 405 height 26
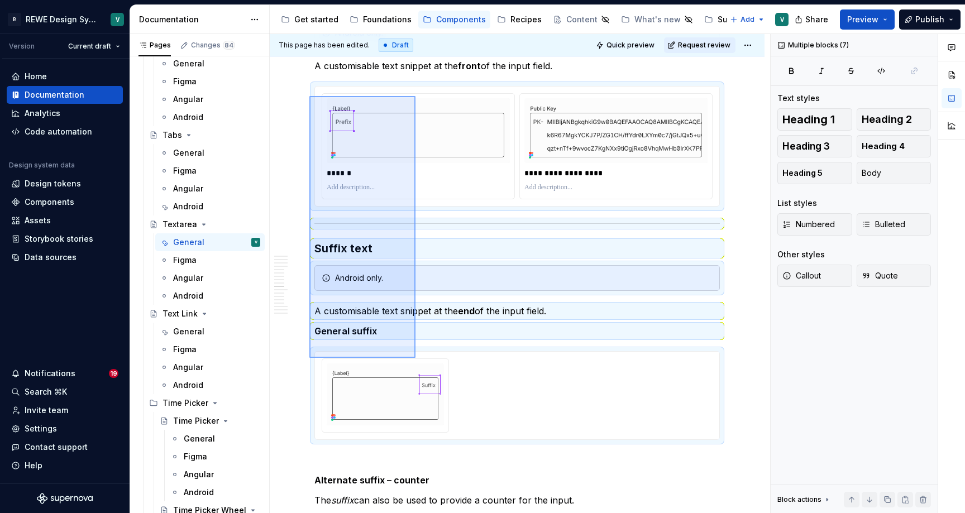
scroll to position [3776, 0]
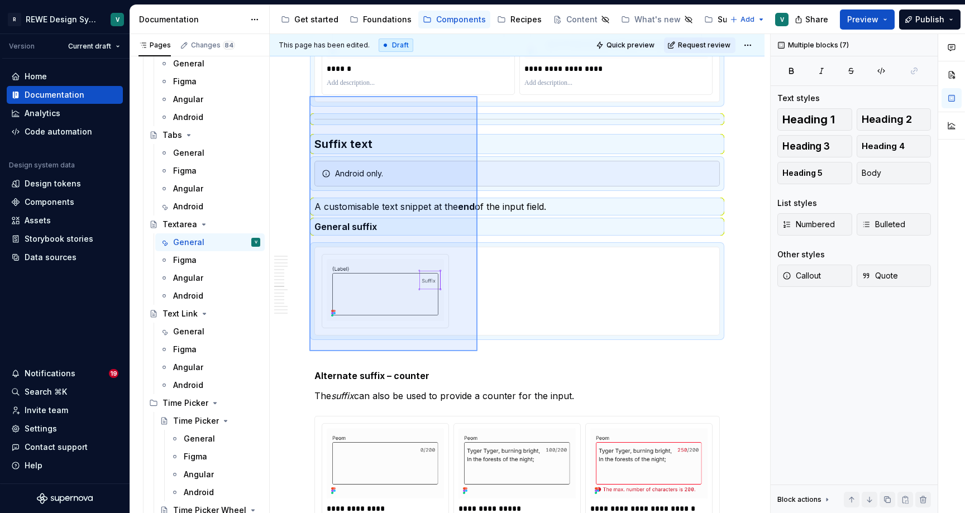
drag, startPoint x: 309, startPoint y: 112, endPoint x: 478, endPoint y: 351, distance: 292.7
click at [478, 351] on div "**********" at bounding box center [520, 274] width 500 height 480
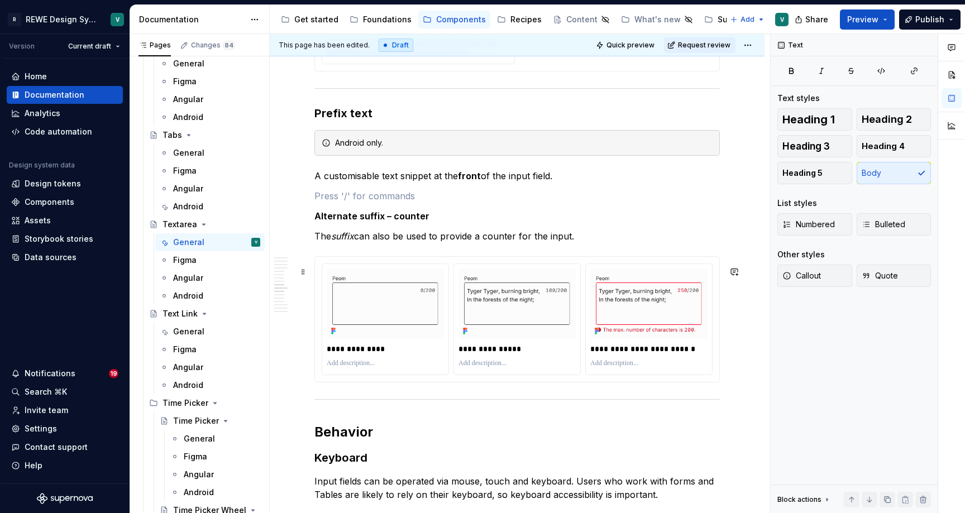
scroll to position [3532, 0]
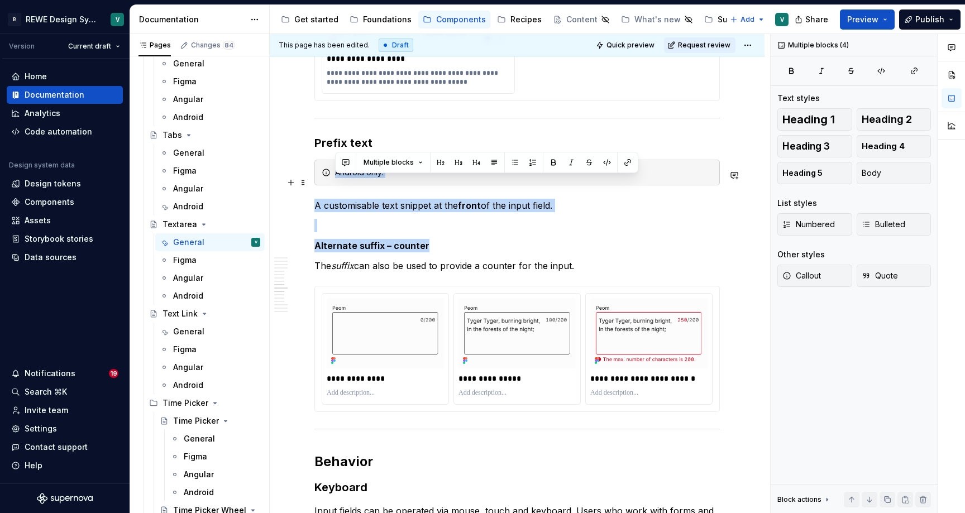
drag, startPoint x: 438, startPoint y: 252, endPoint x: 308, endPoint y: 176, distance: 151.2
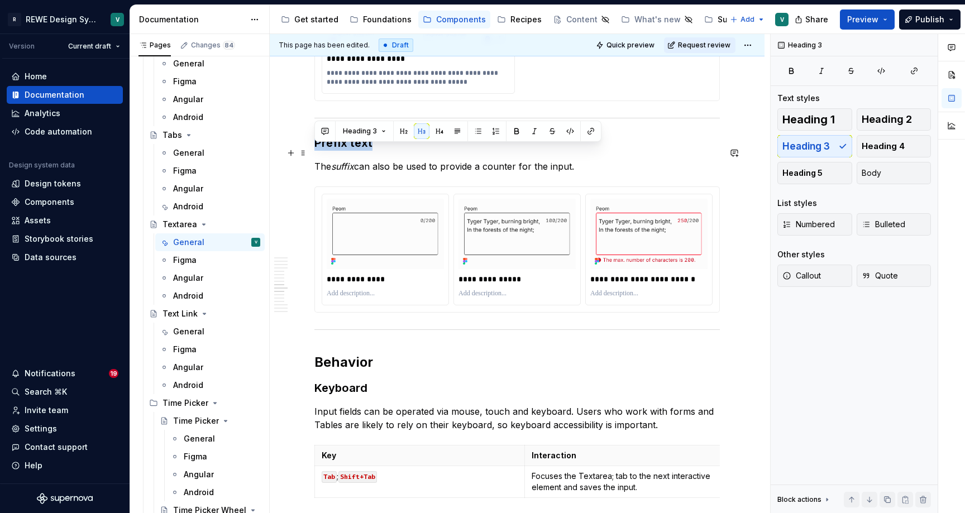
drag, startPoint x: 383, startPoint y: 149, endPoint x: 308, endPoint y: 149, distance: 75.4
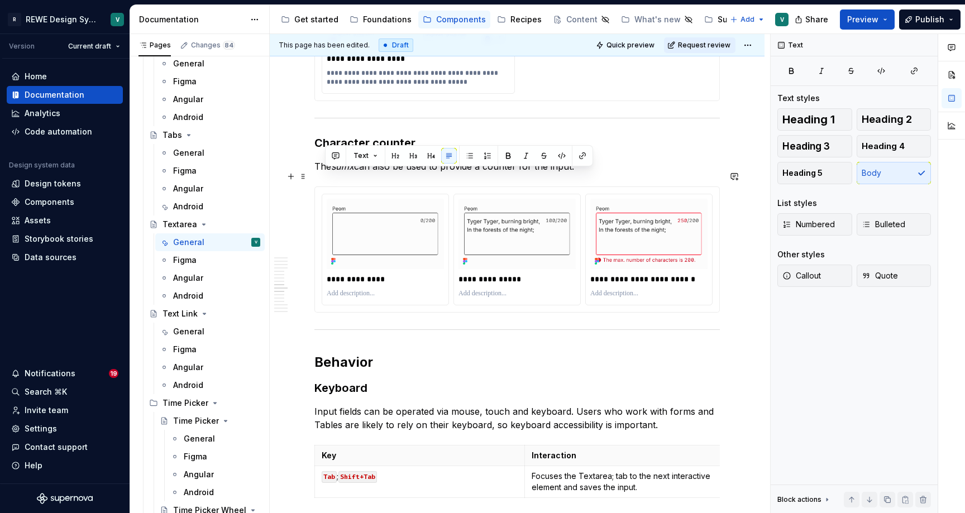
drag, startPoint x: 600, startPoint y: 174, endPoint x: 327, endPoint y: 178, distance: 272.6
click at [327, 173] on p "The suffix can also be used to provide a counter for the input." at bounding box center [516, 166] width 405 height 13
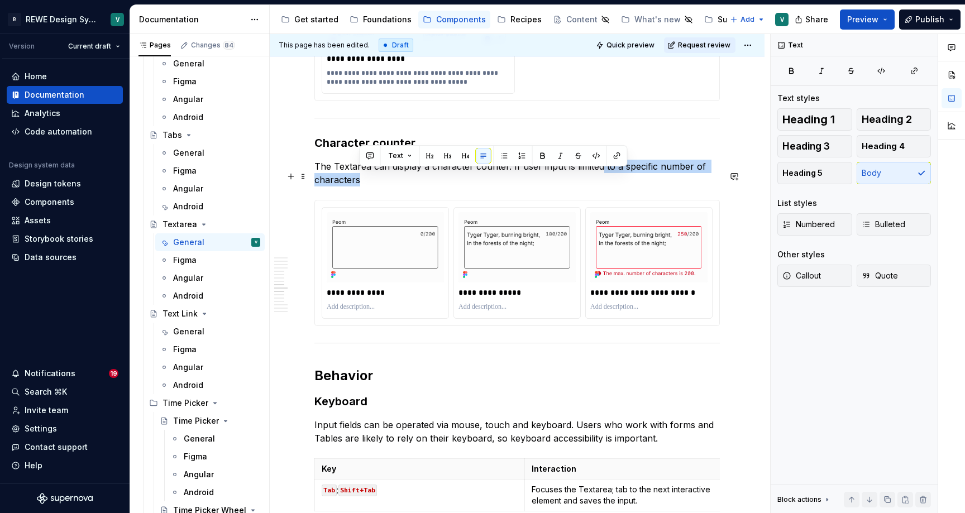
drag, startPoint x: 600, startPoint y: 189, endPoint x: 601, endPoint y: 175, distance: 14.1
click at [601, 175] on p "The Textarea can display a character counter. If user input is limited to a spe…" at bounding box center [516, 173] width 405 height 27
drag, startPoint x: 637, startPoint y: 183, endPoint x: 511, endPoint y: 173, distance: 126.1
click at [511, 173] on p "The Textarea can display a character counter. If user input is limited, always …" at bounding box center [516, 173] width 405 height 27
click at [516, 187] on p "The Textarea can display a character counter. If user input is limited, always …" at bounding box center [516, 173] width 405 height 27
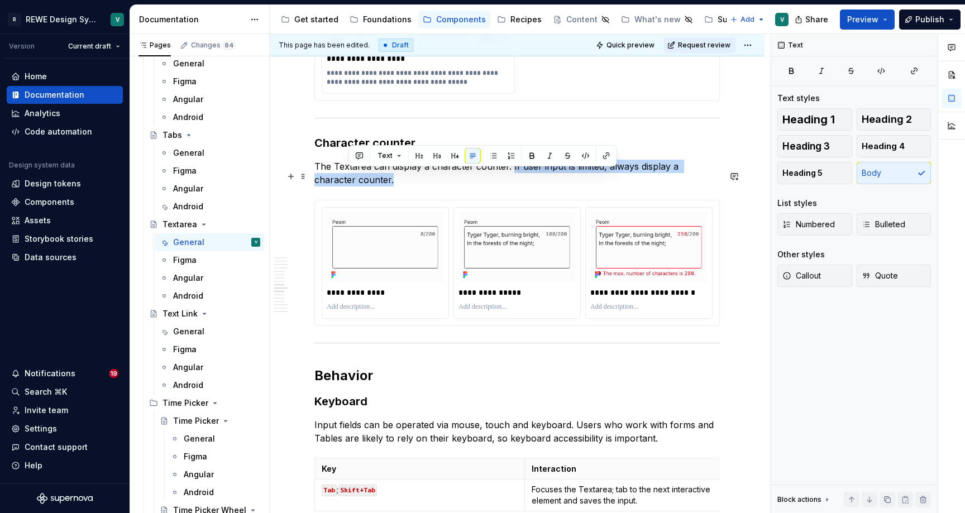
drag, startPoint x: 516, startPoint y: 183, endPoint x: 510, endPoint y: 173, distance: 11.5
click at [510, 173] on p "The Textarea can display a character counter. If user input is limited, always …" at bounding box center [516, 173] width 405 height 27
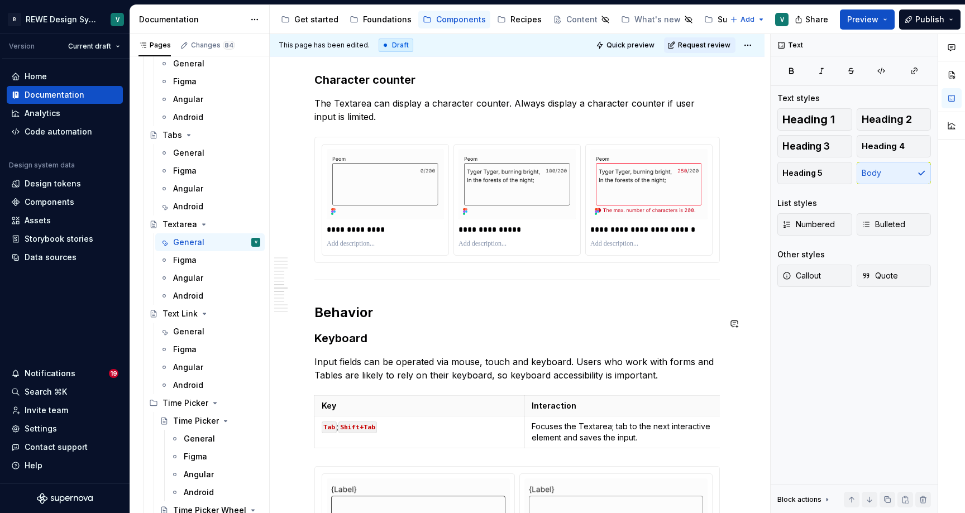
scroll to position [3579, 0]
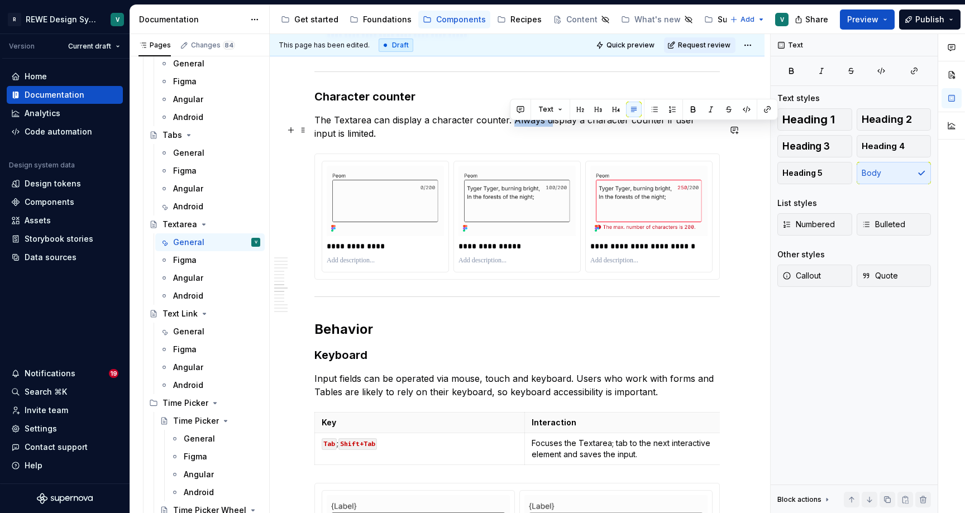
drag, startPoint x: 547, startPoint y: 131, endPoint x: 511, endPoint y: 132, distance: 36.3
click at [511, 132] on p "The Textarea can display a character counter. Always display a character counte…" at bounding box center [516, 126] width 405 height 27
click at [720, 130] on p "The Textarea can display a character counter. Display a character counter if us…" at bounding box center [516, 126] width 405 height 27
click at [334, 140] on p "The Textarea can display a character counter. Display a character counter if us…" at bounding box center [516, 126] width 405 height 27
click at [495, 140] on p "The Textarea can display a character counter. Display a character counter if us…" at bounding box center [516, 126] width 405 height 27
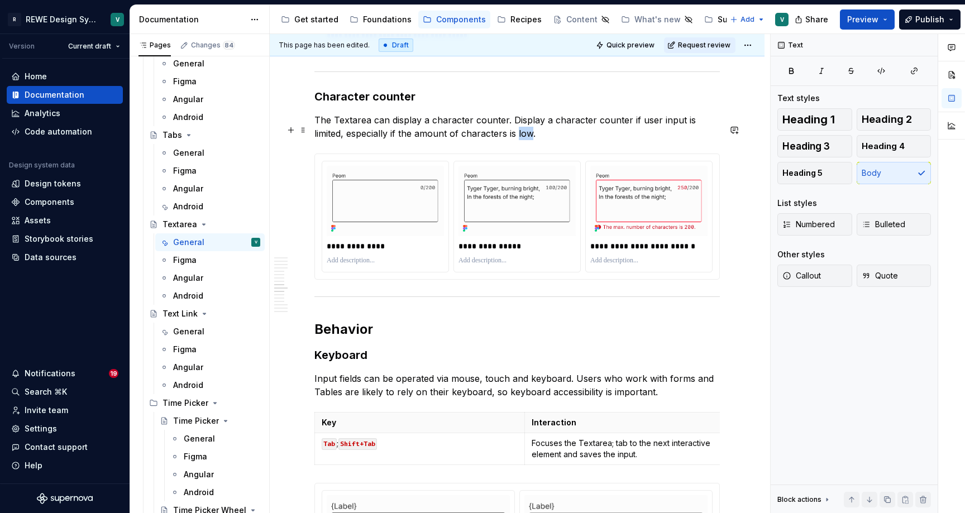
click at [495, 140] on p "The Textarea can display a character counter. Display a character counter if us…" at bounding box center [516, 126] width 405 height 27
click at [385, 140] on p "The Textarea can display a character counter. Display a character counter if us…" at bounding box center [516, 126] width 405 height 27
click at [561, 140] on p "The Textarea can display a character counter. Display a character counter if us…" at bounding box center [516, 126] width 405 height 27
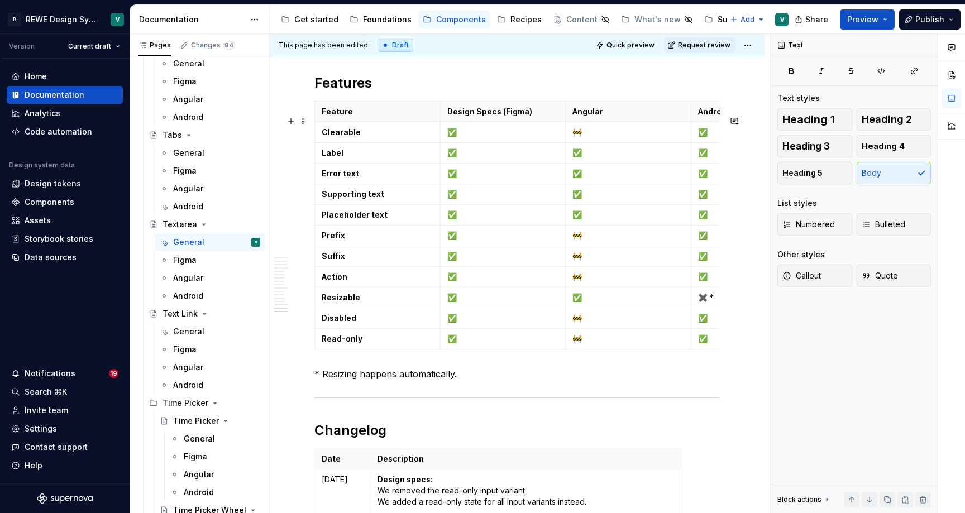
scroll to position [5242, 0]
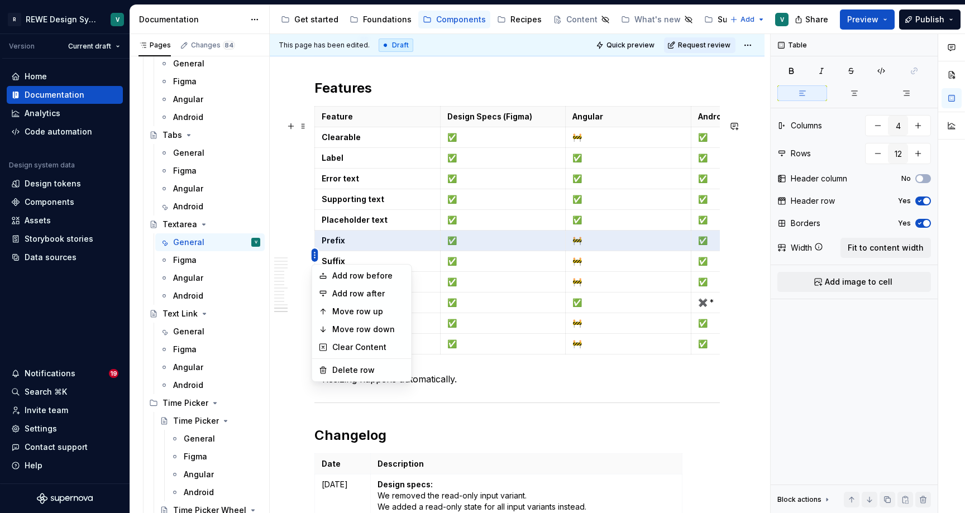
click at [315, 257] on html "R REWE Design System V Version Current draft Home Documentation Analytics Code …" at bounding box center [482, 256] width 965 height 513
click at [347, 367] on div "Delete row" at bounding box center [368, 370] width 73 height 11
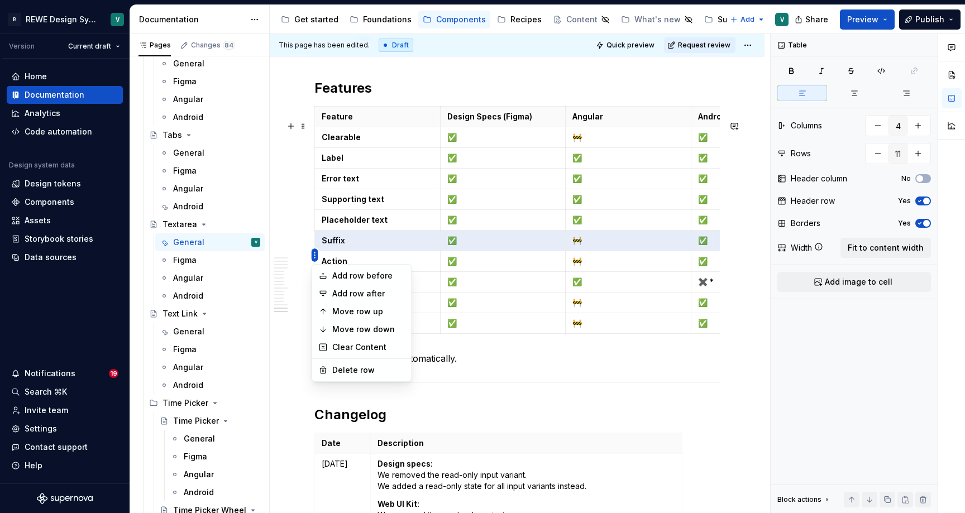
click at [317, 254] on html "R REWE Design System V Version Current draft Home Documentation Analytics Code …" at bounding box center [482, 256] width 965 height 513
click at [337, 371] on div "Delete row" at bounding box center [368, 370] width 73 height 11
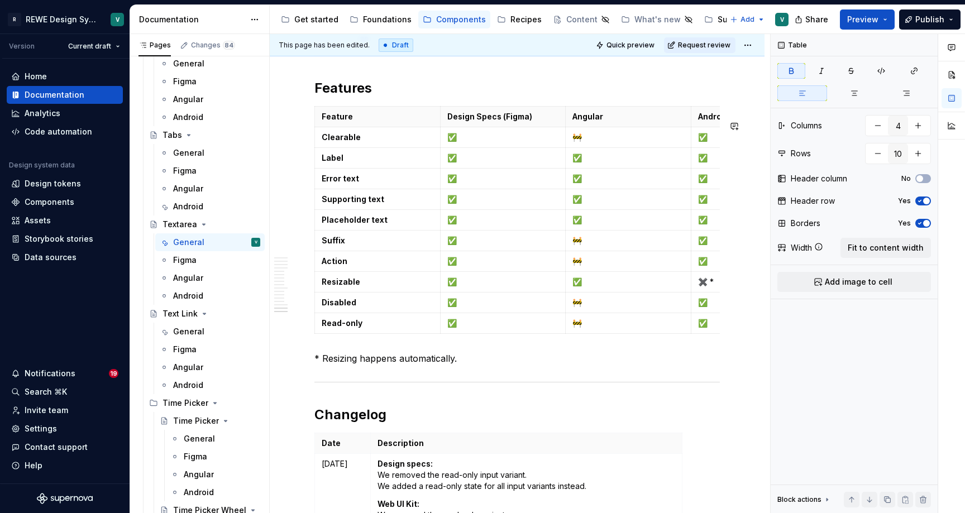
type input "11"
click at [337, 266] on strong "Action" at bounding box center [335, 260] width 26 height 9
click at [337, 245] on strong "Suffix" at bounding box center [333, 240] width 23 height 9
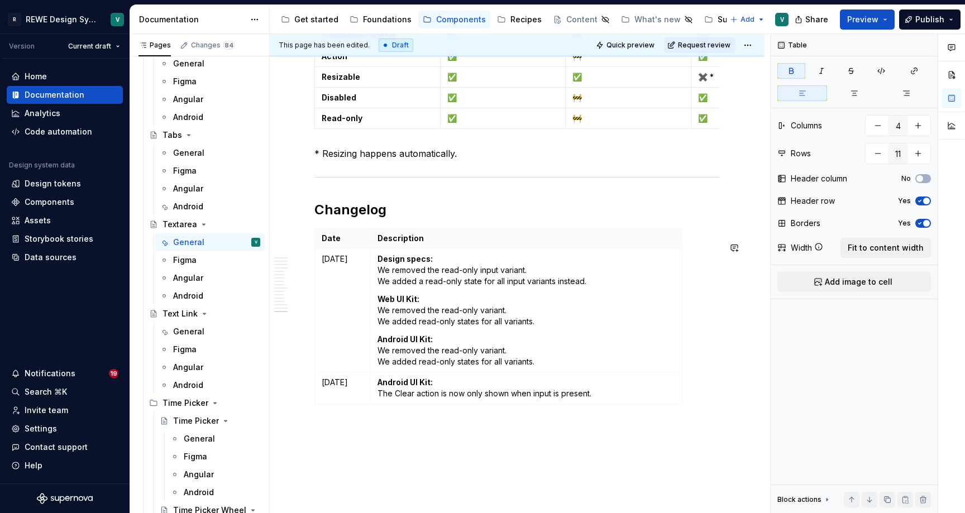
scroll to position [5446, 0]
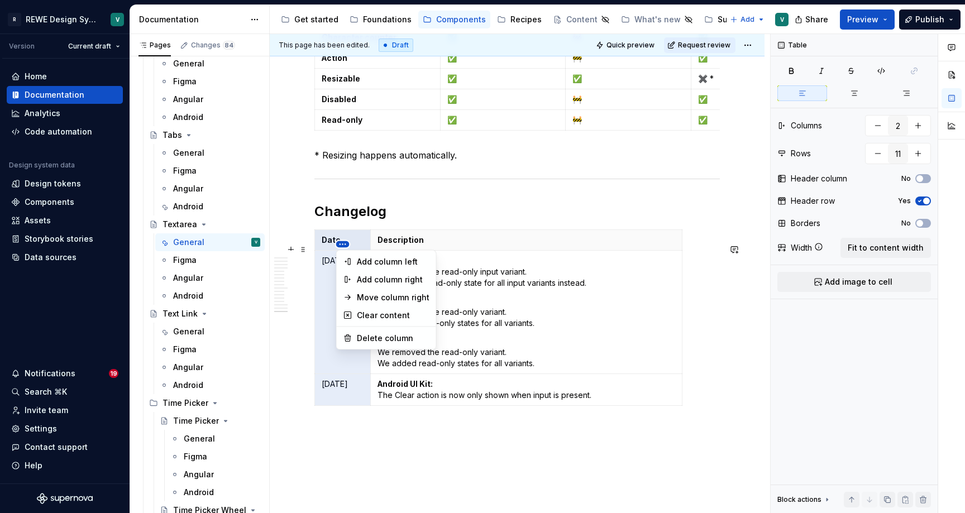
type input "2"
type input "3"
click at [342, 245] on html "R REWE Design System V Version Current draft Home Documentation Analytics Code …" at bounding box center [482, 256] width 965 height 513
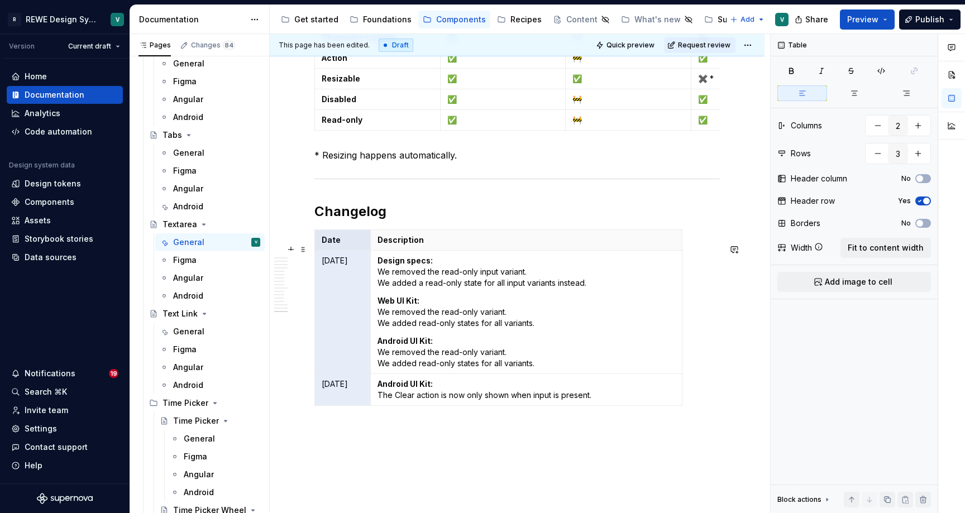
click at [322, 262] on html "R REWE Design System V Version Current draft Home Documentation Analytics Code …" at bounding box center [482, 256] width 965 height 513
click at [331, 266] on p "[DATE]" at bounding box center [343, 260] width 42 height 11
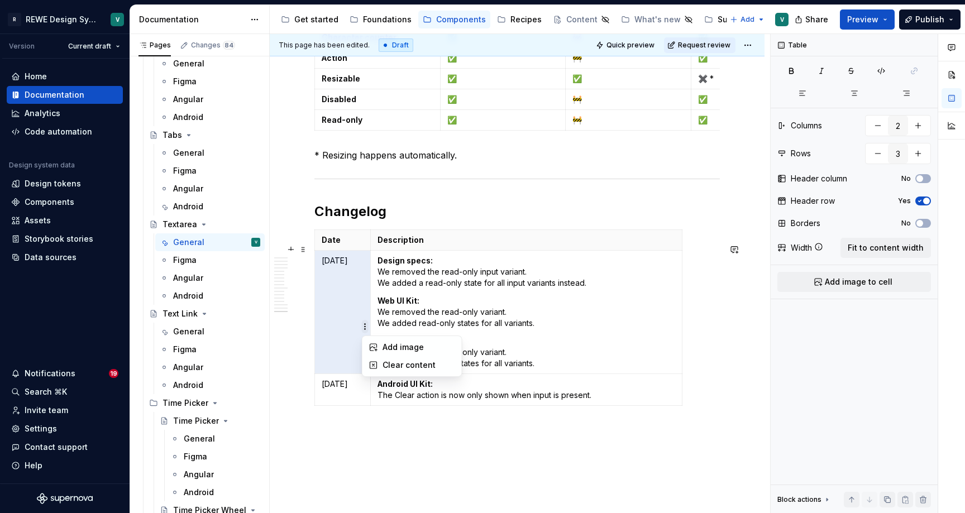
click at [366, 323] on html "R REWE Design System V Version Current draft Home Documentation Analytics Code …" at bounding box center [482, 256] width 965 height 513
click at [357, 314] on html "R REWE Design System V Version Current draft Home Documentation Analytics Code …" at bounding box center [482, 256] width 965 height 513
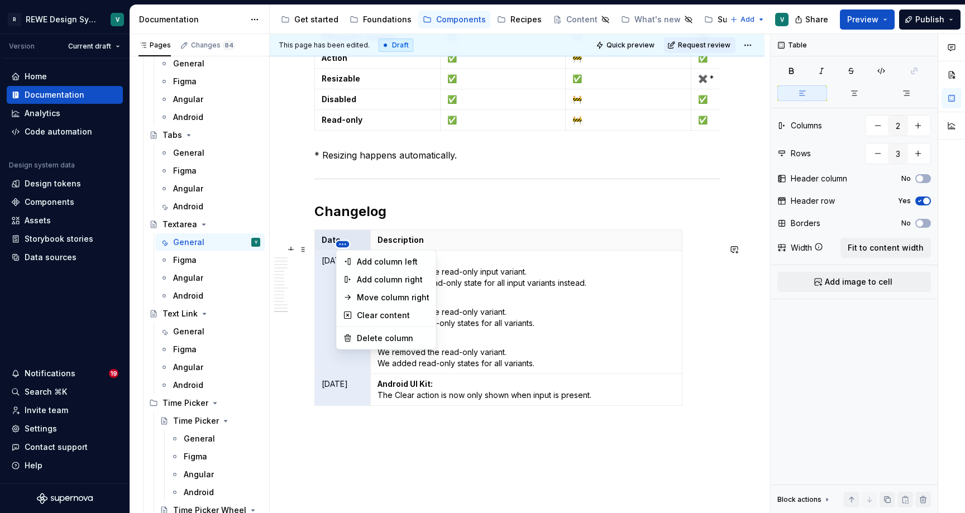
click at [342, 247] on html "R REWE Design System V Version Current draft Home Documentation Analytics Code …" at bounding box center [482, 256] width 965 height 513
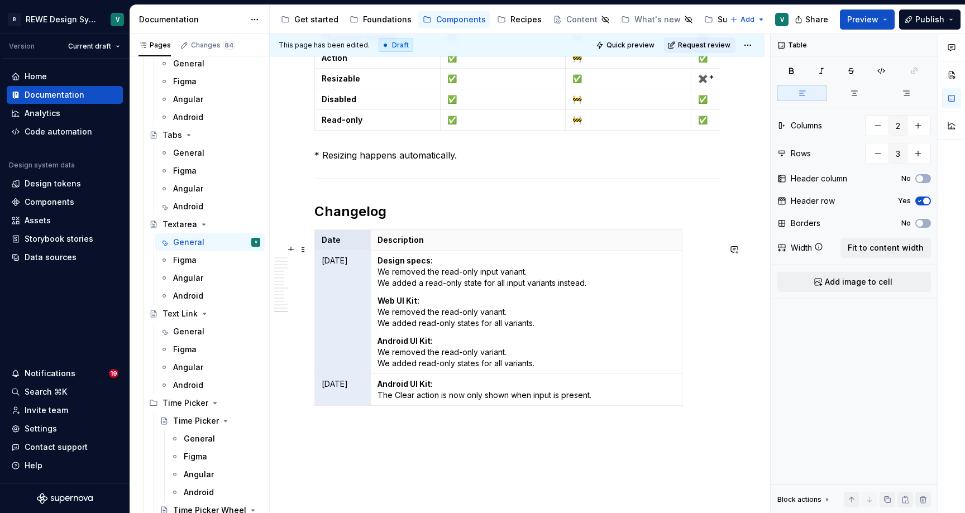
click at [319, 273] on html "R REWE Design System V Version Current draft Home Documentation Analytics Code …" at bounding box center [482, 256] width 965 height 513
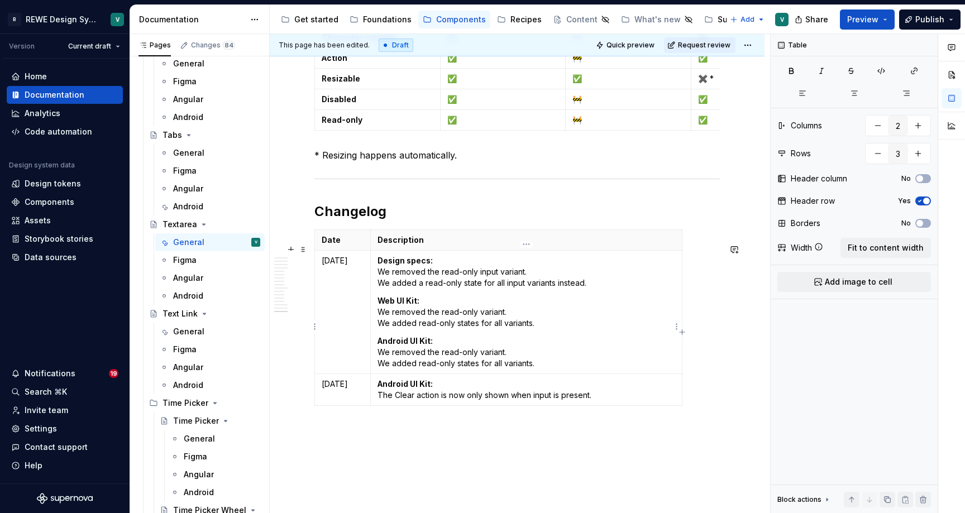
click at [397, 289] on p "Design specs: We removed the read-only input variant. We added a read-only stat…" at bounding box center [527, 272] width 298 height 34
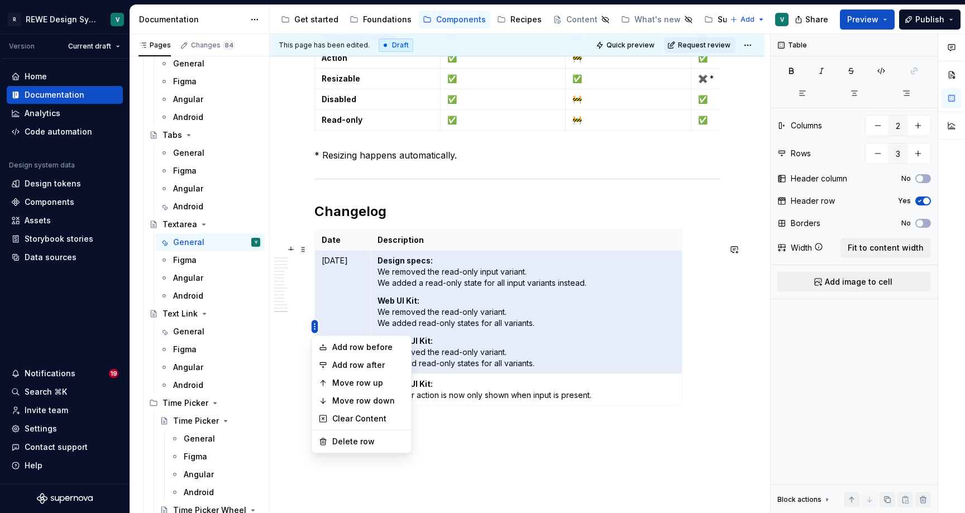
click at [312, 328] on html "R REWE Design System V Version Current draft Home Documentation Analytics Code …" at bounding box center [482, 256] width 965 height 513
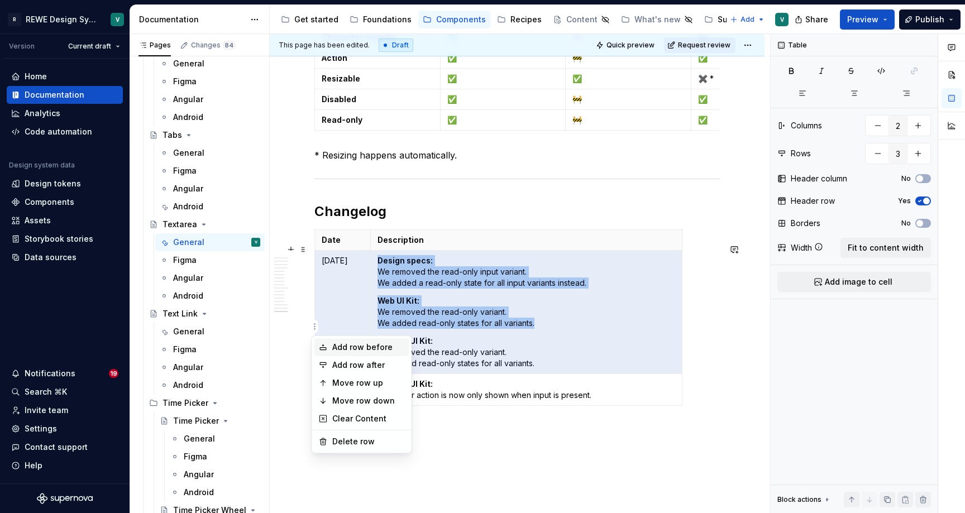
click at [356, 349] on div "Add row before" at bounding box center [368, 347] width 73 height 11
type input "4"
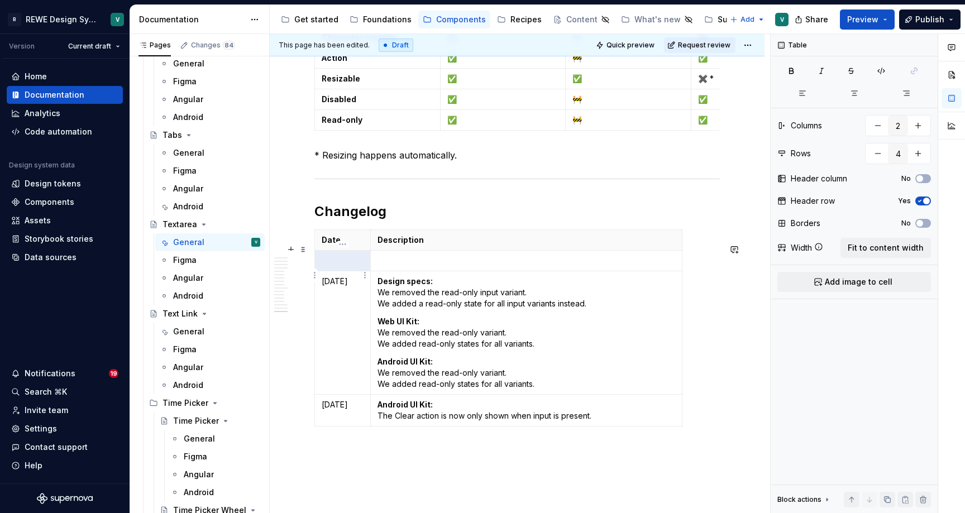
click at [345, 266] on p at bounding box center [343, 260] width 42 height 11
click at [402, 266] on p at bounding box center [527, 260] width 298 height 11
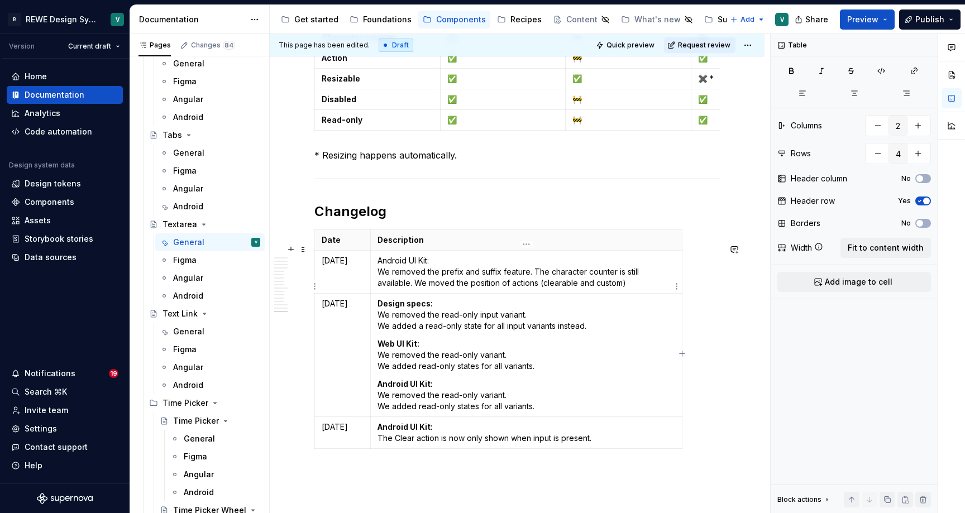
click at [409, 289] on p "Android UI Kit: We removed the prefix and suffix feature. The character counter…" at bounding box center [527, 272] width 298 height 34
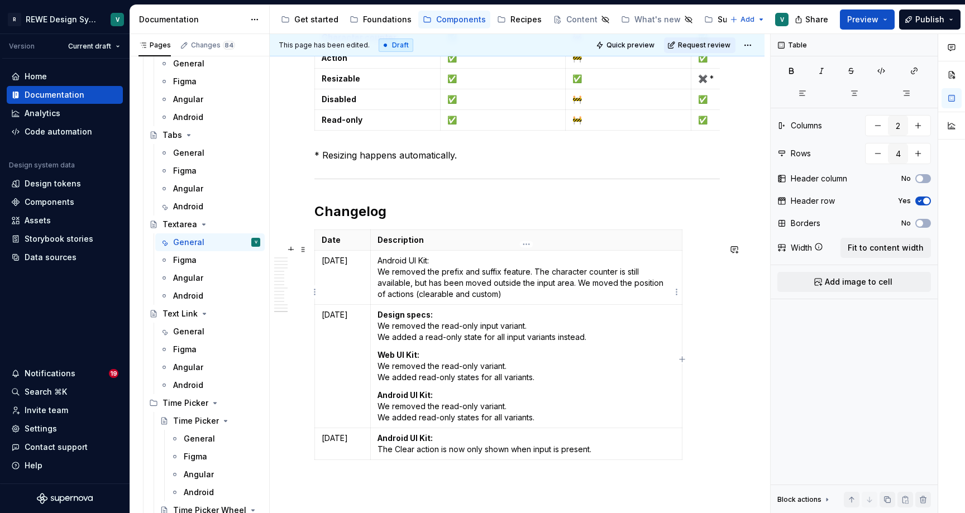
click at [592, 294] on p "Android UI Kit: We removed the prefix and suffix feature. The character counter…" at bounding box center [527, 277] width 298 height 45
click at [551, 300] on p "Android UI Kit: We removed the prefix and suffix feature. The character counter…" at bounding box center [527, 277] width 298 height 45
drag, startPoint x: 448, startPoint y: 276, endPoint x: 376, endPoint y: 276, distance: 72.0
click at [376, 276] on td "Android UI Kit: We removed the prefix and suffix feature. The character counter…" at bounding box center [527, 277] width 312 height 54
click at [404, 256] on button "button" at bounding box center [409, 255] width 16 height 16
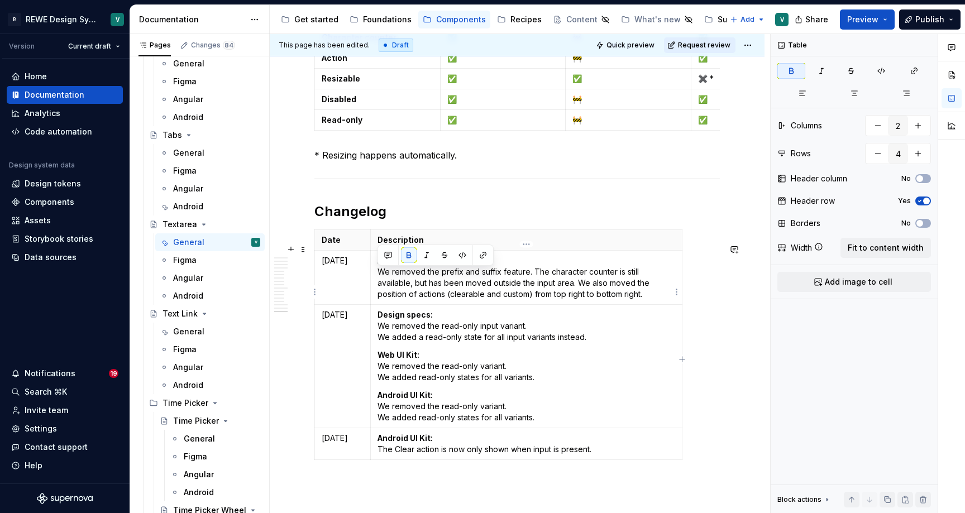
click at [427, 300] on p "Android UI Kit: We removed the prefix and suffix feature. The character counter…" at bounding box center [527, 277] width 298 height 45
